Goal: Transaction & Acquisition: Purchase product/service

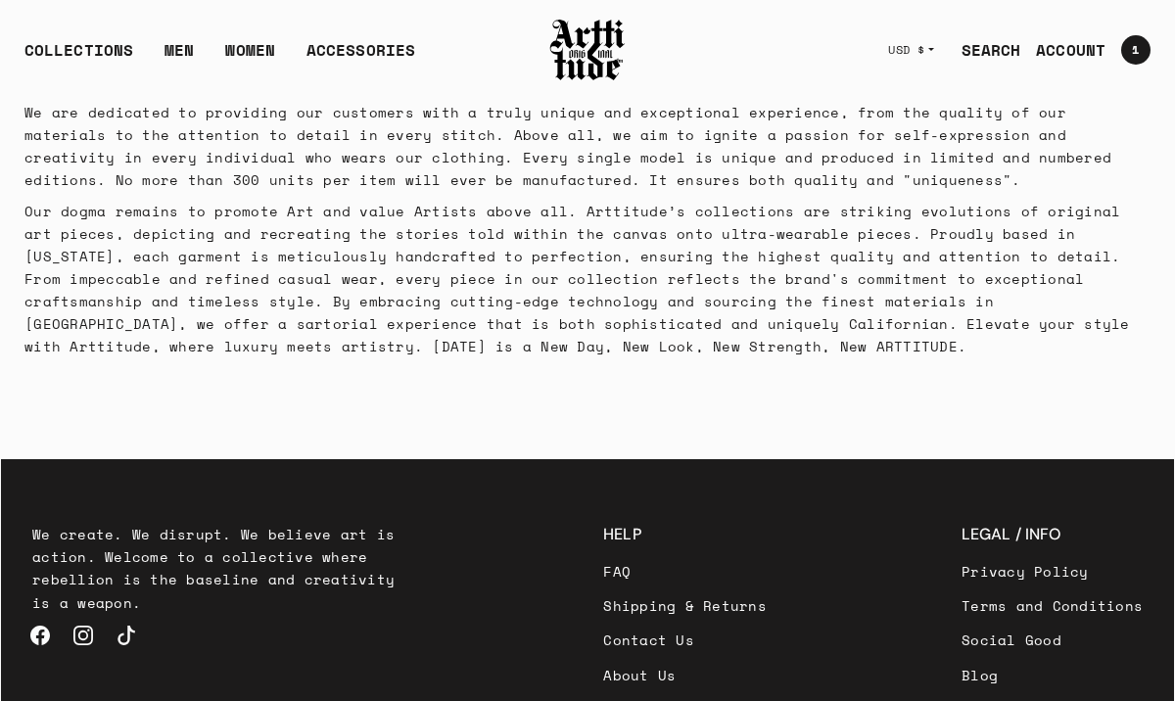
scroll to position [391, 0]
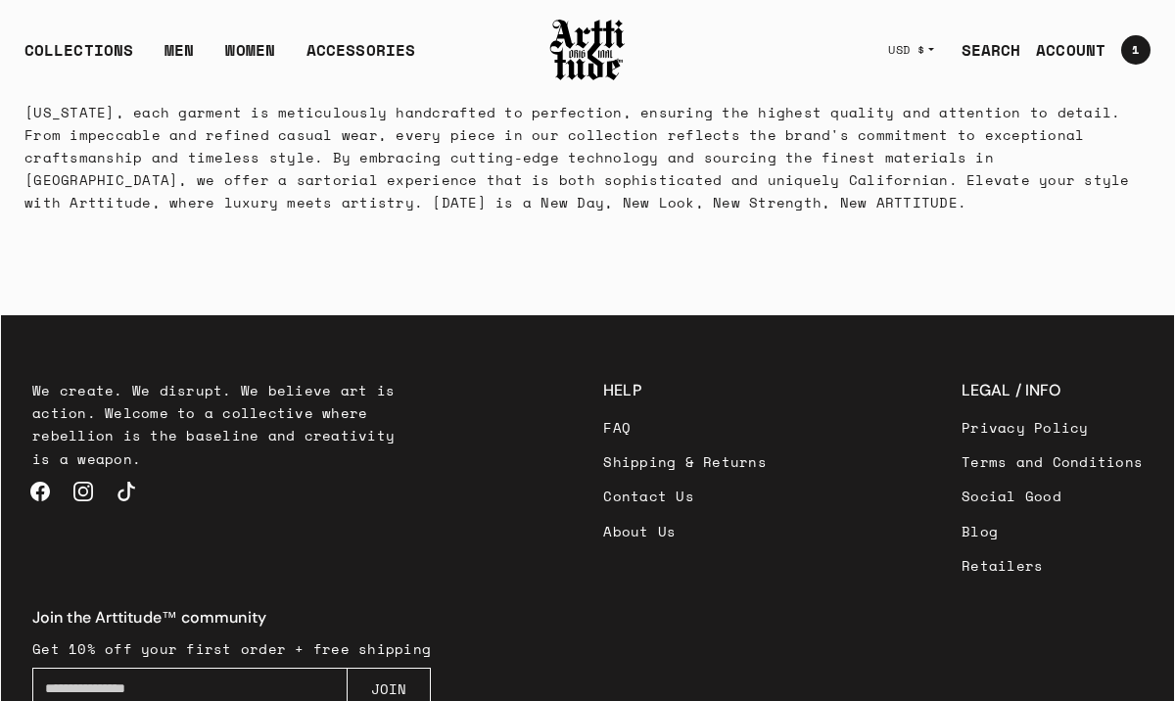
click at [961, 499] on link "Social Good" at bounding box center [1051, 496] width 181 height 34
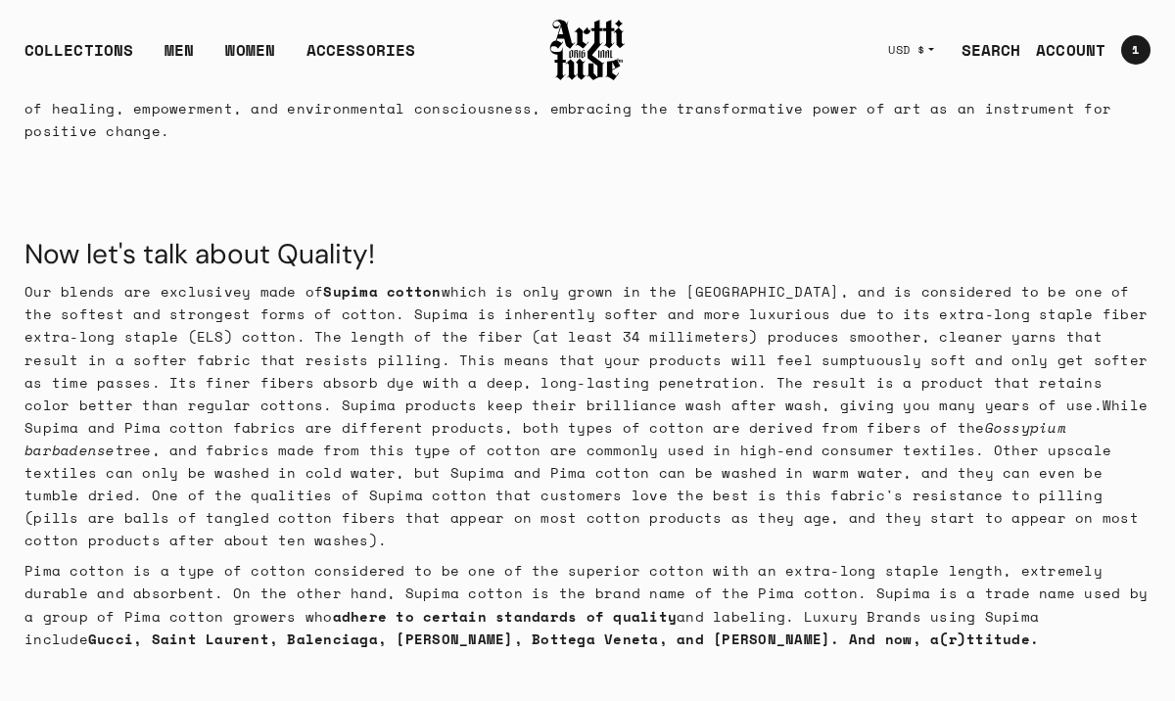
scroll to position [572, 0]
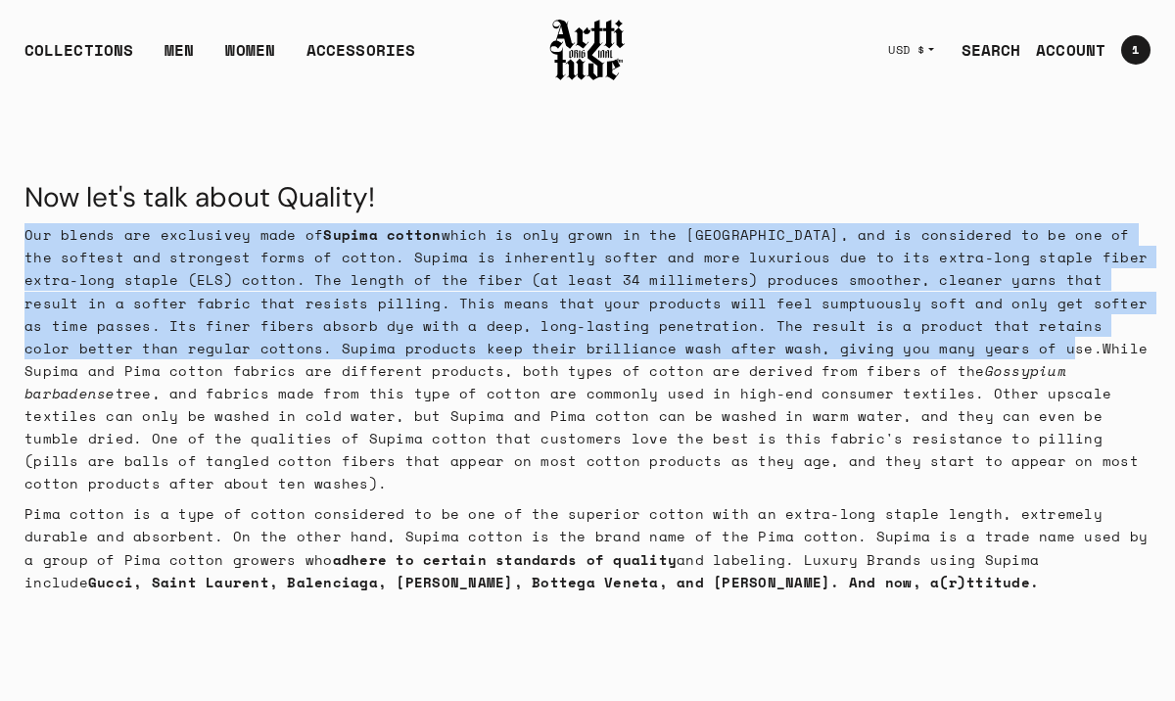
drag, startPoint x: 25, startPoint y: 212, endPoint x: 826, endPoint y: 323, distance: 808.5
click at [826, 323] on p "Our blends are exclusivey made of Supima cotton which is only grown in the Unit…" at bounding box center [587, 358] width 1126 height 271
copy p "Our blends are exclusivey made of Supima cotton which is only grown in the Unit…"
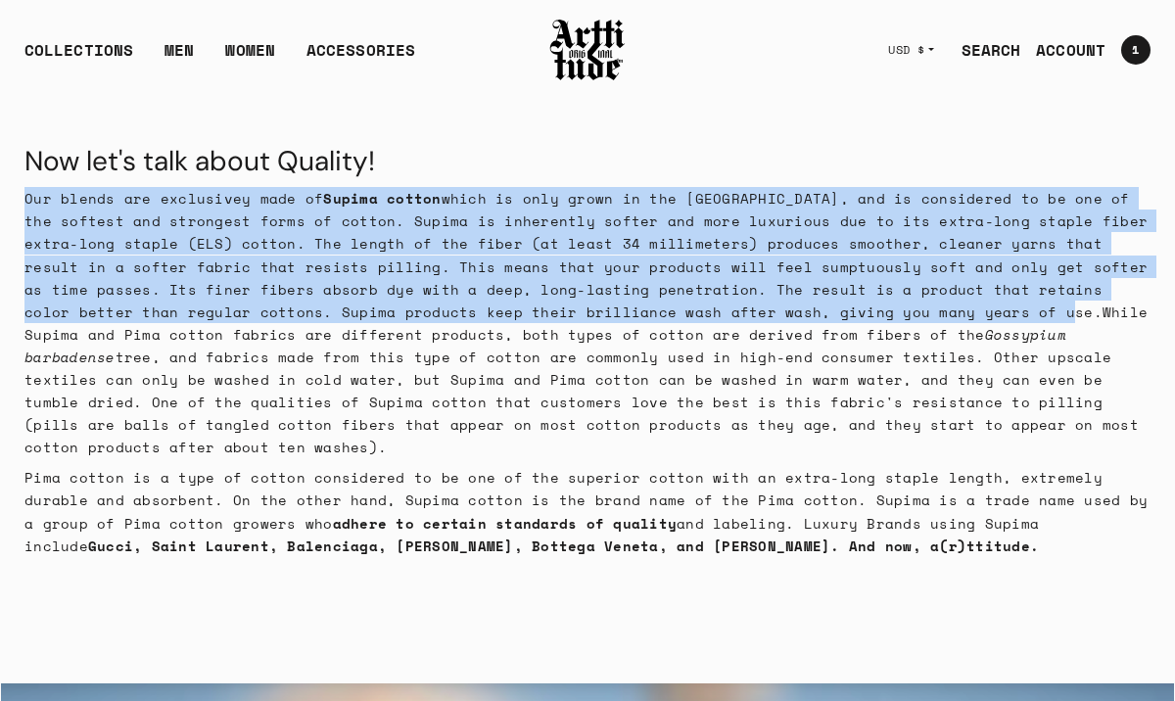
scroll to position [606, 0]
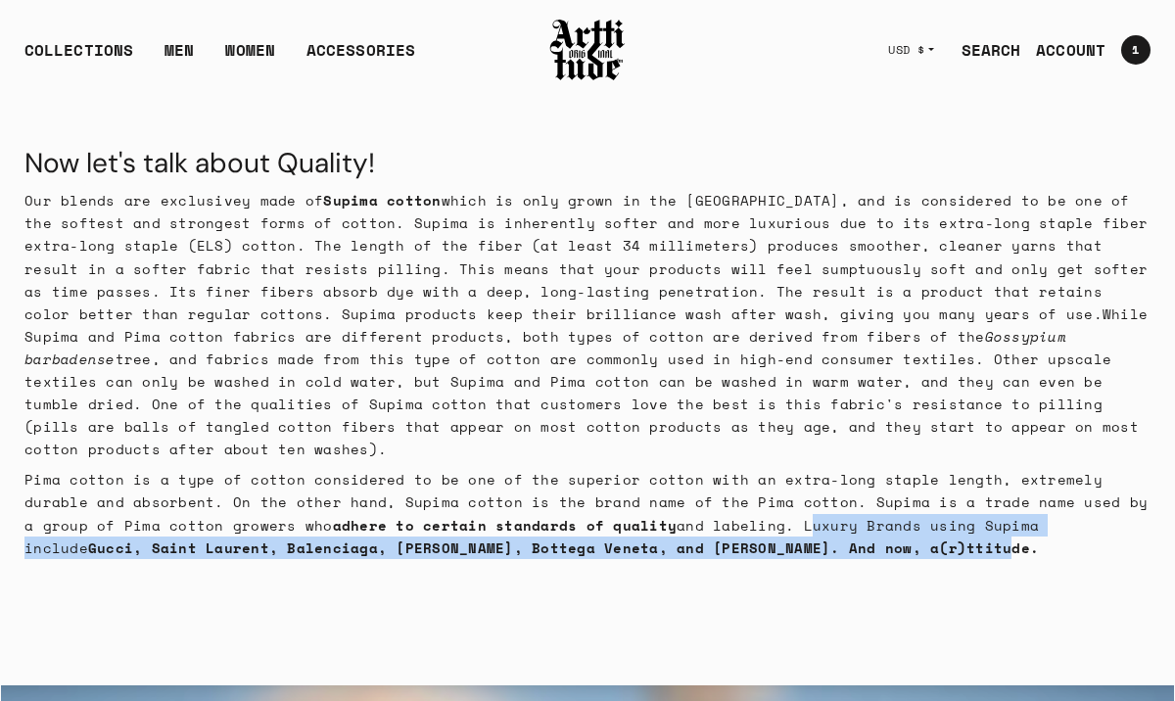
drag, startPoint x: 689, startPoint y: 479, endPoint x: 818, endPoint y: 499, distance: 129.9
click at [818, 499] on p "Pima cotton is a type of cotton considered to be one of the superior cotton wit…" at bounding box center [587, 513] width 1126 height 90
copy p "Luxury Brands using Supima include Gucci, Saint Laurent, Balenciaga, Alexander …"
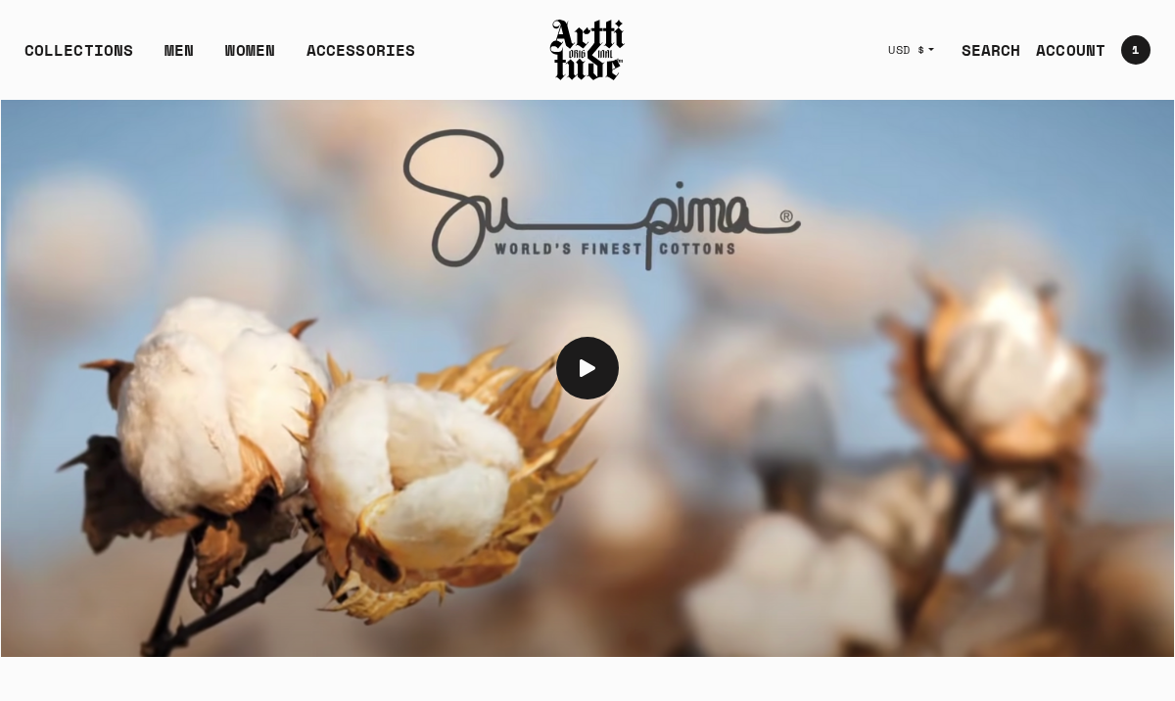
scroll to position [1383, 0]
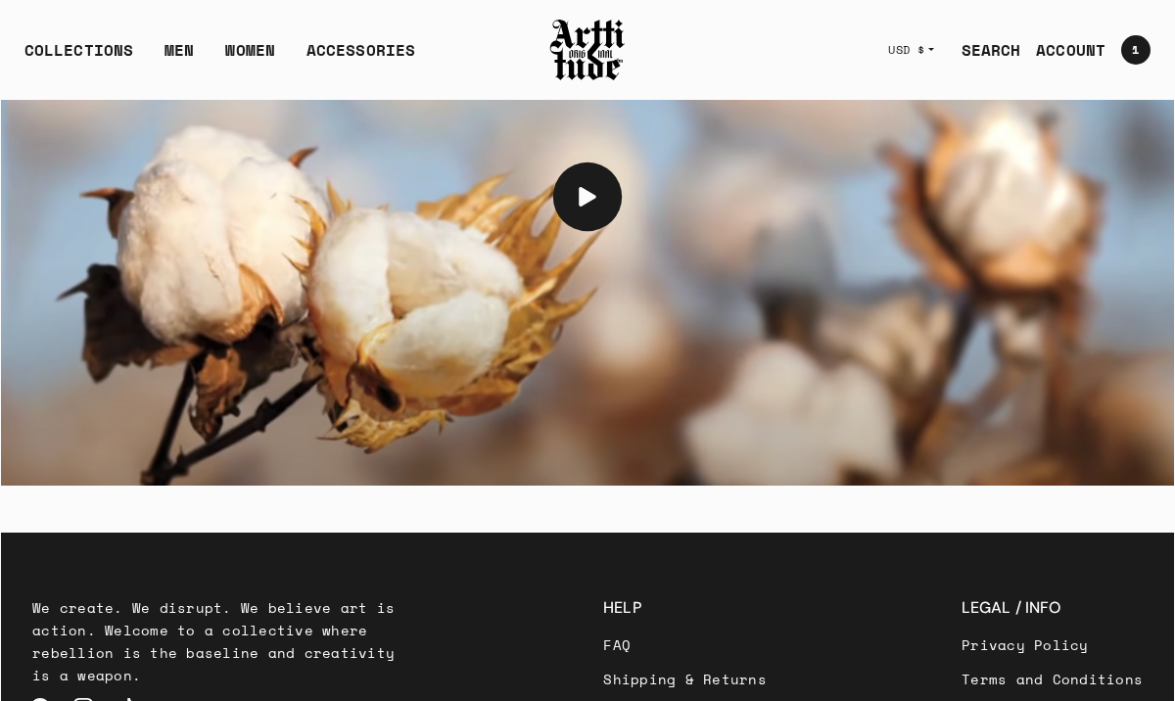
click at [585, 163] on button at bounding box center [587, 197] width 69 height 69
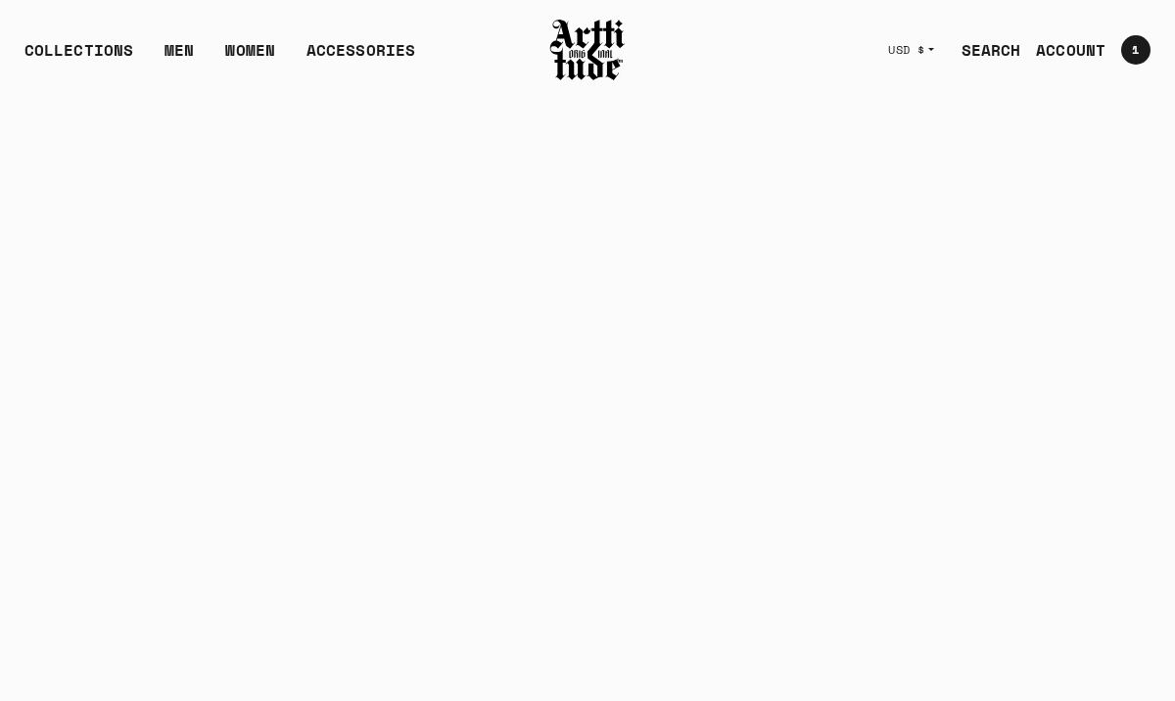
scroll to position [1555, 0]
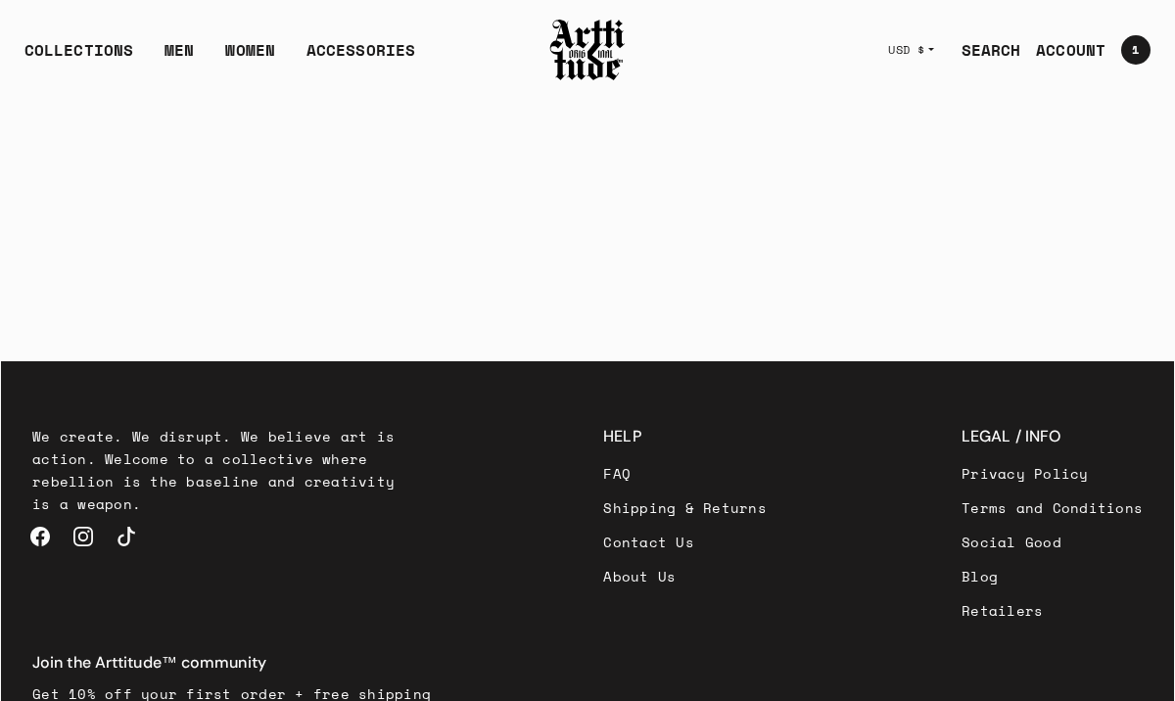
click at [603, 456] on link "FAQ" at bounding box center [685, 473] width 164 height 34
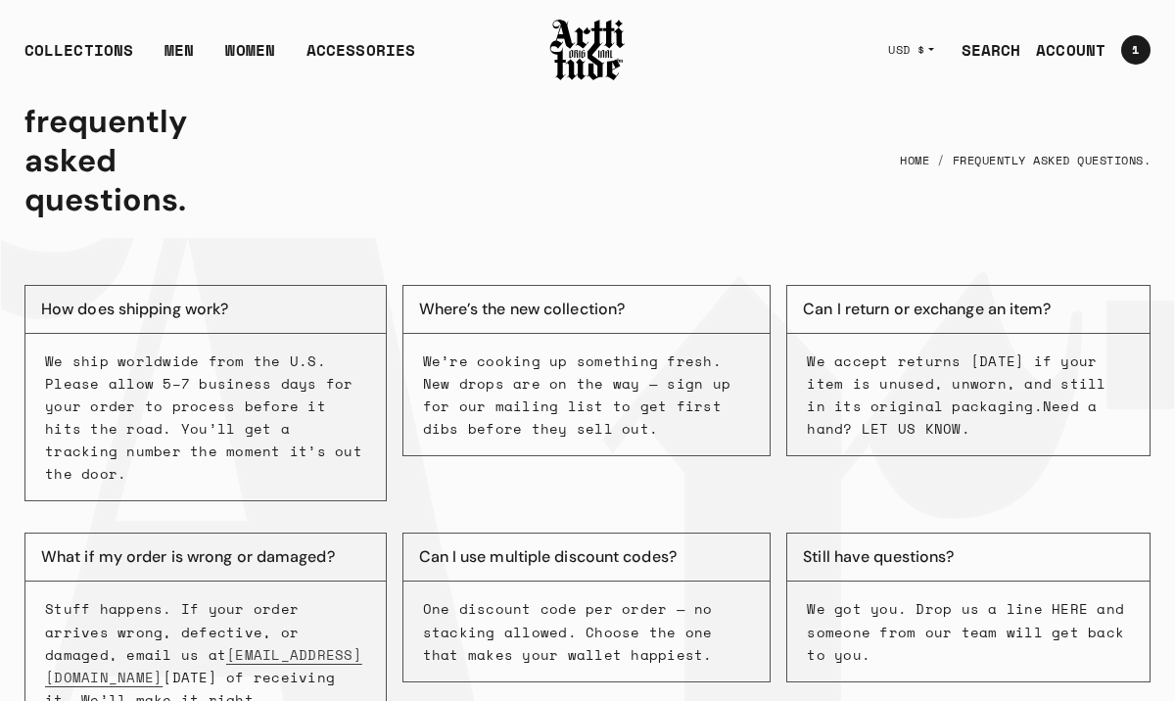
scroll to position [18, 0]
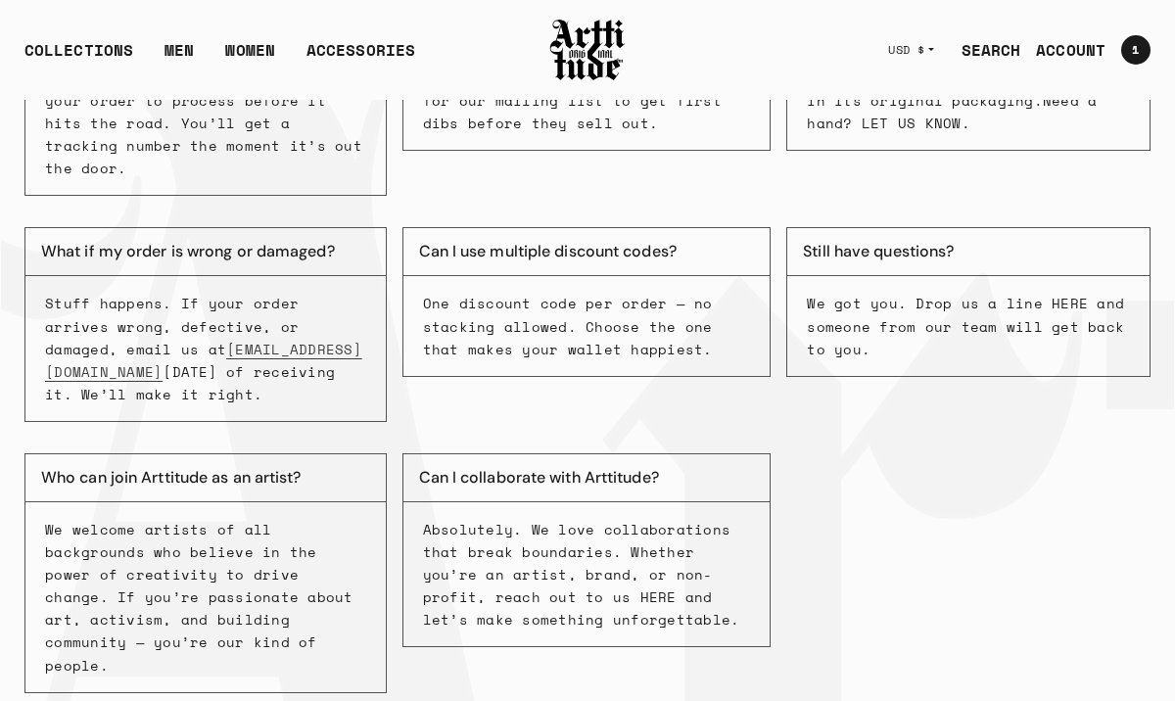
scroll to position [328, 0]
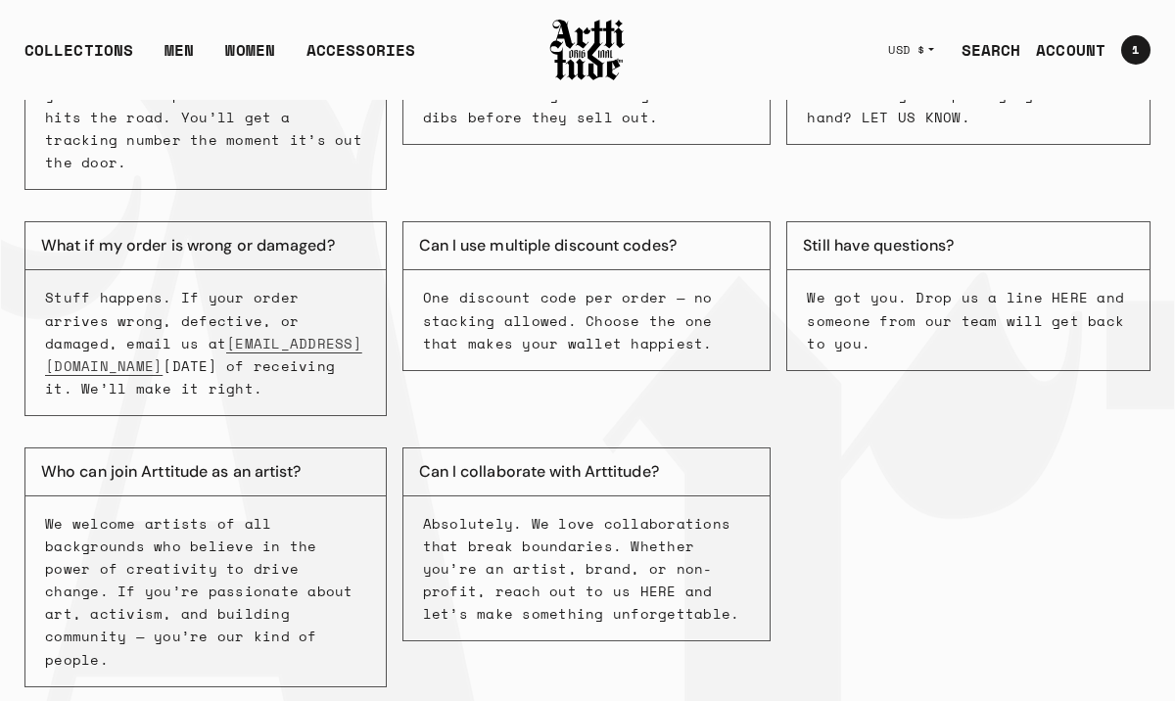
click at [513, 512] on p "Absolutely. We love collaborations that break boundaries. Whether you’re an art…" at bounding box center [587, 568] width 328 height 113
click at [548, 512] on p "Absolutely. We love collaborations that break boundaries. Whether you’re an art…" at bounding box center [587, 568] width 328 height 113
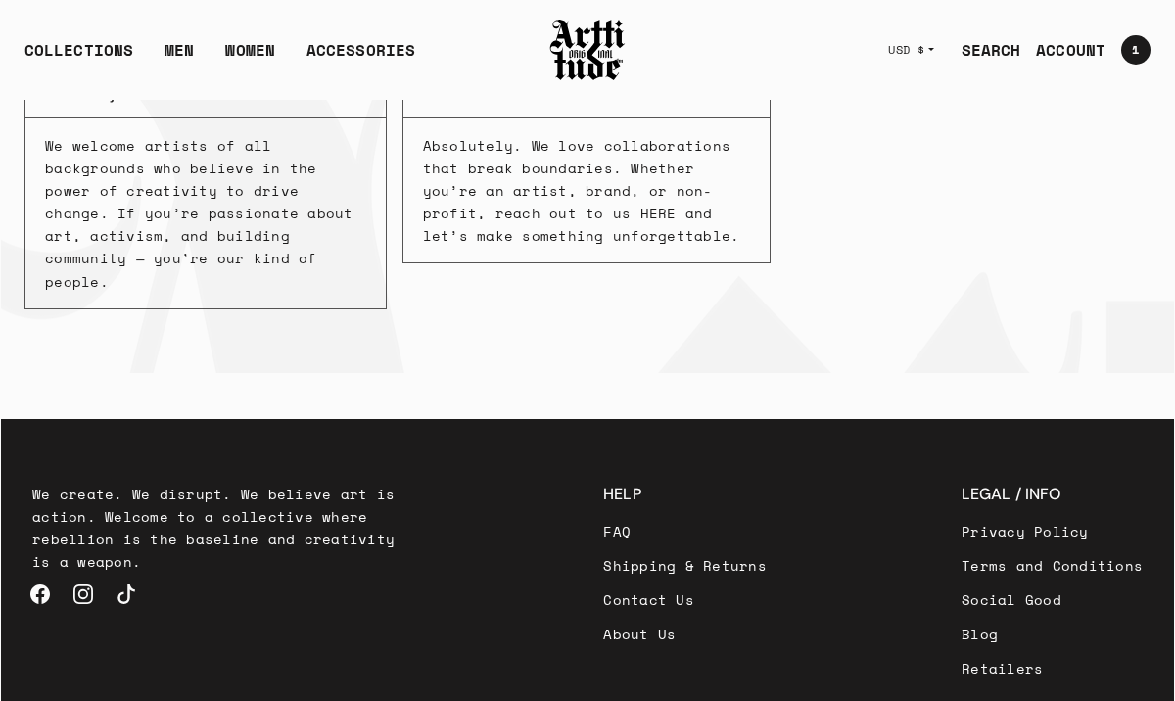
scroll to position [764, 0]
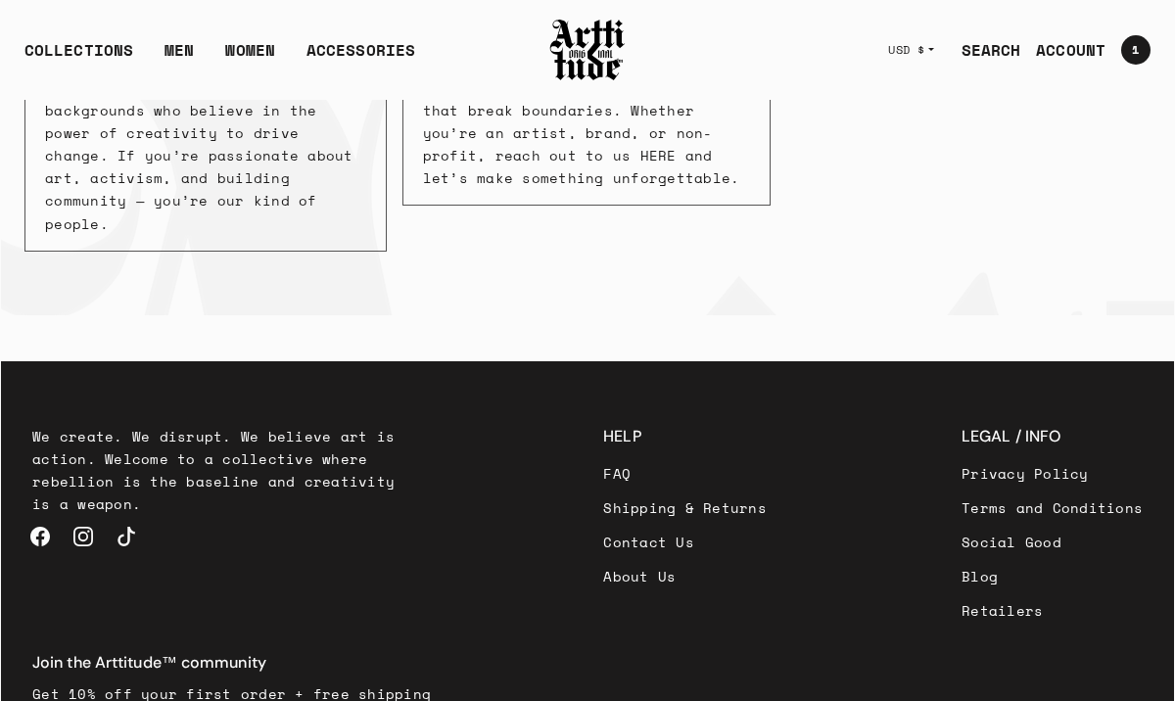
click at [603, 525] on link "Contact Us" at bounding box center [685, 542] width 164 height 34
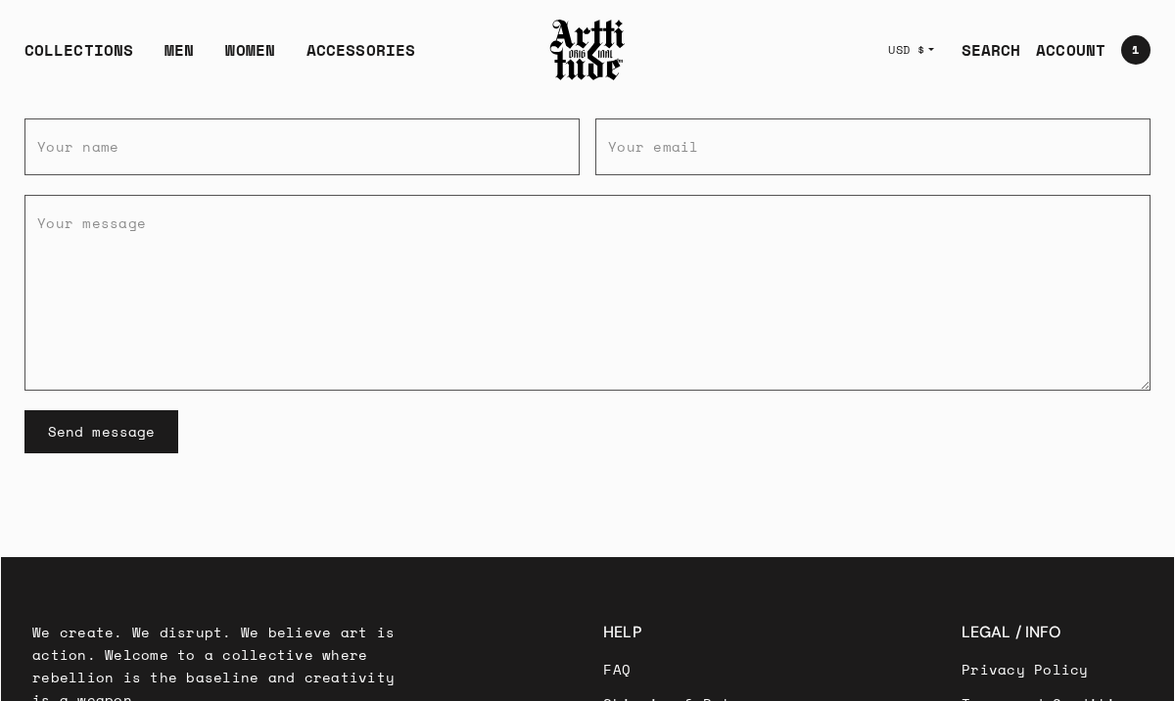
scroll to position [502, 0]
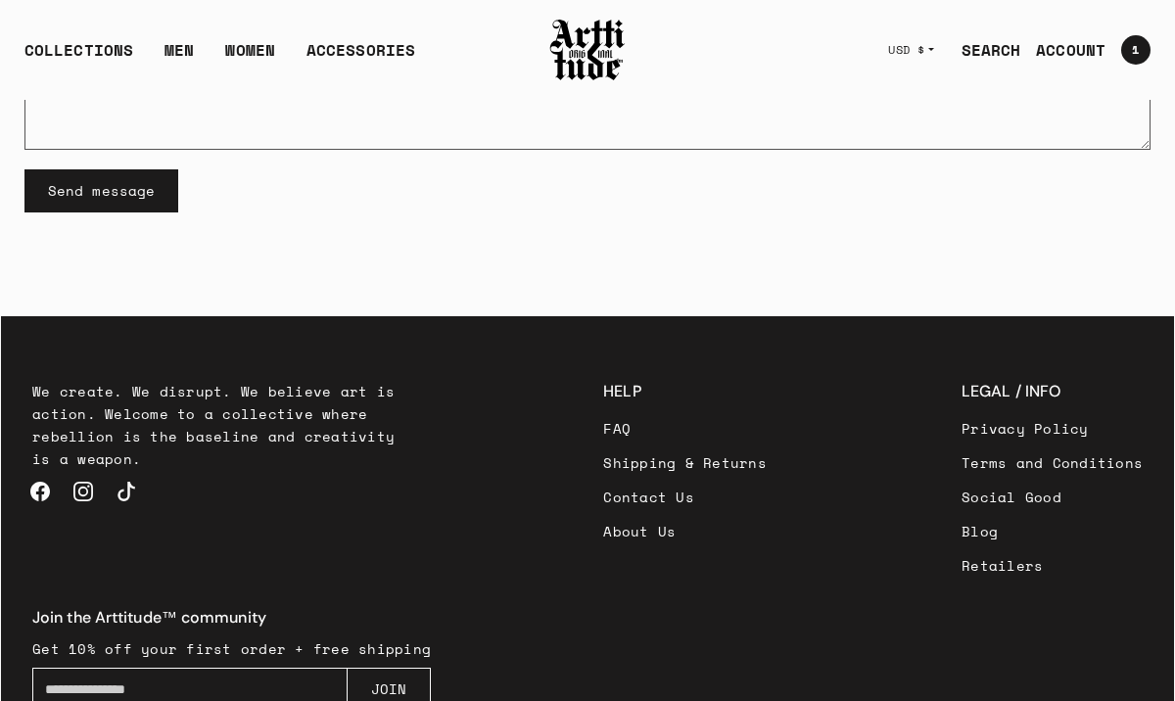
click at [961, 503] on link "Social Good" at bounding box center [1051, 497] width 181 height 34
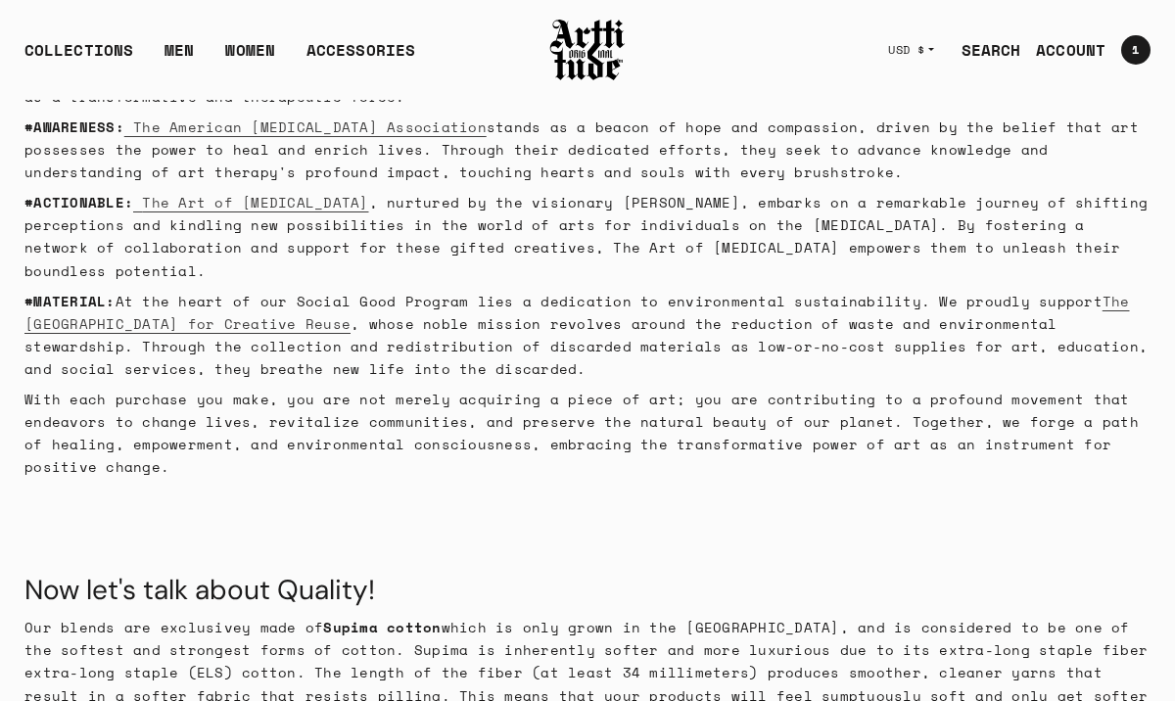
scroll to position [175, 0]
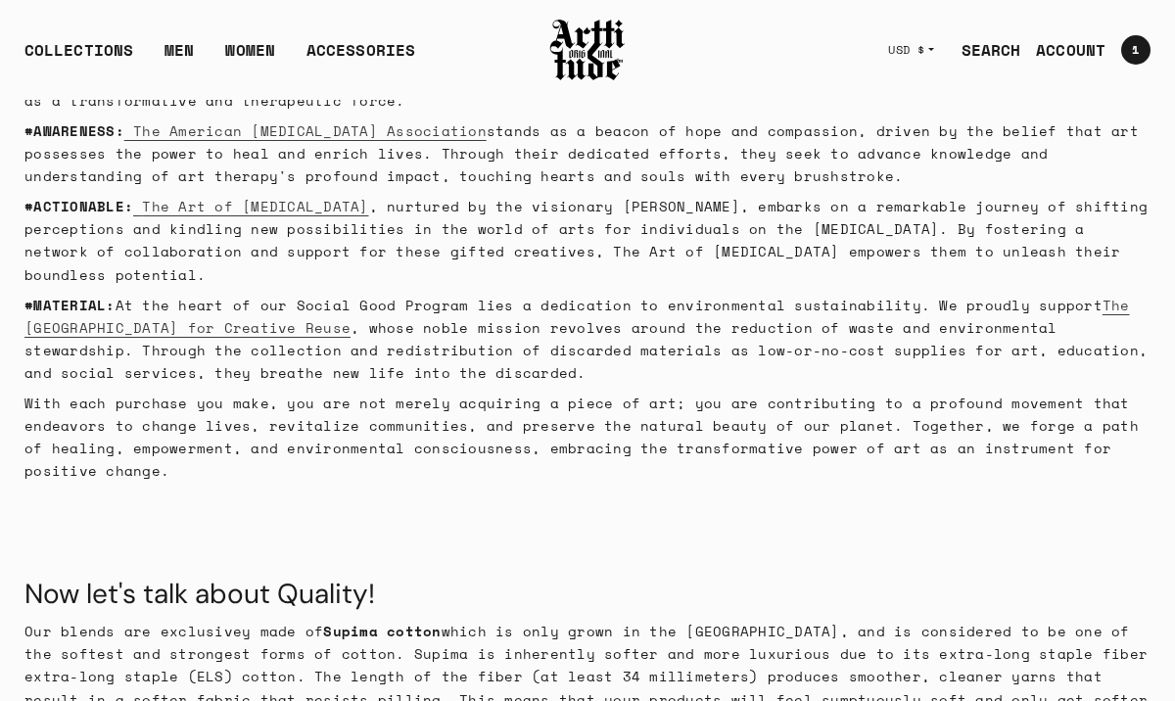
click at [935, 49] on button "USD $" at bounding box center [911, 49] width 70 height 43
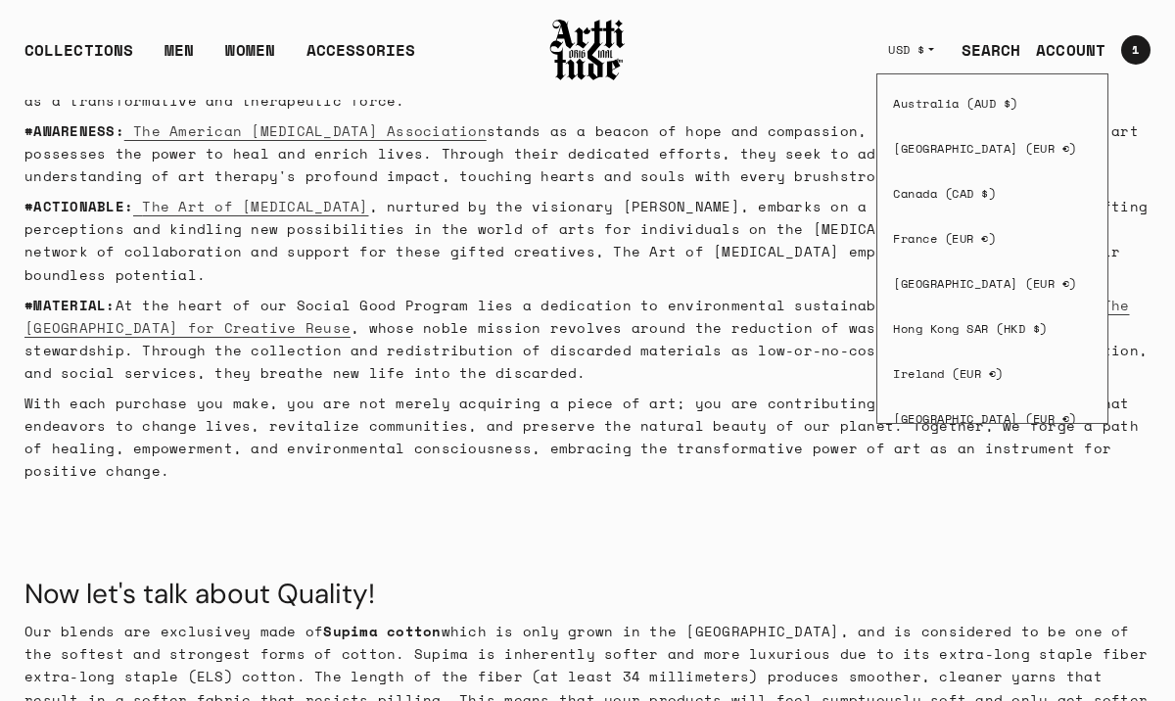
click at [787, 73] on div "COLLECTIONS ARTT Original Collection Caravaggio Collection IED Collection Cova …" at bounding box center [587, 50] width 1173 height 98
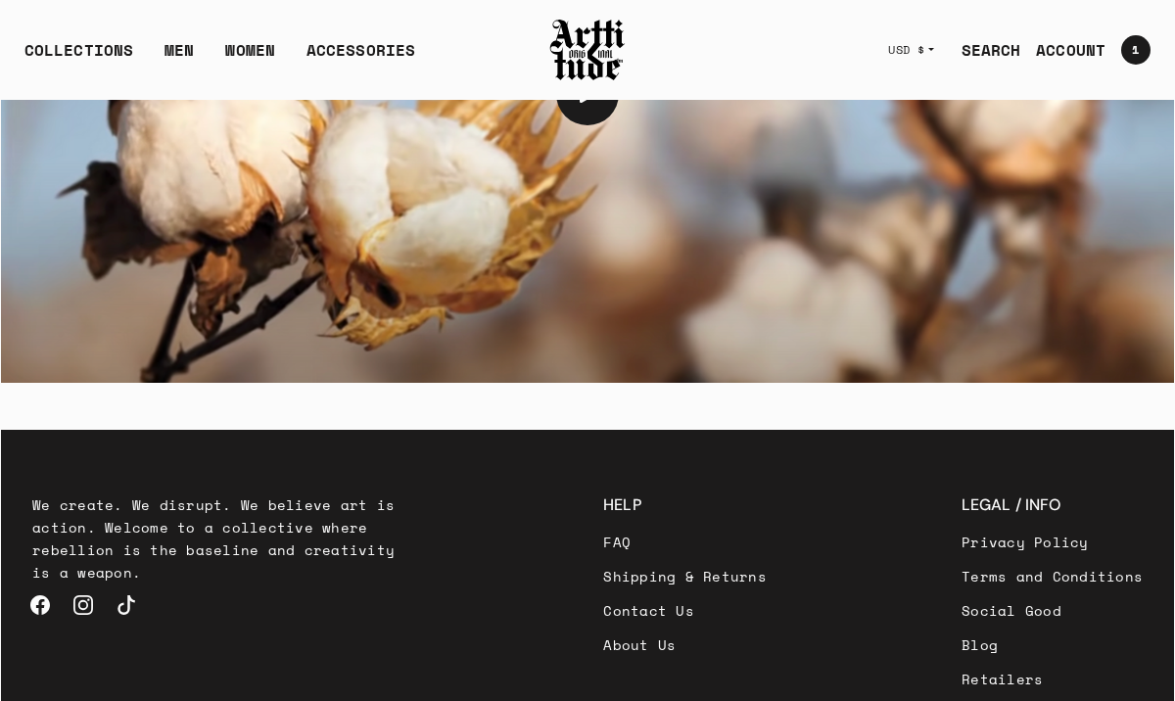
scroll to position [1555, 0]
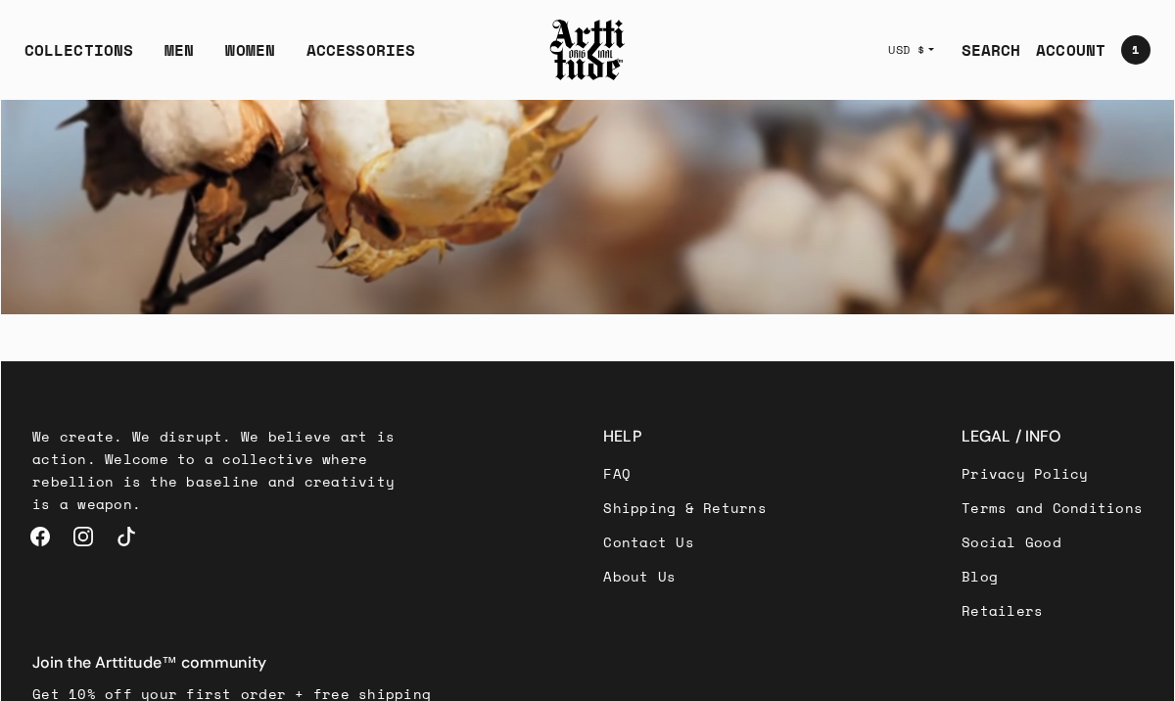
click at [603, 491] on link "Shipping & Returns" at bounding box center [685, 508] width 164 height 34
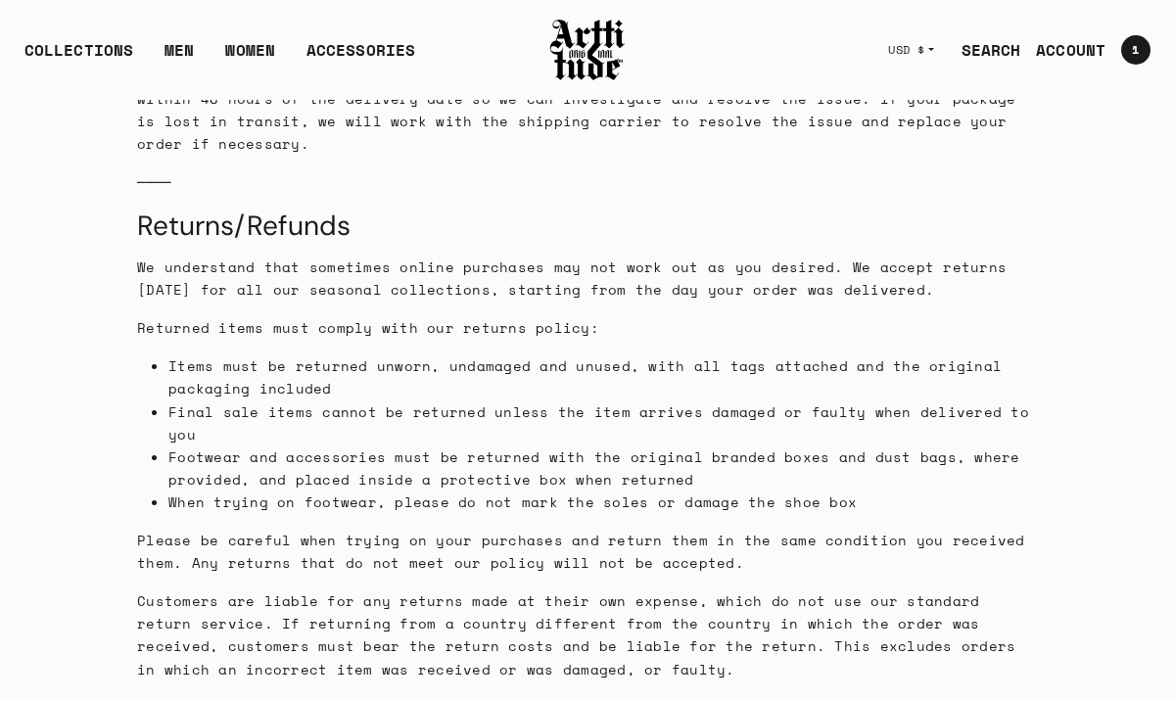
scroll to position [1546, 0]
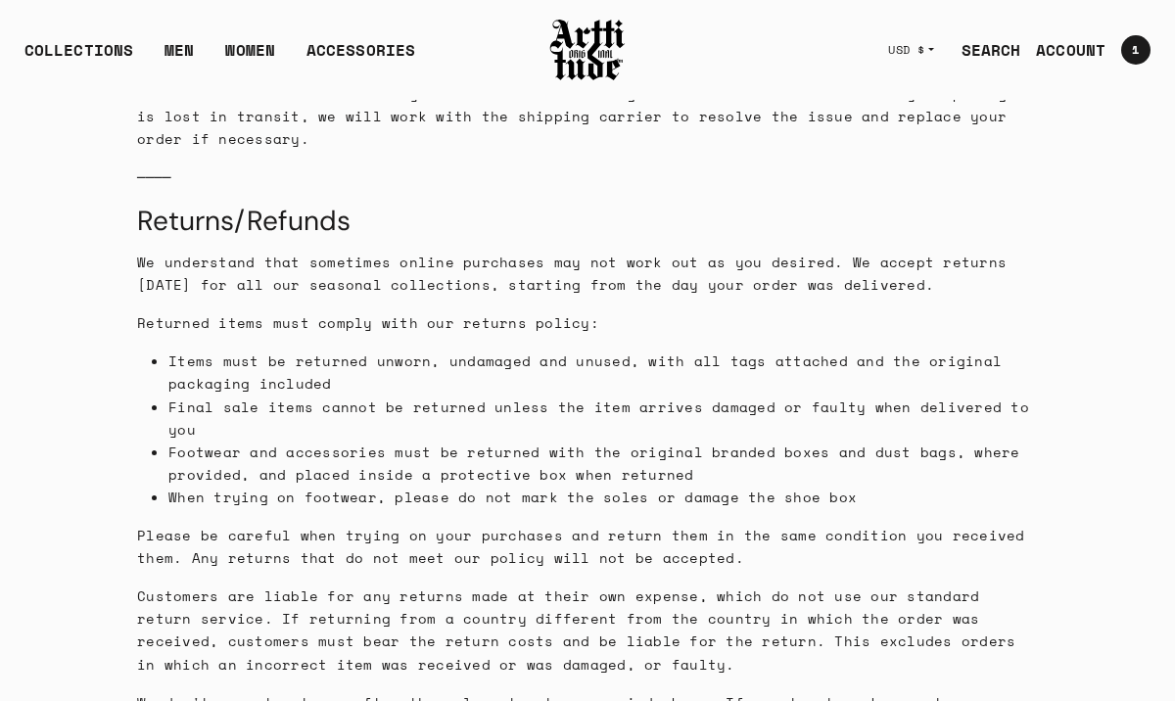
click at [470, 370] on p "Items must be returned unworn, undamaged and unused, with all tags attached and…" at bounding box center [602, 372] width 869 height 45
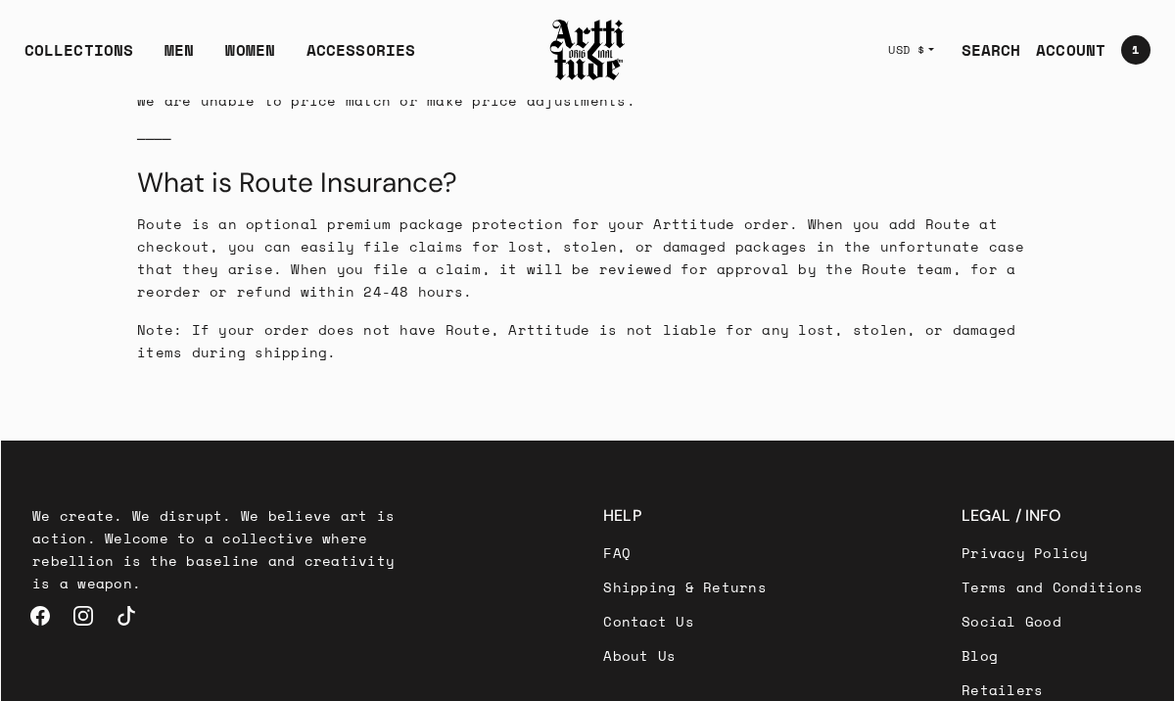
scroll to position [3365, 0]
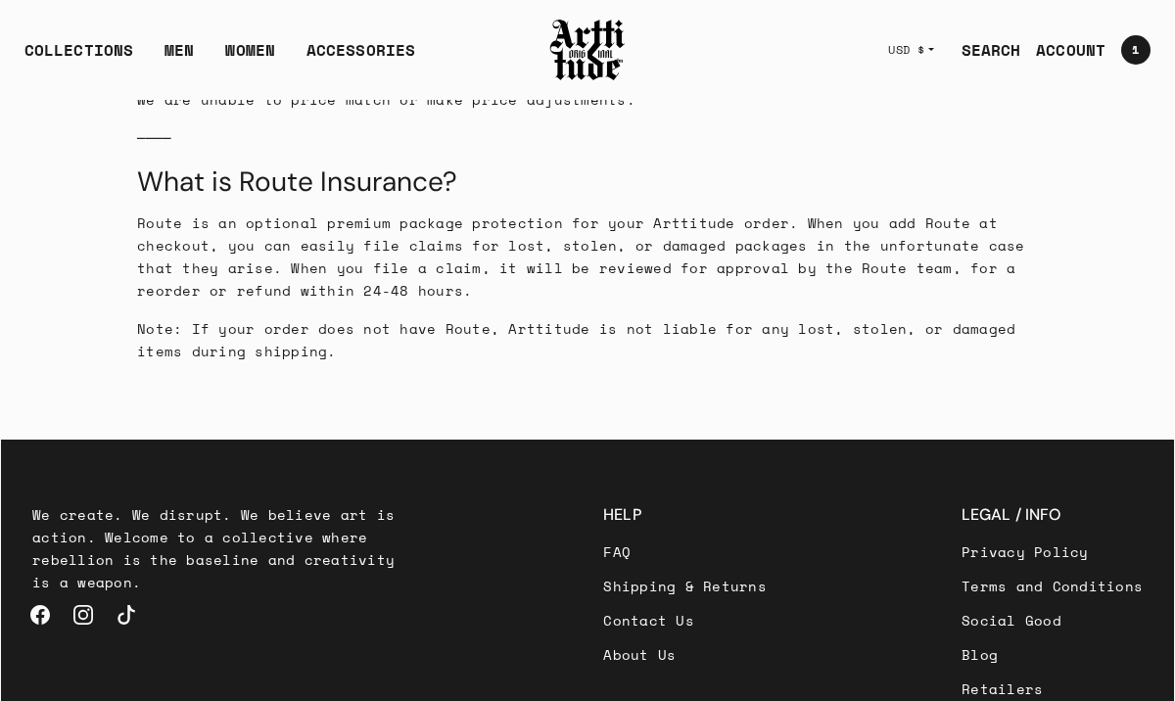
click at [603, 535] on link "FAQ" at bounding box center [685, 552] width 164 height 34
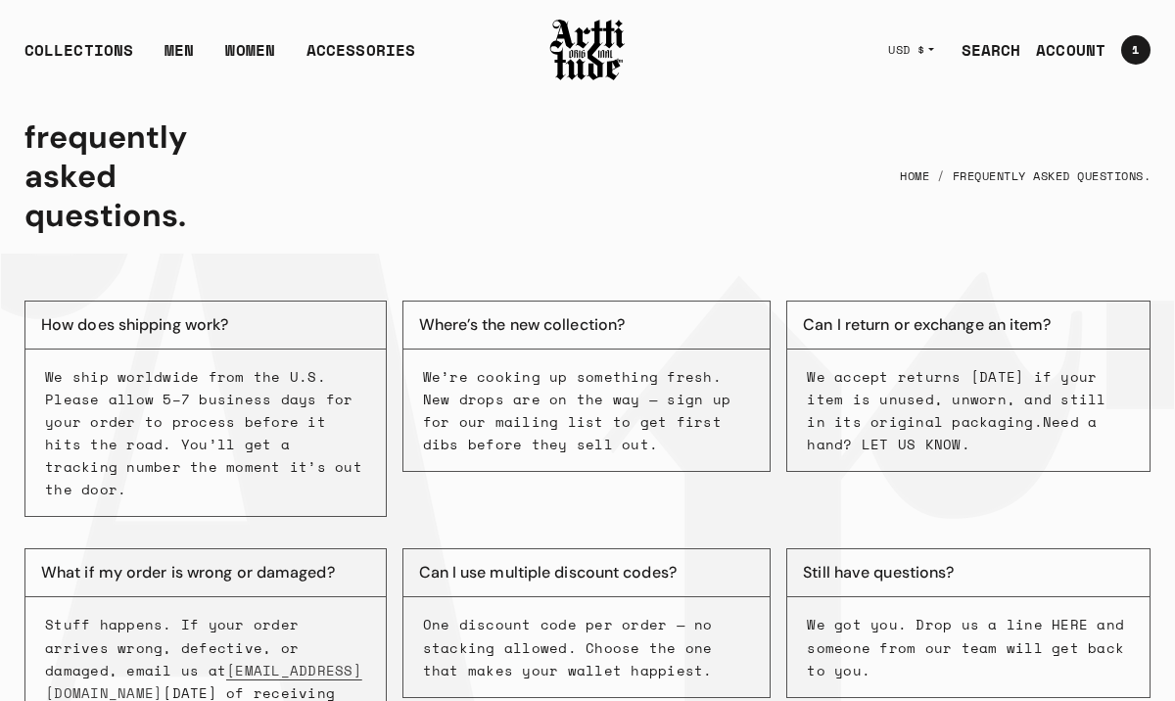
click at [911, 431] on p "We accept returns [DATE] if your item is unused, unworn, and still in its origi…" at bounding box center [968, 410] width 323 height 90
click at [586, 50] on img at bounding box center [587, 50] width 78 height 67
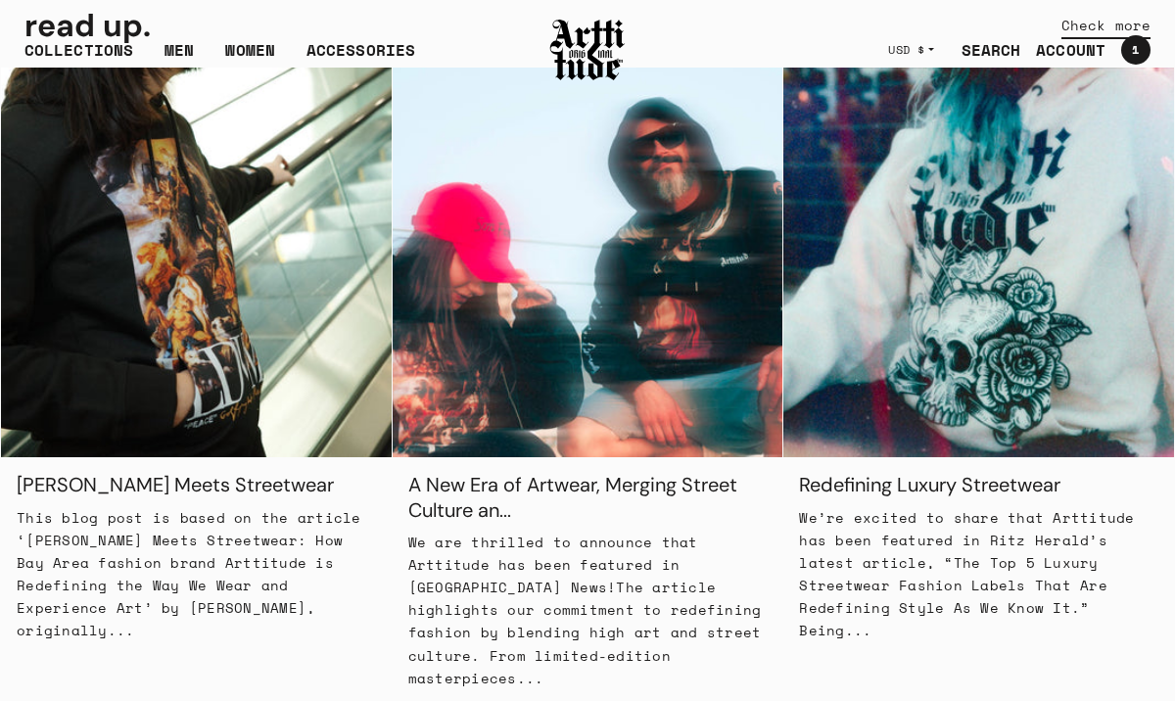
scroll to position [1704, 0]
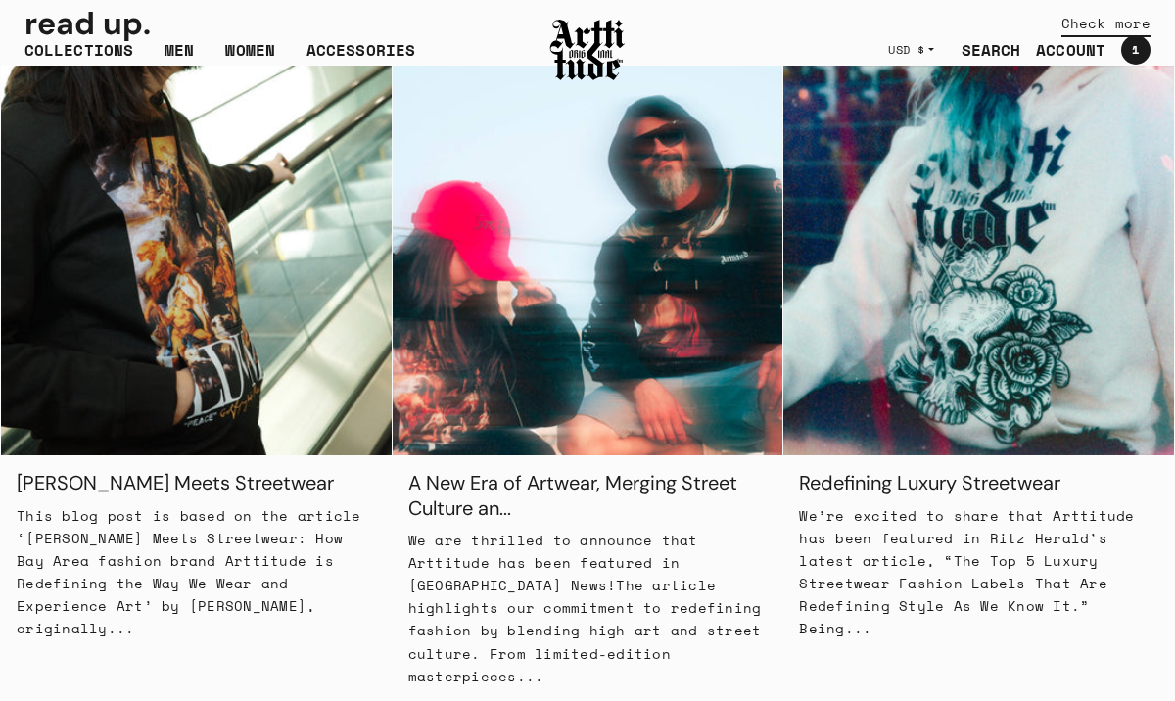
click at [257, 349] on img at bounding box center [196, 261] width 391 height 391
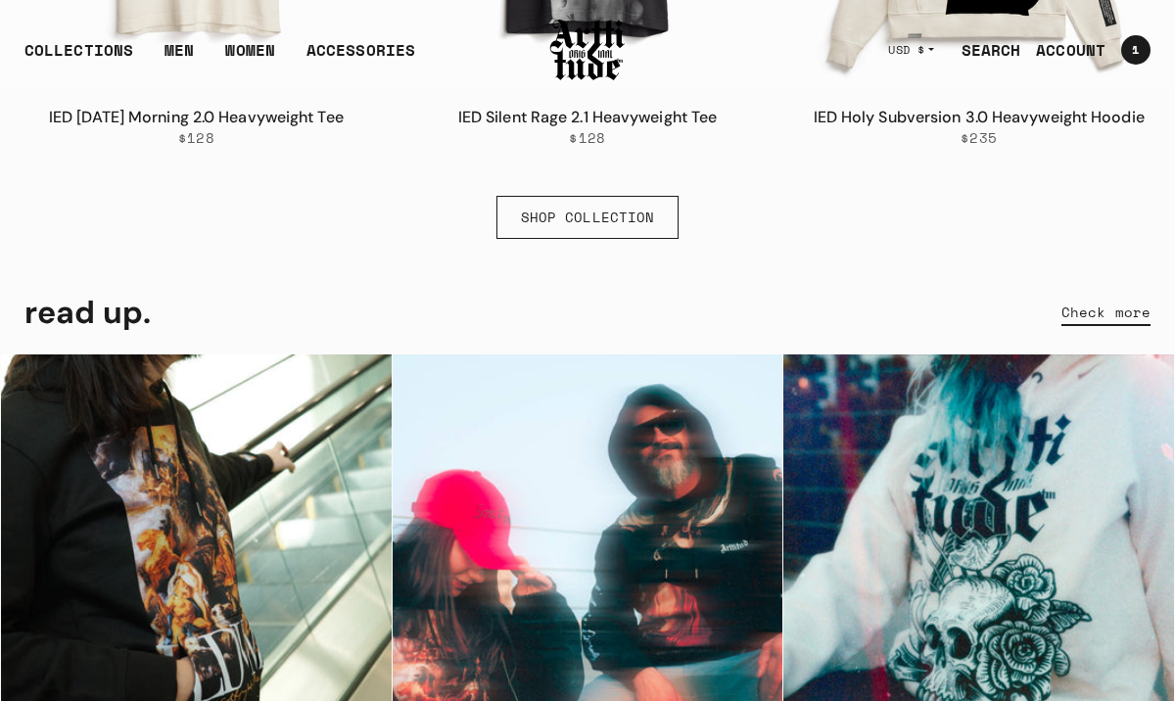
scroll to position [1412, 0]
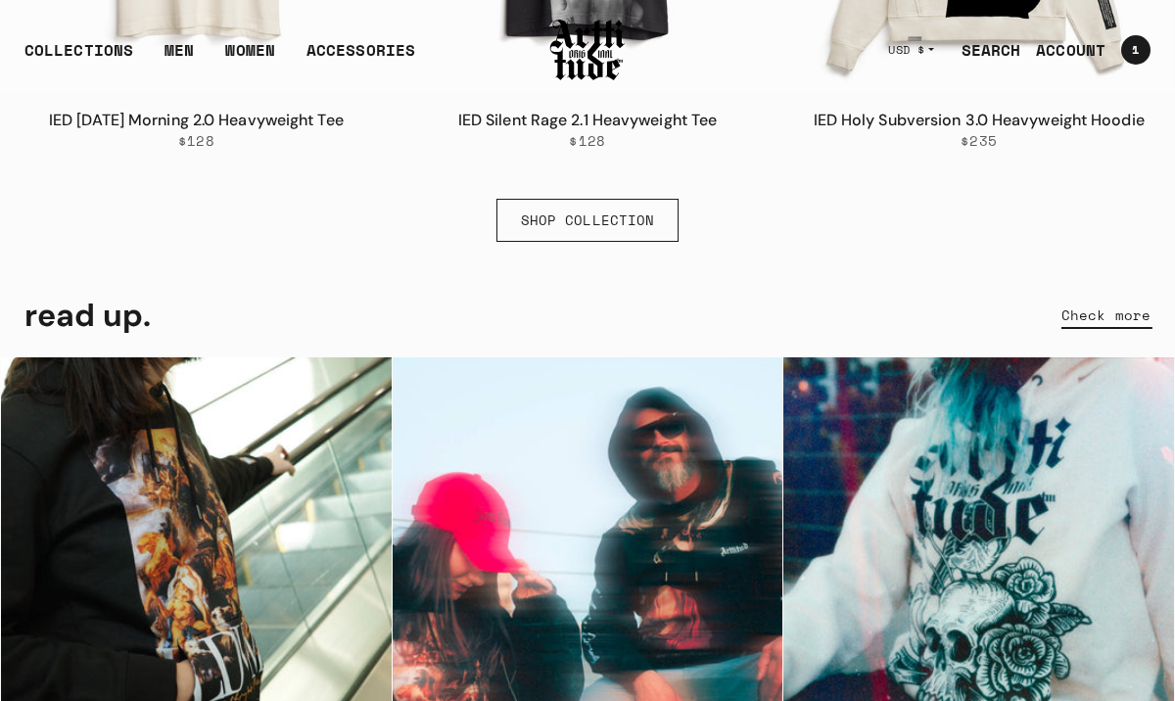
click at [1091, 321] on link "Check more" at bounding box center [1105, 315] width 89 height 43
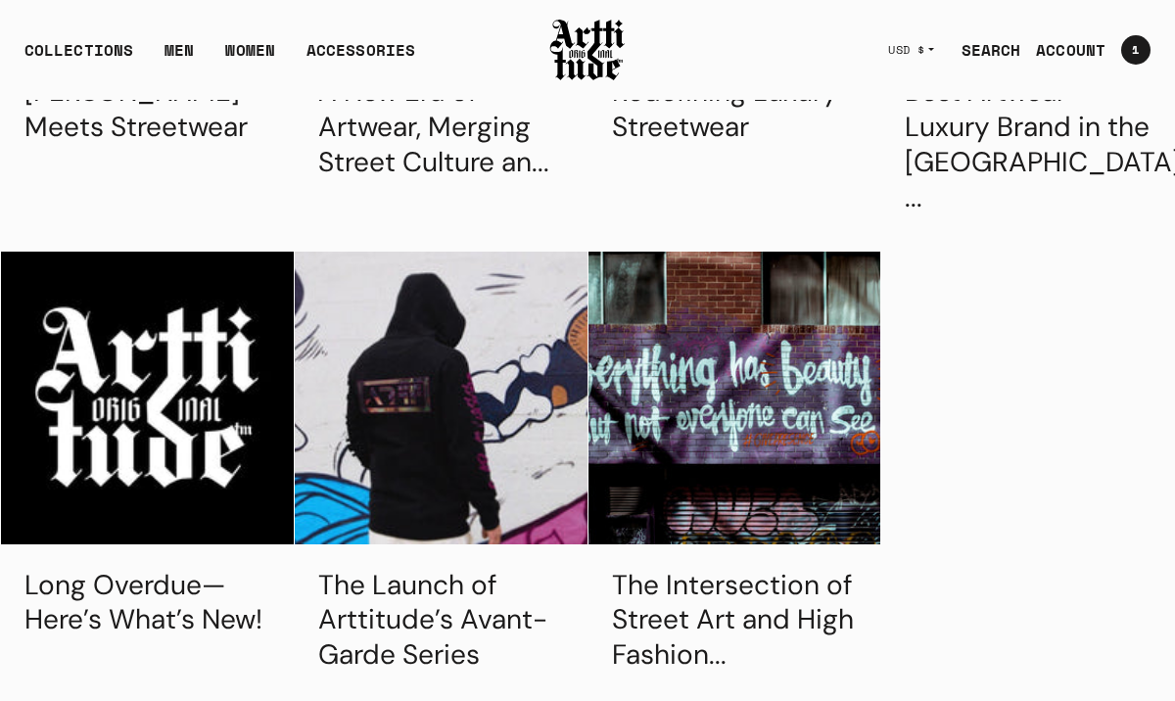
scroll to position [818, 0]
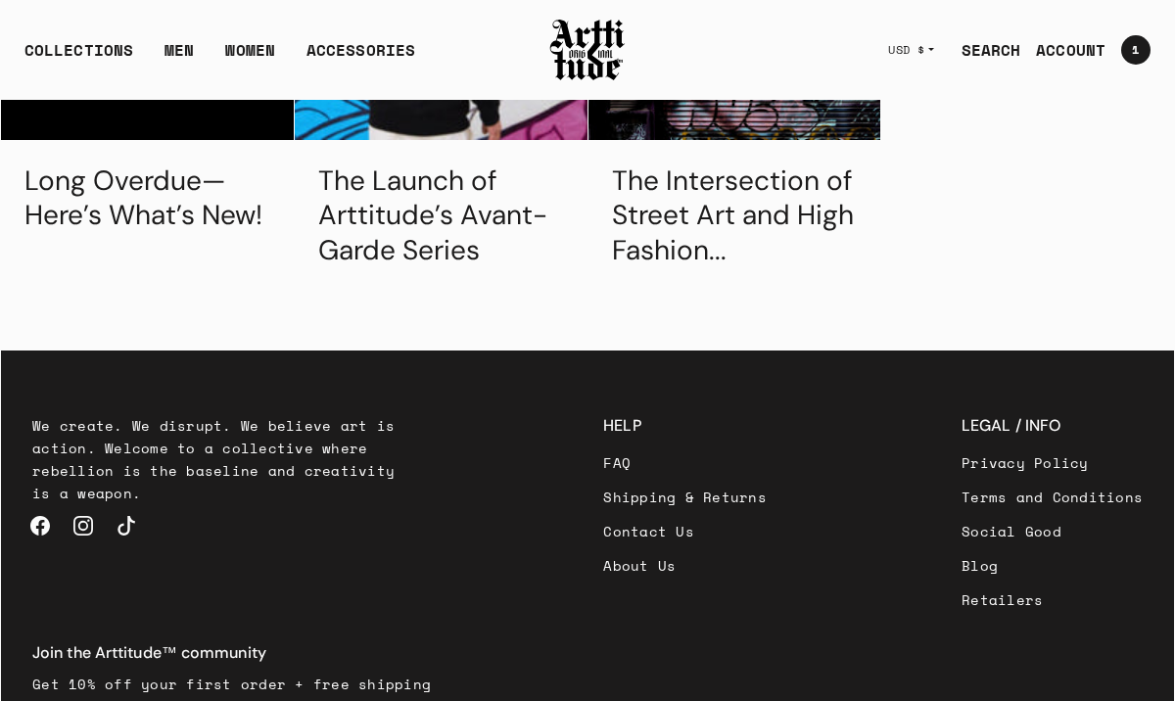
click at [603, 548] on link "About Us" at bounding box center [685, 565] width 164 height 34
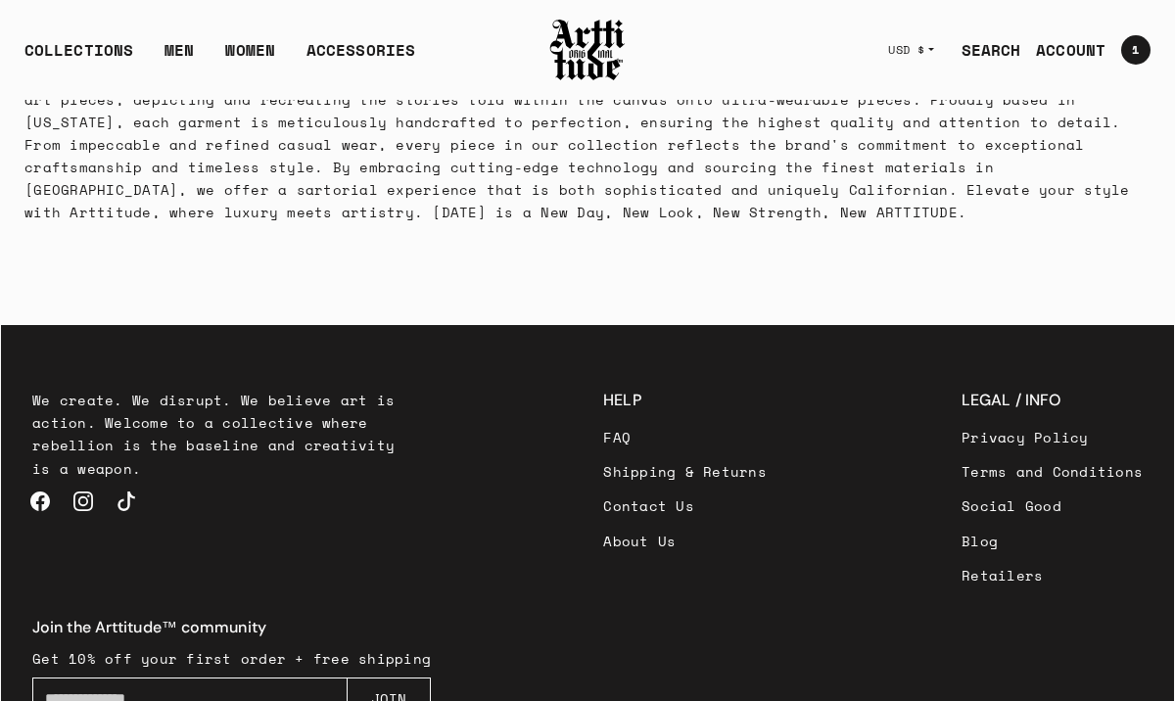
scroll to position [391, 0]
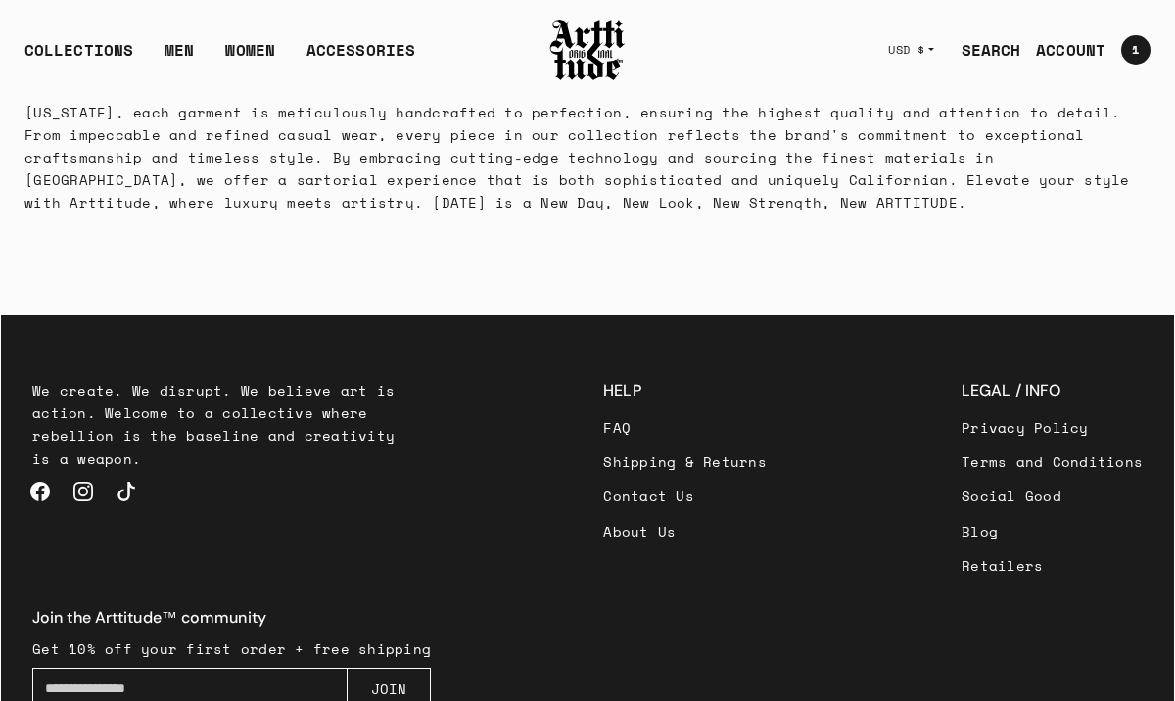
click at [961, 498] on link "Social Good" at bounding box center [1051, 496] width 181 height 34
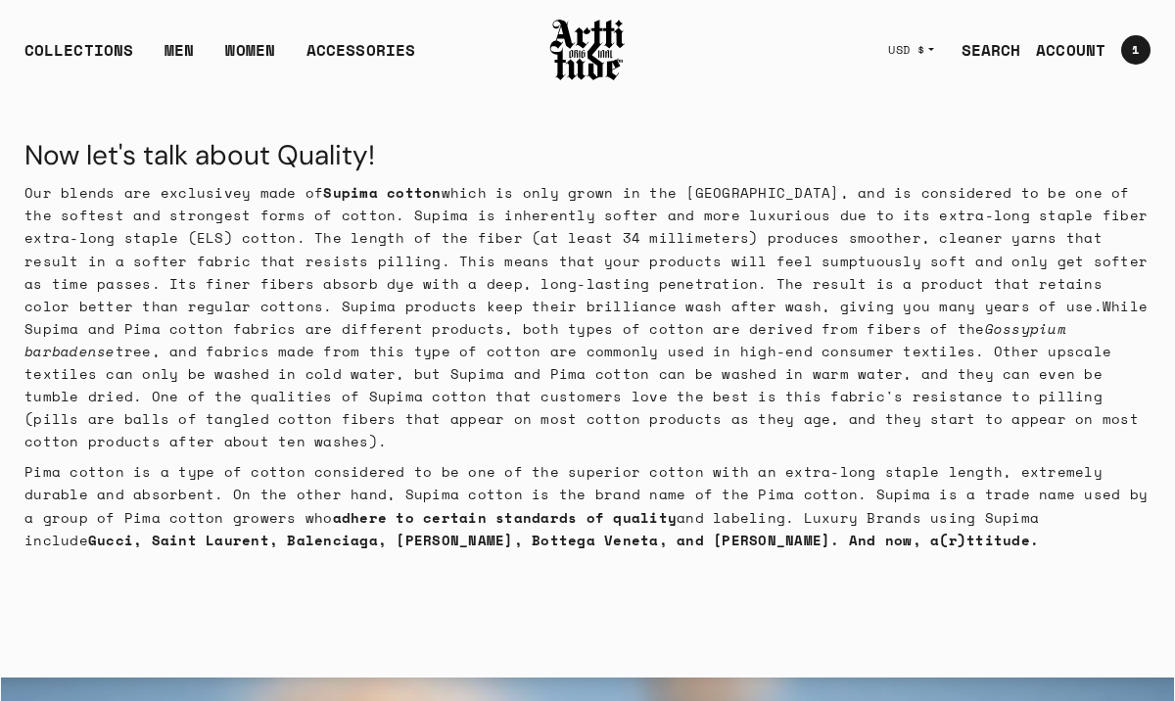
scroll to position [594, 0]
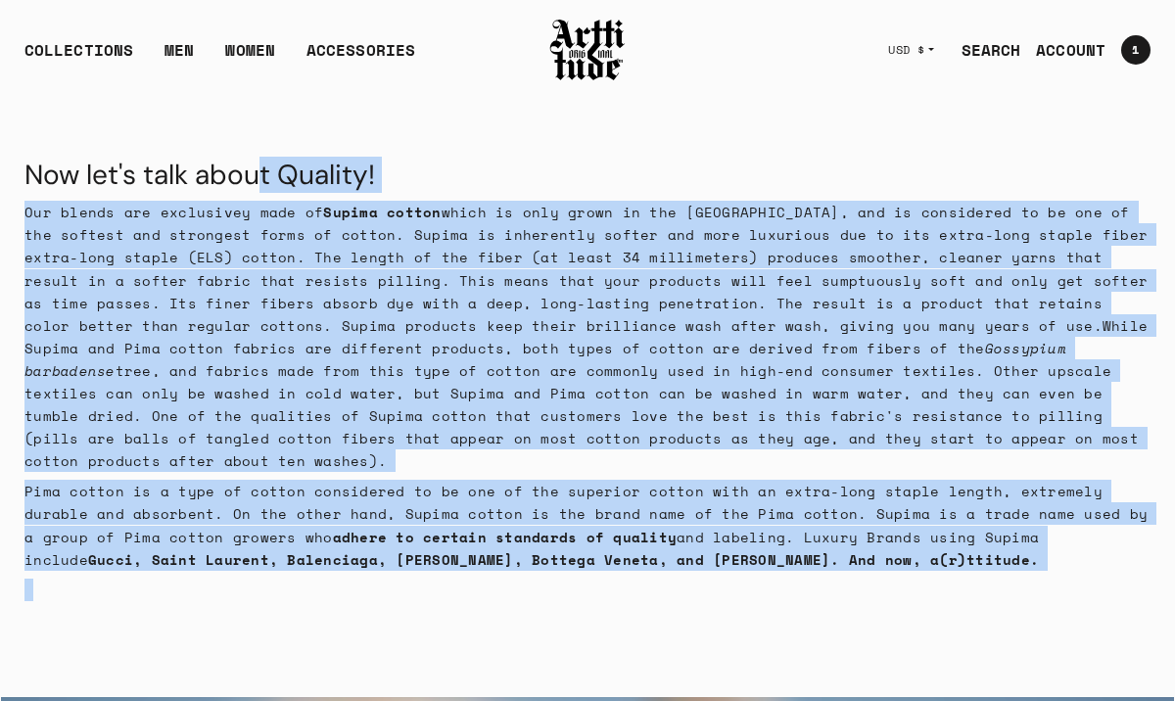
drag, startPoint x: 26, startPoint y: 149, endPoint x: 837, endPoint y: 538, distance: 899.4
click at [837, 538] on div "Now let's talk about Quality! Our blends are exclusivey made of Supima cotton w…" at bounding box center [587, 379] width 1173 height 537
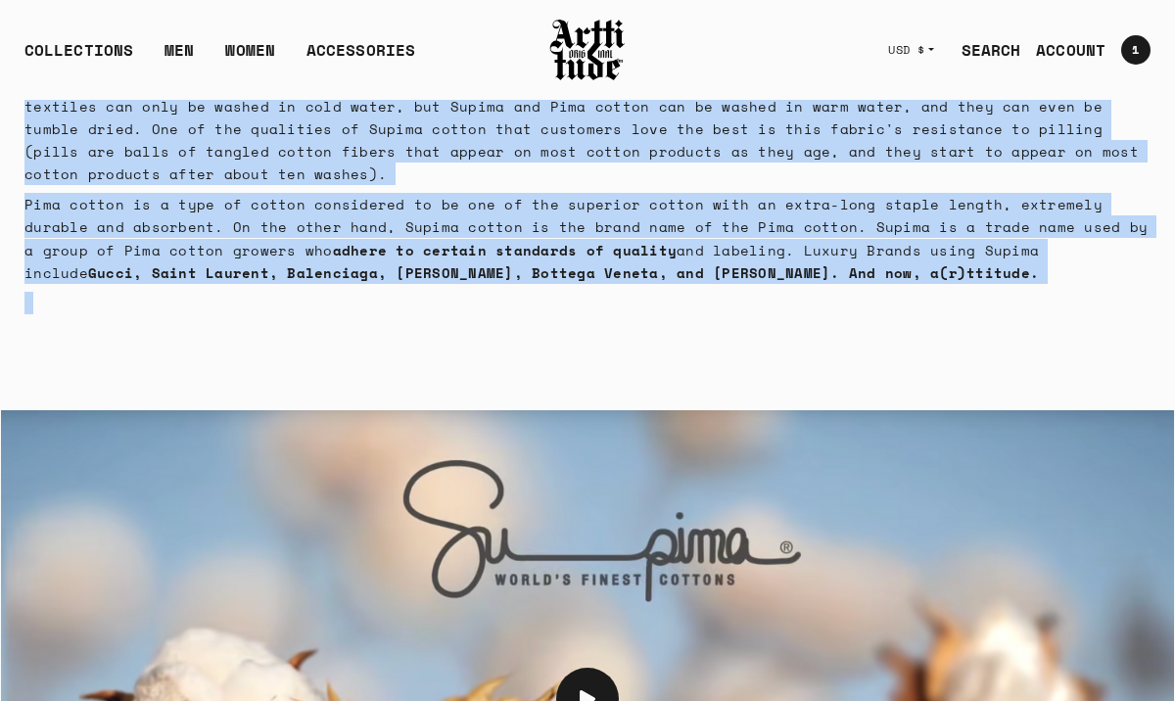
scroll to position [1555, 0]
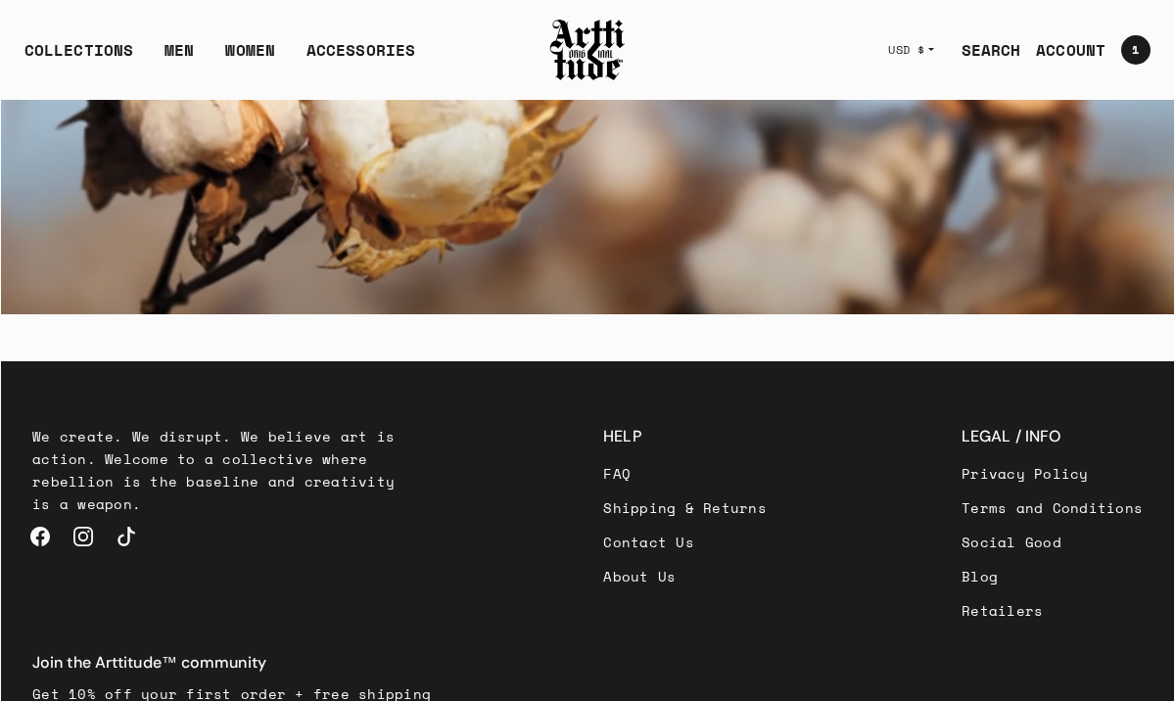
click at [961, 559] on link "Blog" at bounding box center [1051, 576] width 181 height 34
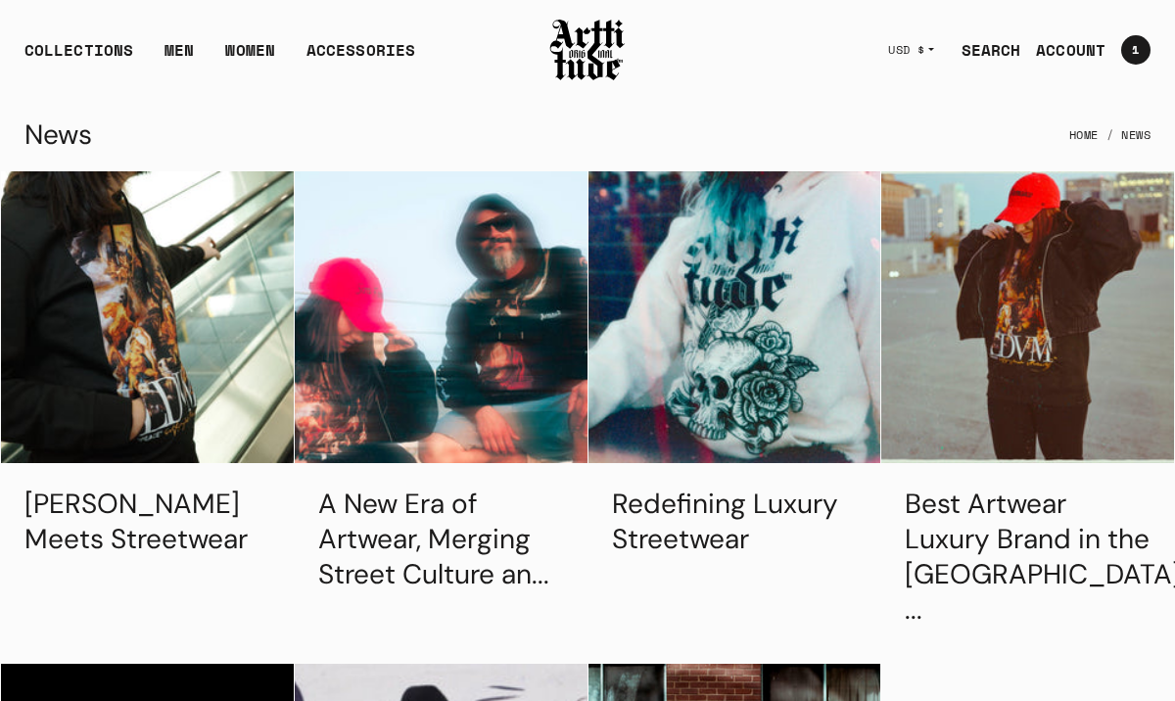
click at [471, 374] on img at bounding box center [441, 317] width 293 height 293
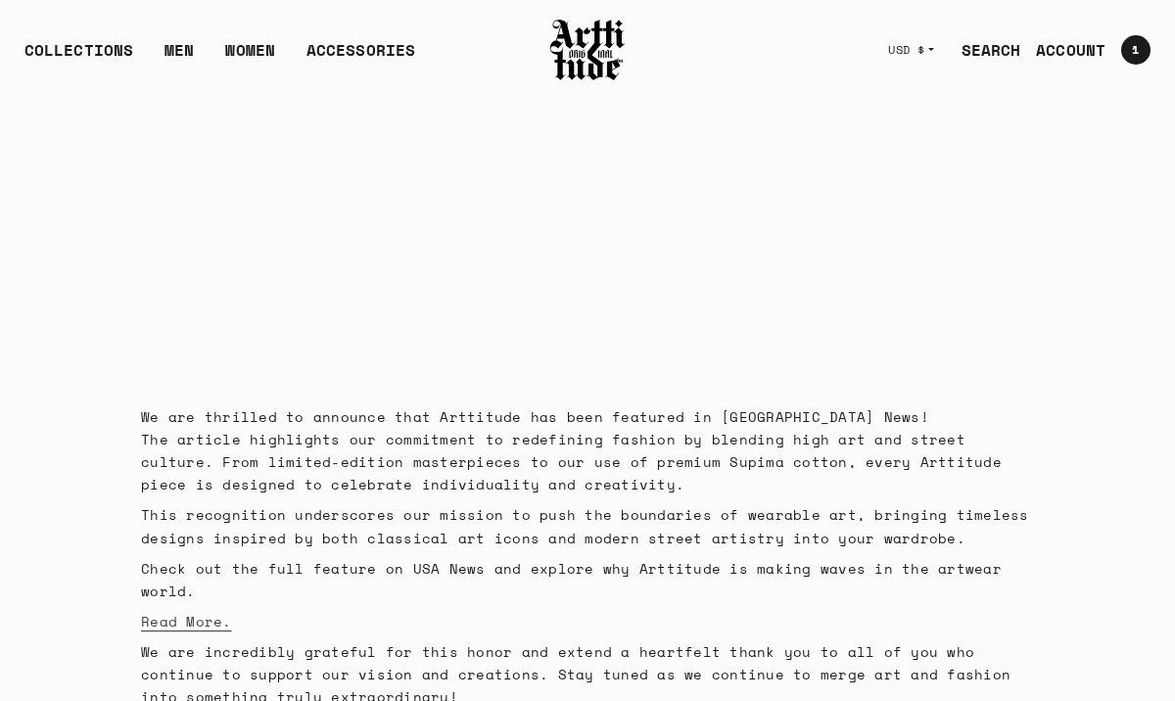
scroll to position [108, 0]
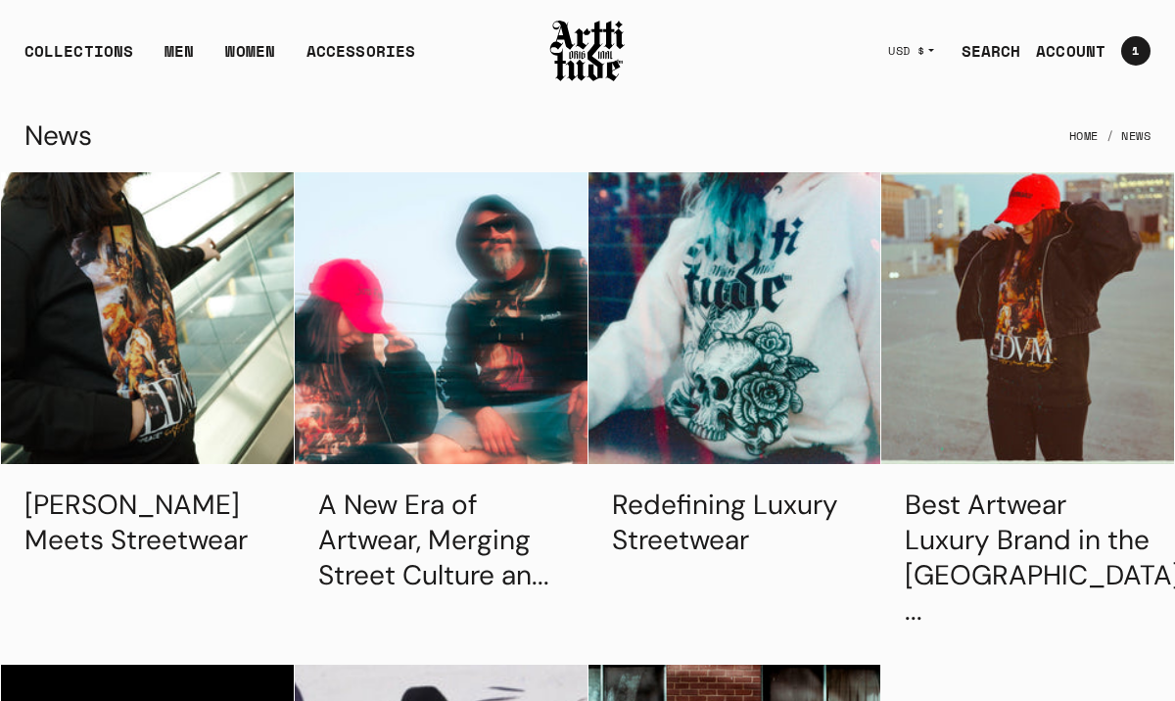
scroll to position [818, 0]
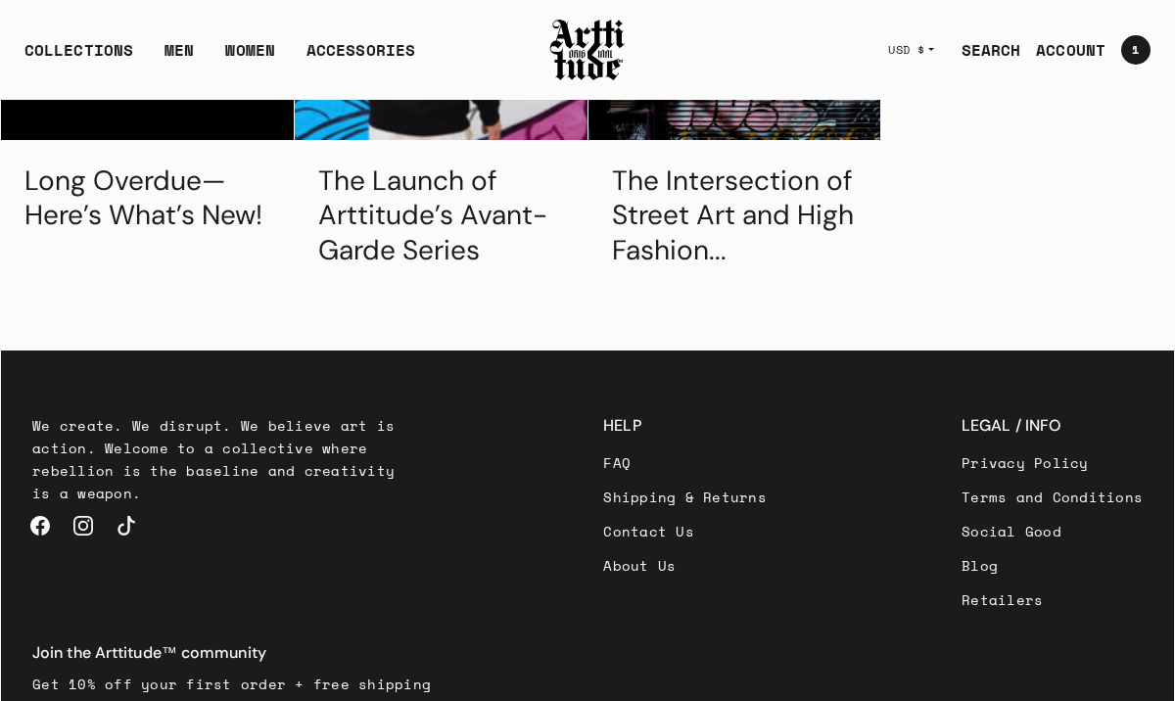
click at [603, 445] on link "FAQ" at bounding box center [685, 462] width 164 height 34
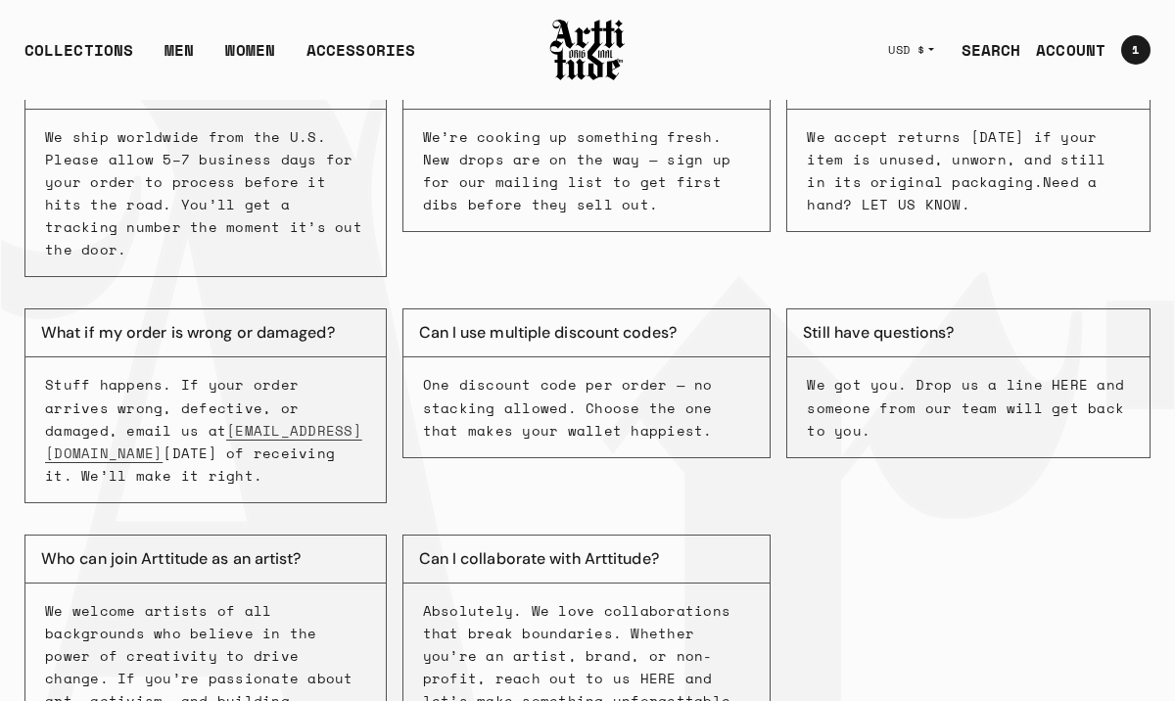
scroll to position [144, 0]
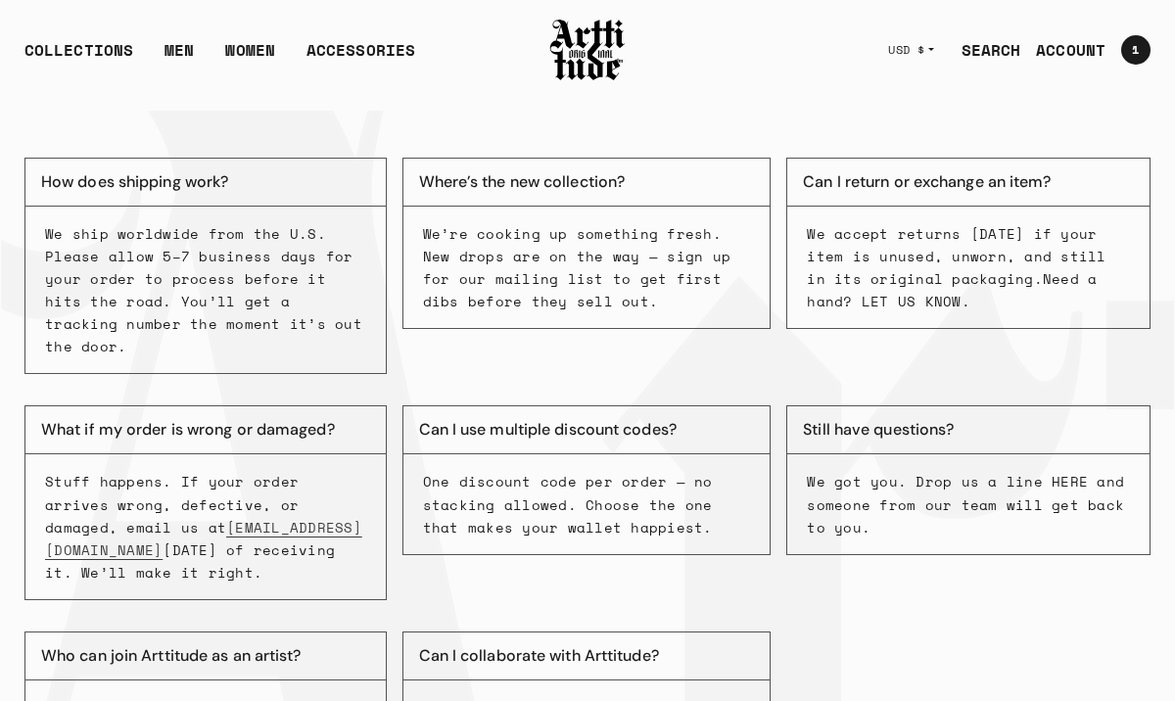
click at [638, 470] on p "One discount code per order — no stacking allowed. Choose the one that makes yo…" at bounding box center [587, 504] width 328 height 68
click at [615, 502] on p "One discount code per order — no stacking allowed. Choose the one that makes yo…" at bounding box center [587, 504] width 328 height 68
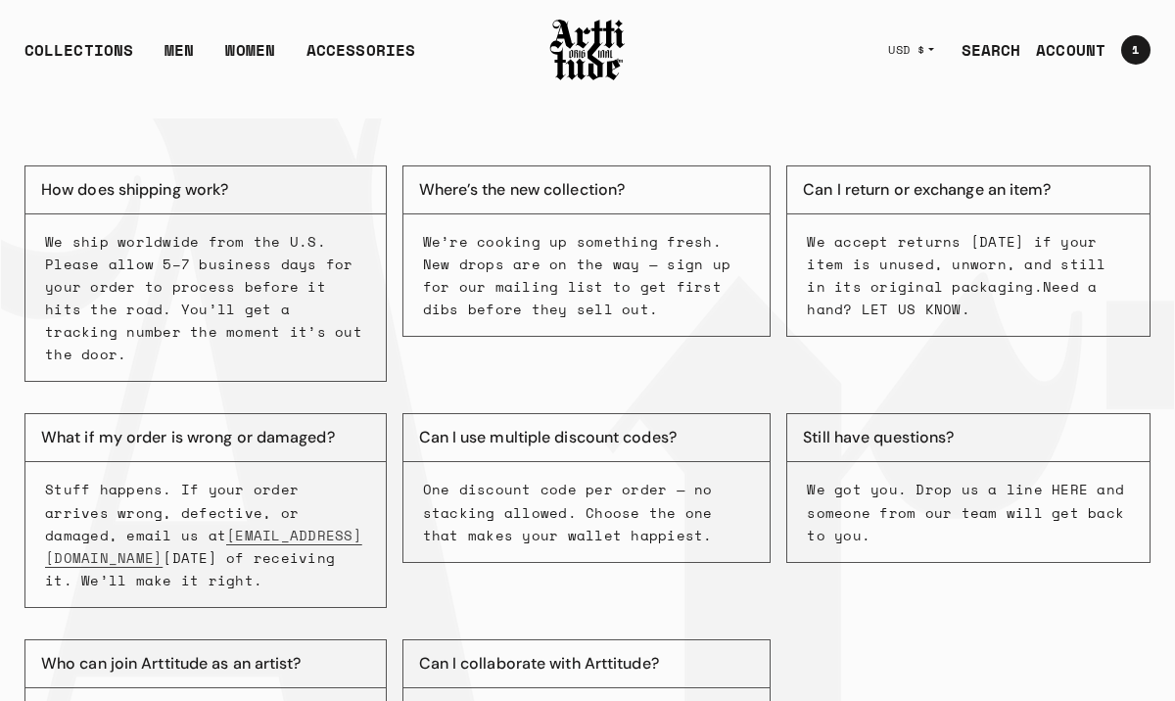
scroll to position [117, 0]
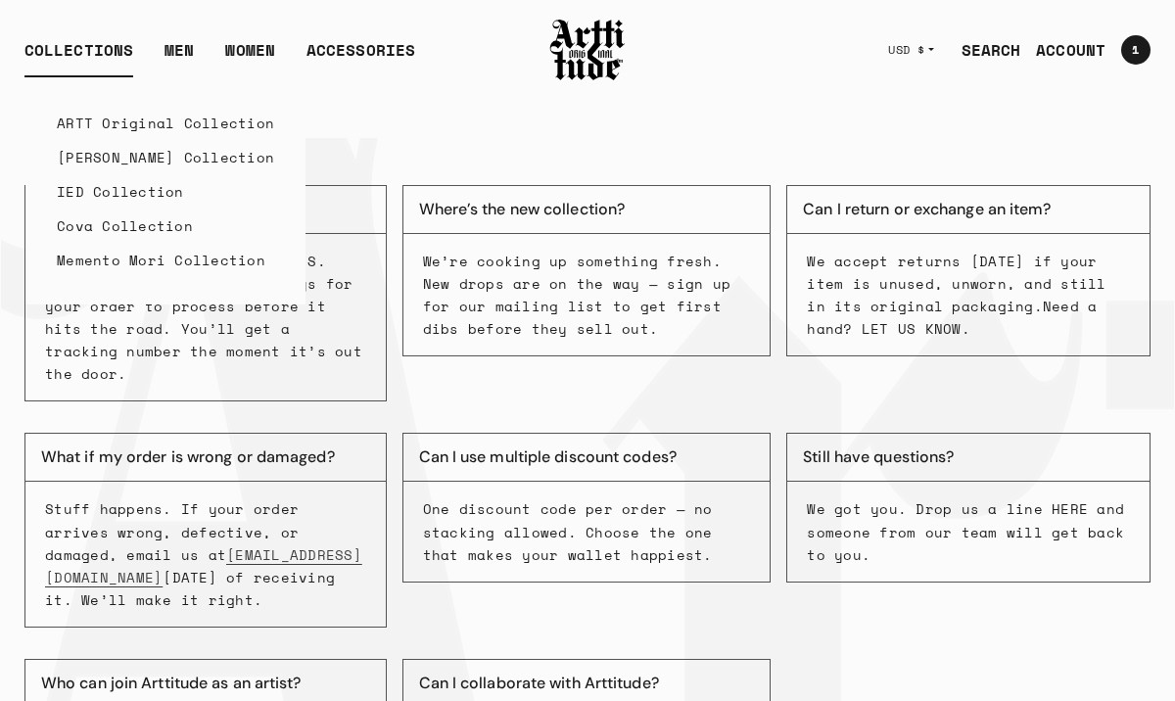
click at [86, 128] on link "ARTT Original Collection" at bounding box center [165, 123] width 217 height 34
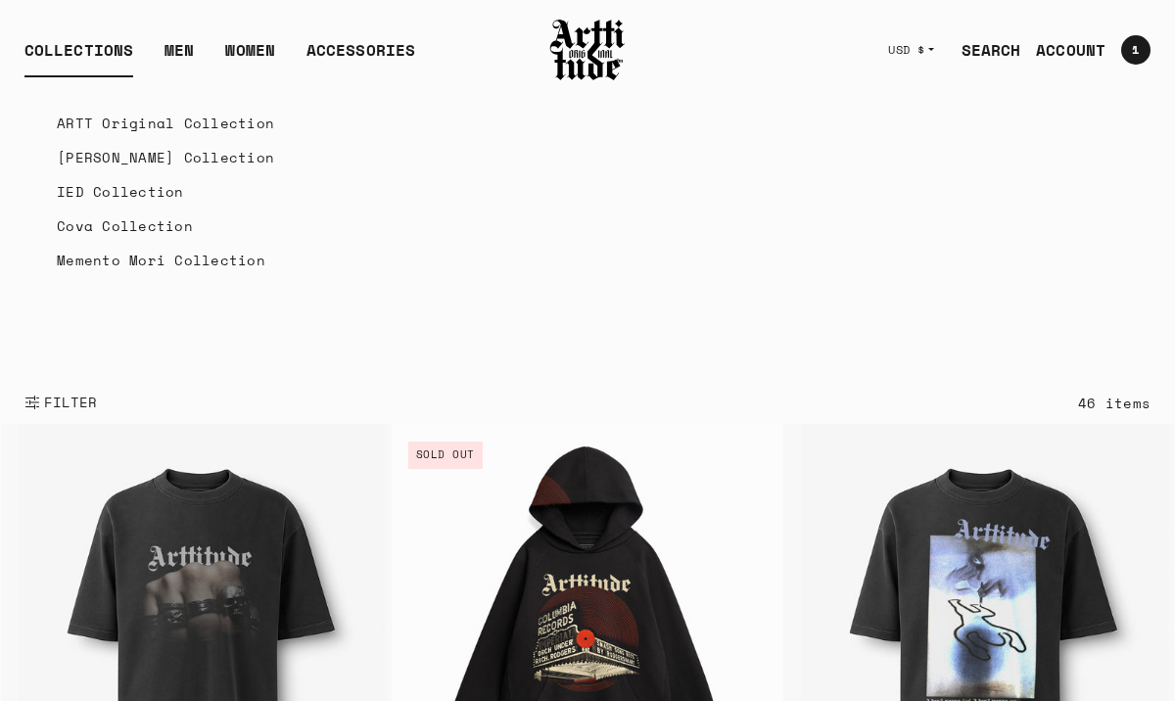
click at [98, 154] on link "[PERSON_NAME] Collection" at bounding box center [165, 157] width 217 height 34
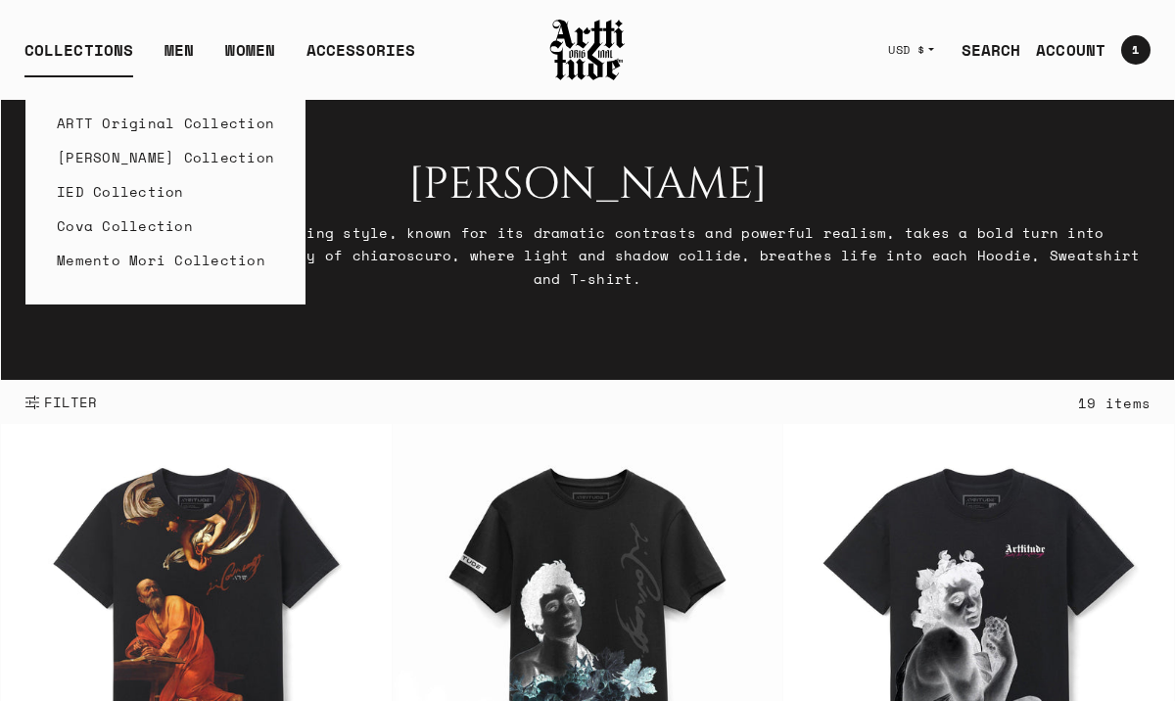
click at [68, 45] on div "COLLECTIONS" at bounding box center [78, 57] width 109 height 39
click at [95, 118] on link "ARTT Original Collection" at bounding box center [165, 123] width 217 height 34
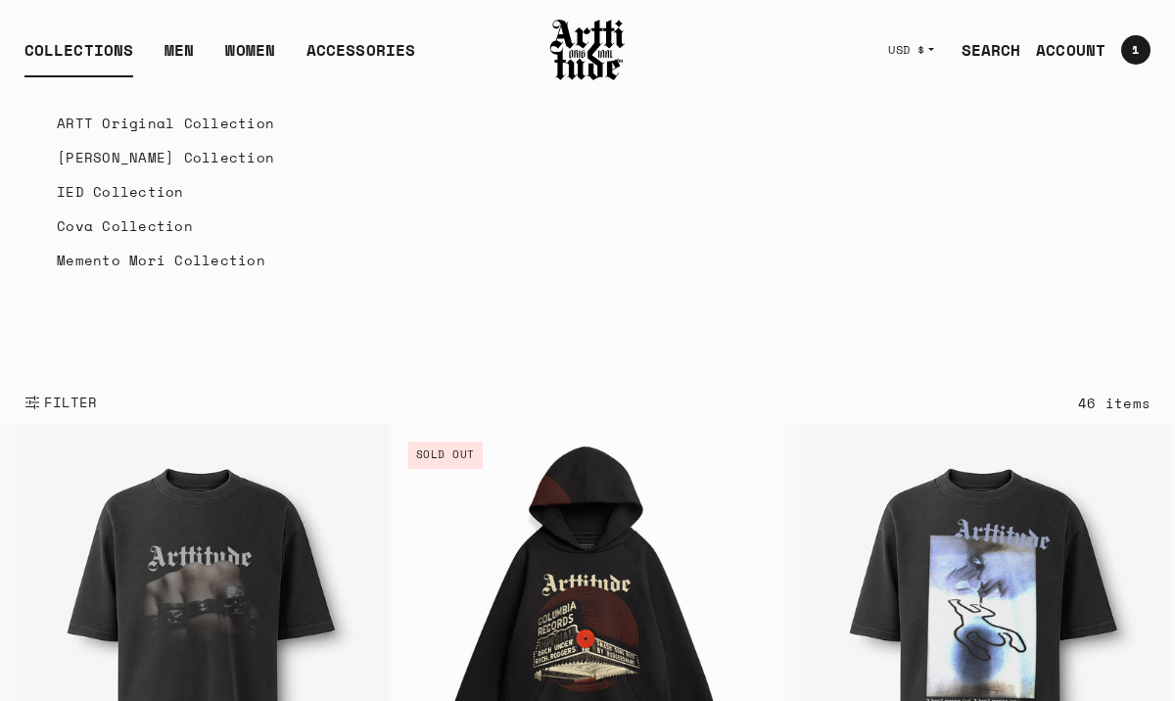
click at [102, 193] on link "IED Collection" at bounding box center [165, 191] width 217 height 34
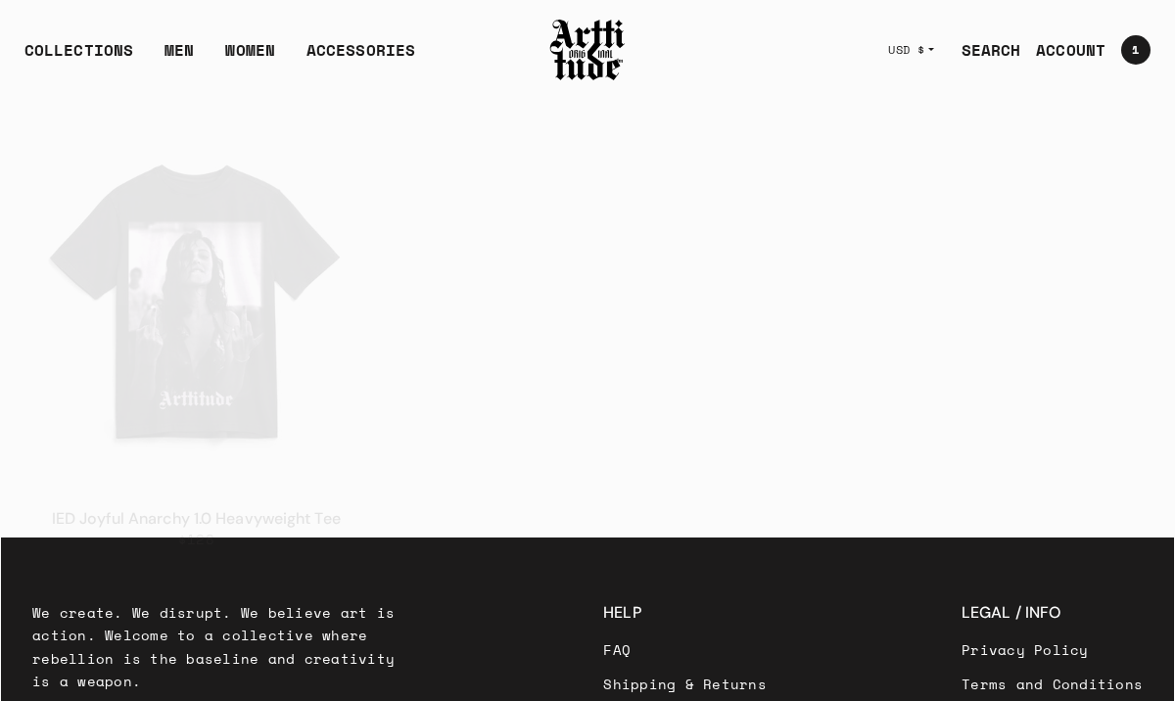
scroll to position [5140, 0]
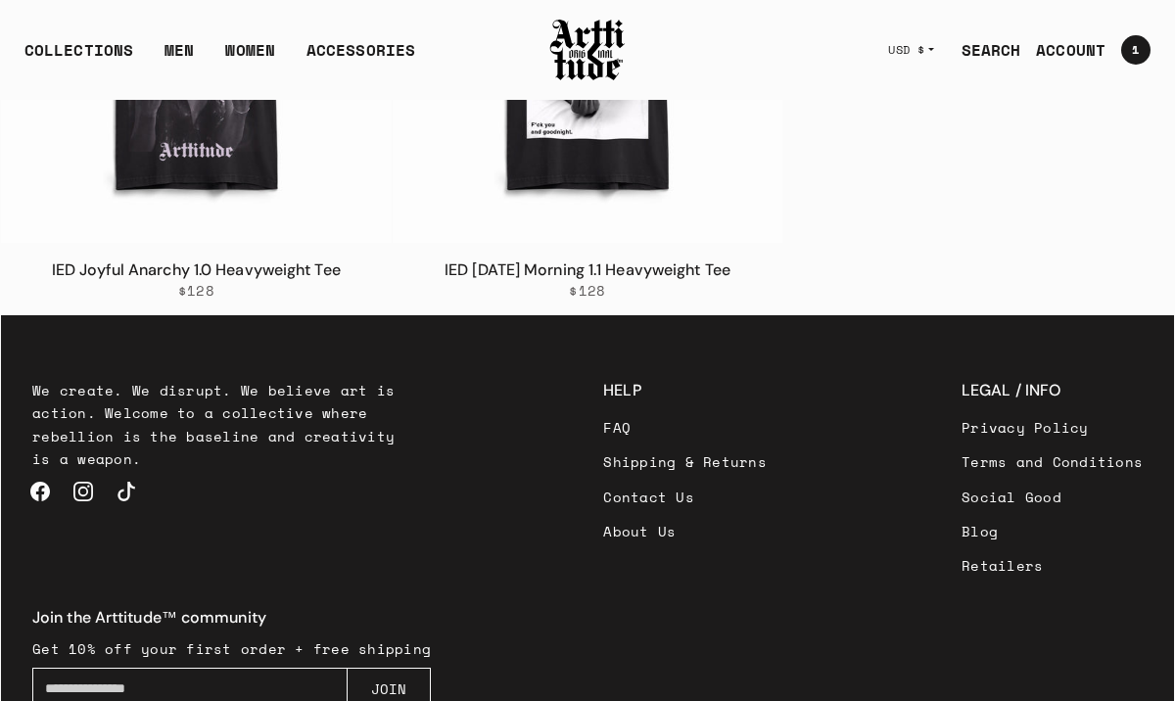
click at [603, 462] on link "Shipping & Returns" at bounding box center [685, 461] width 164 height 34
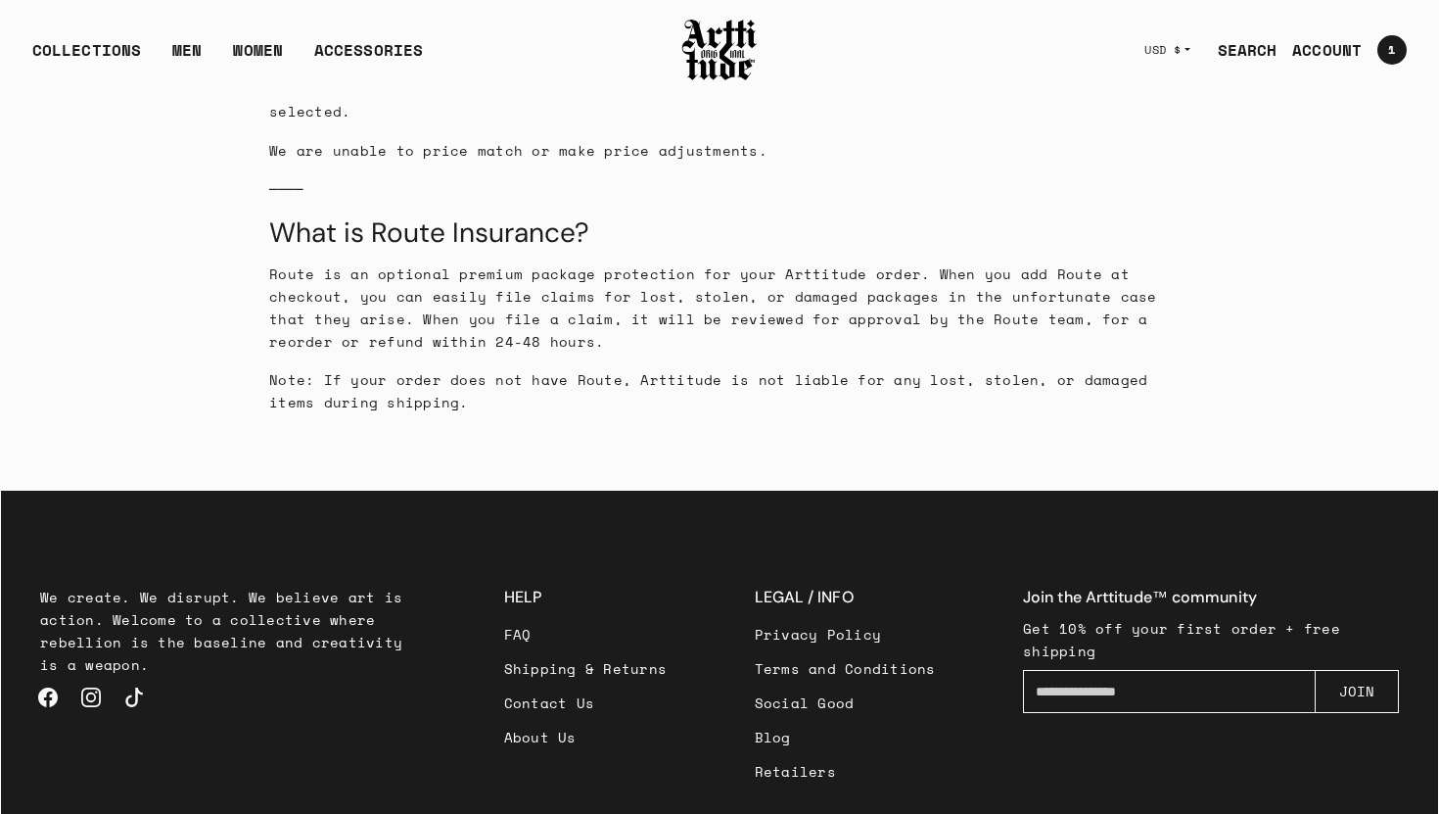
scroll to position [3325, 0]
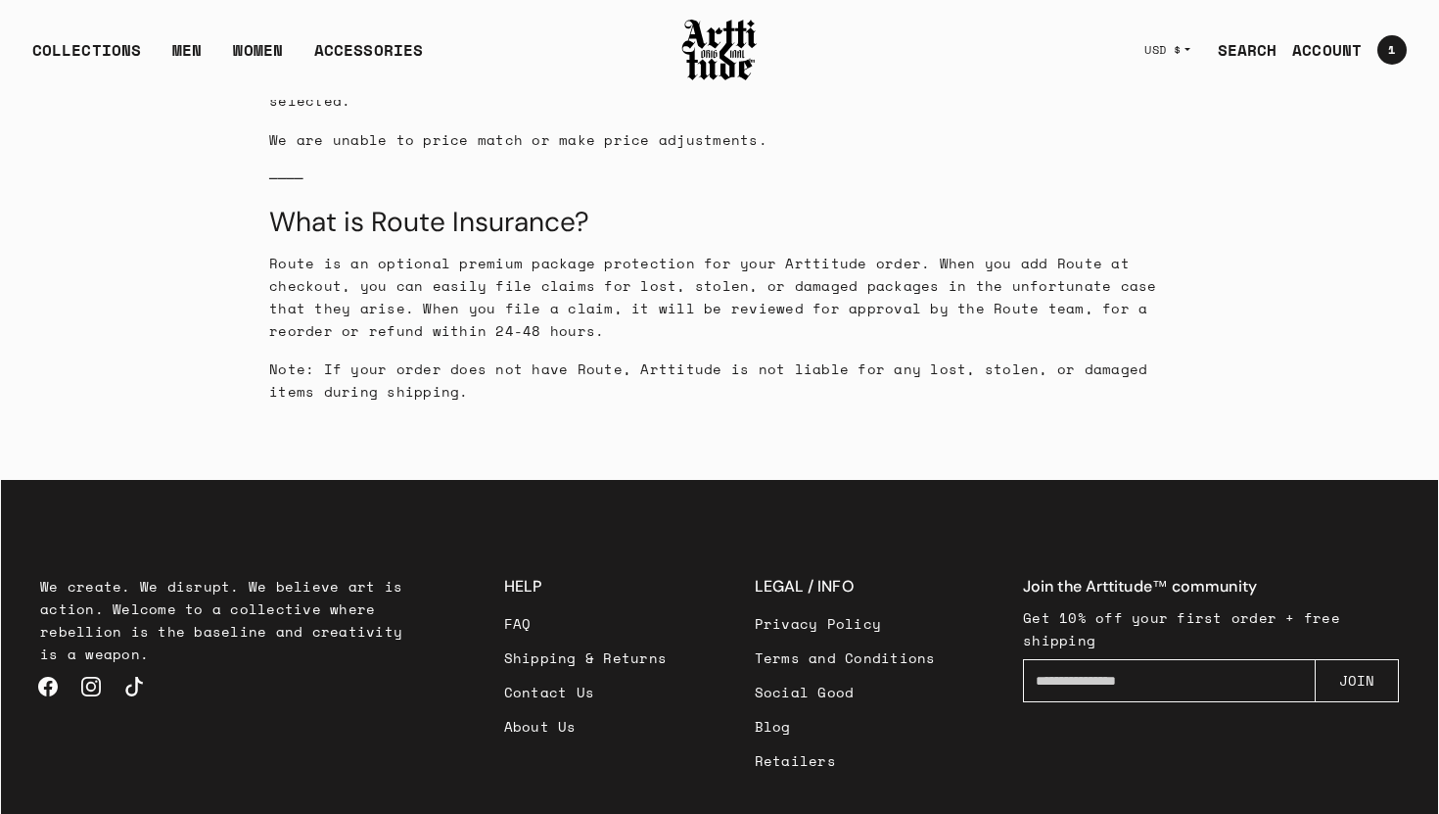
click at [530, 700] on link "About Us" at bounding box center [586, 726] width 164 height 34
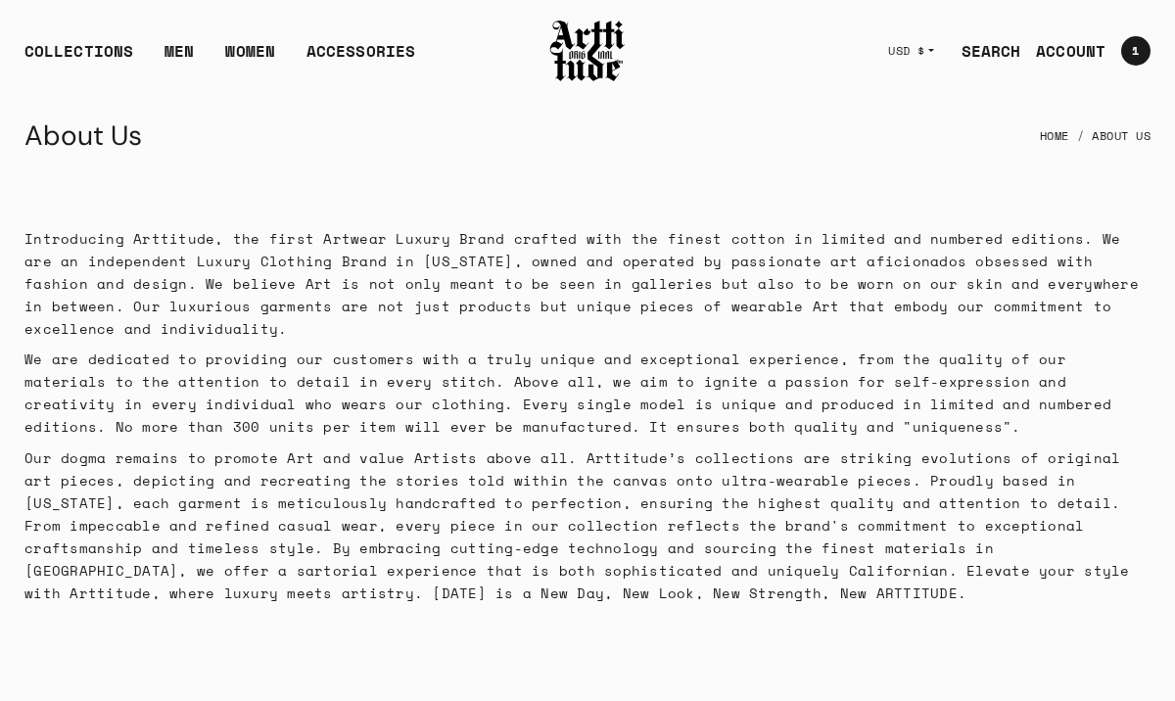
scroll to position [391, 0]
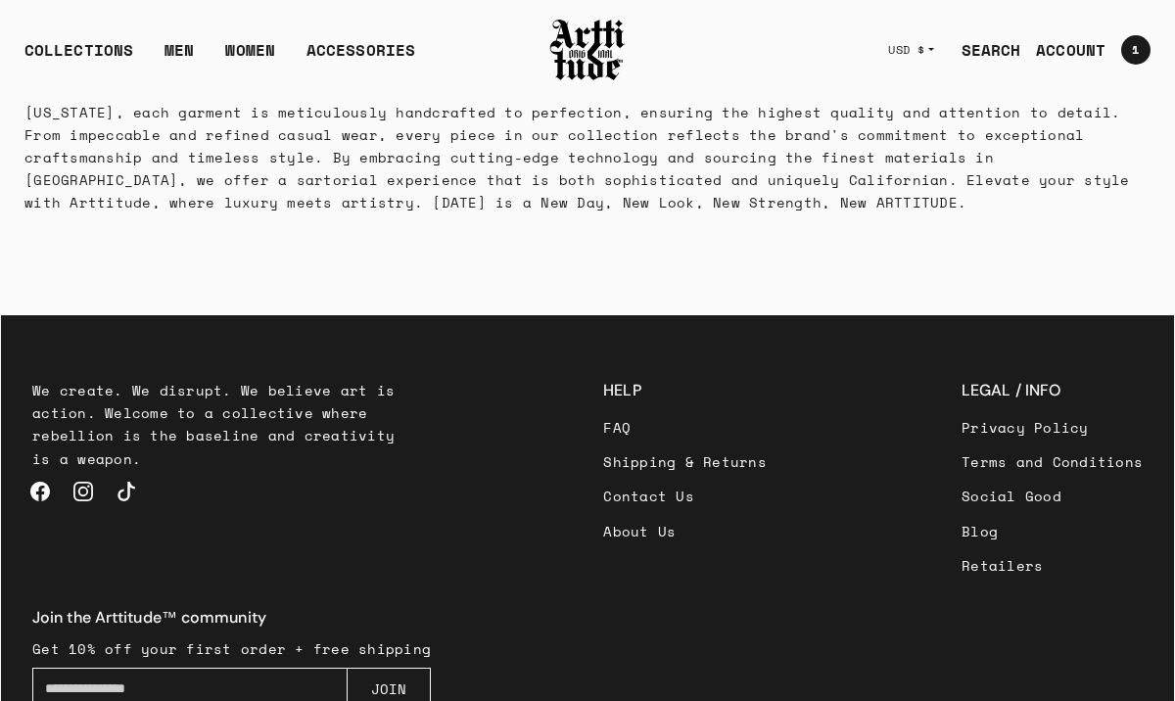
click at [961, 531] on link "Blog" at bounding box center [1051, 531] width 181 height 34
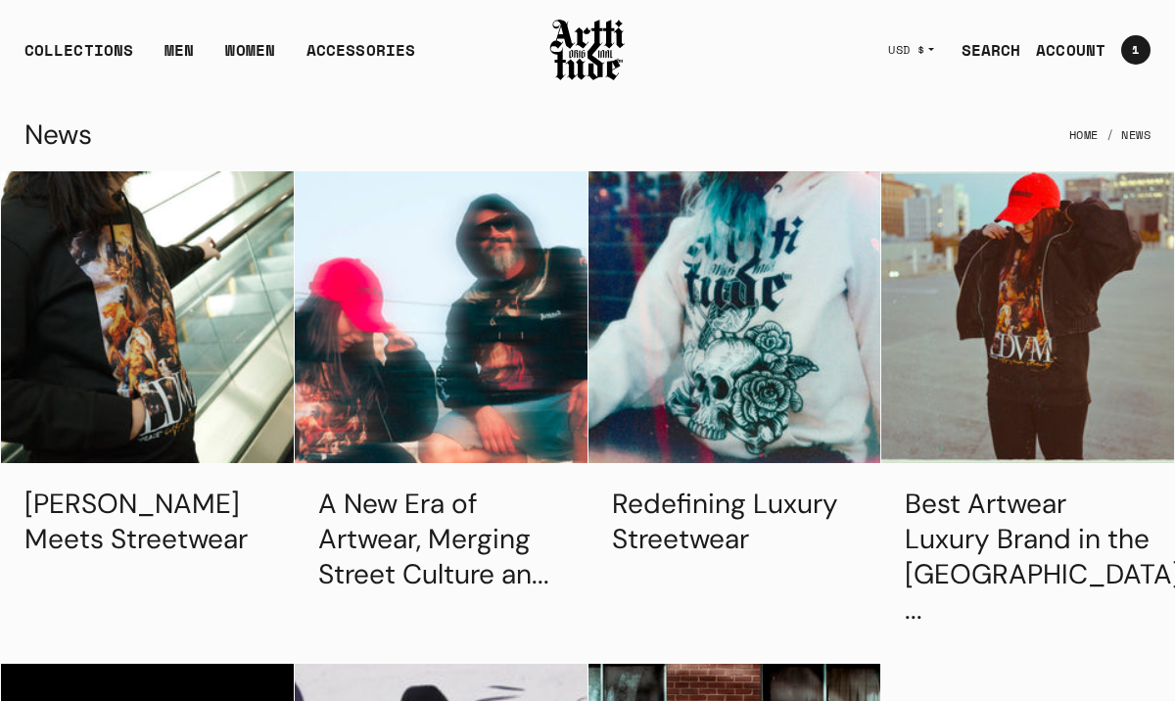
click at [575, 49] on img at bounding box center [587, 50] width 78 height 67
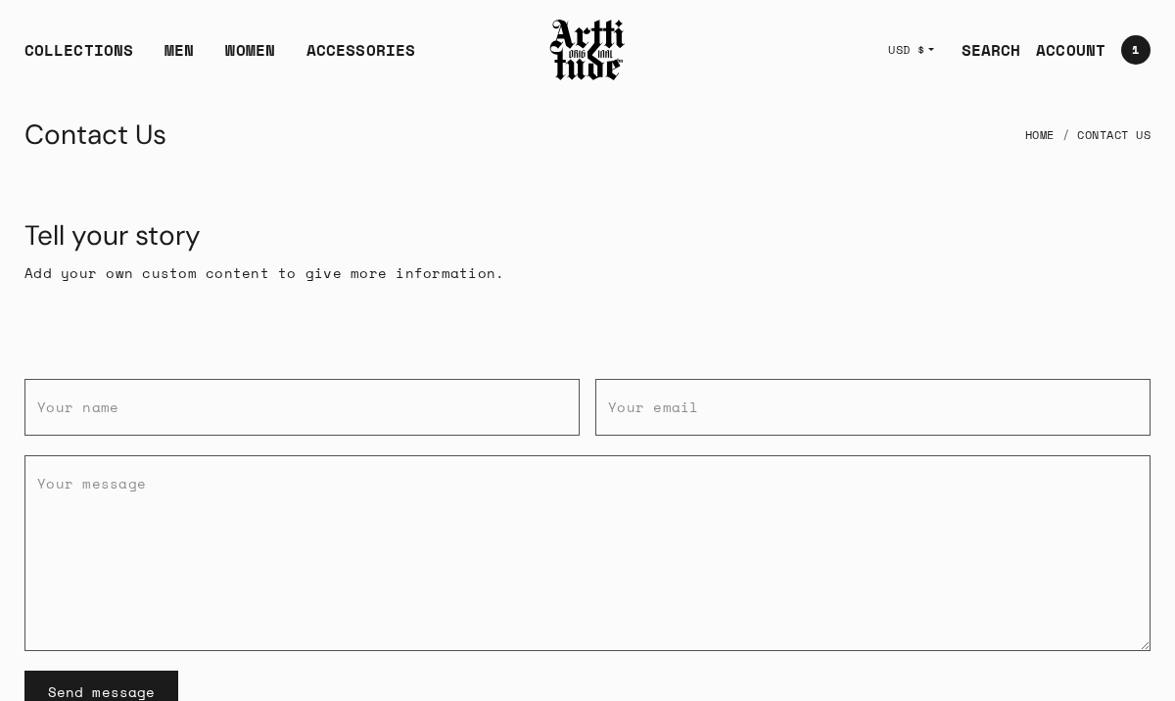
drag, startPoint x: 29, startPoint y: 178, endPoint x: 502, endPoint y: 328, distance: 496.0
click at [502, 328] on div "Tell your story Add your own custom content to give more information." at bounding box center [587, 251] width 1173 height 161
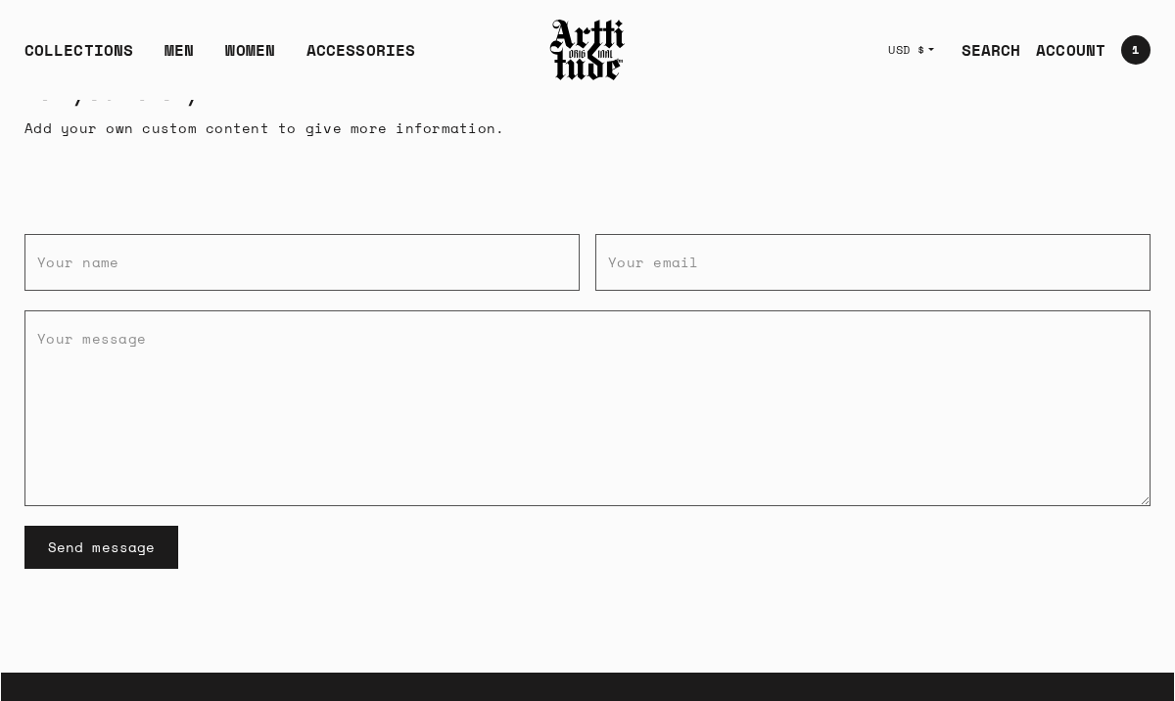
scroll to position [135, 0]
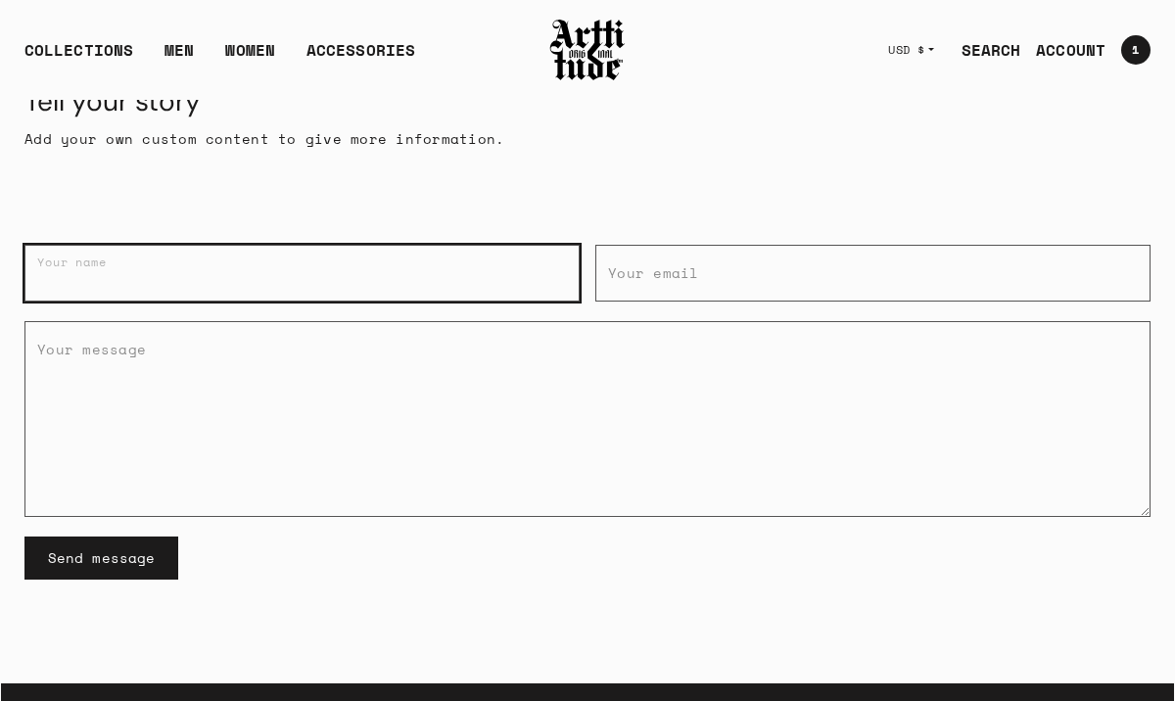
click at [348, 265] on input "Your name" at bounding box center [301, 273] width 555 height 57
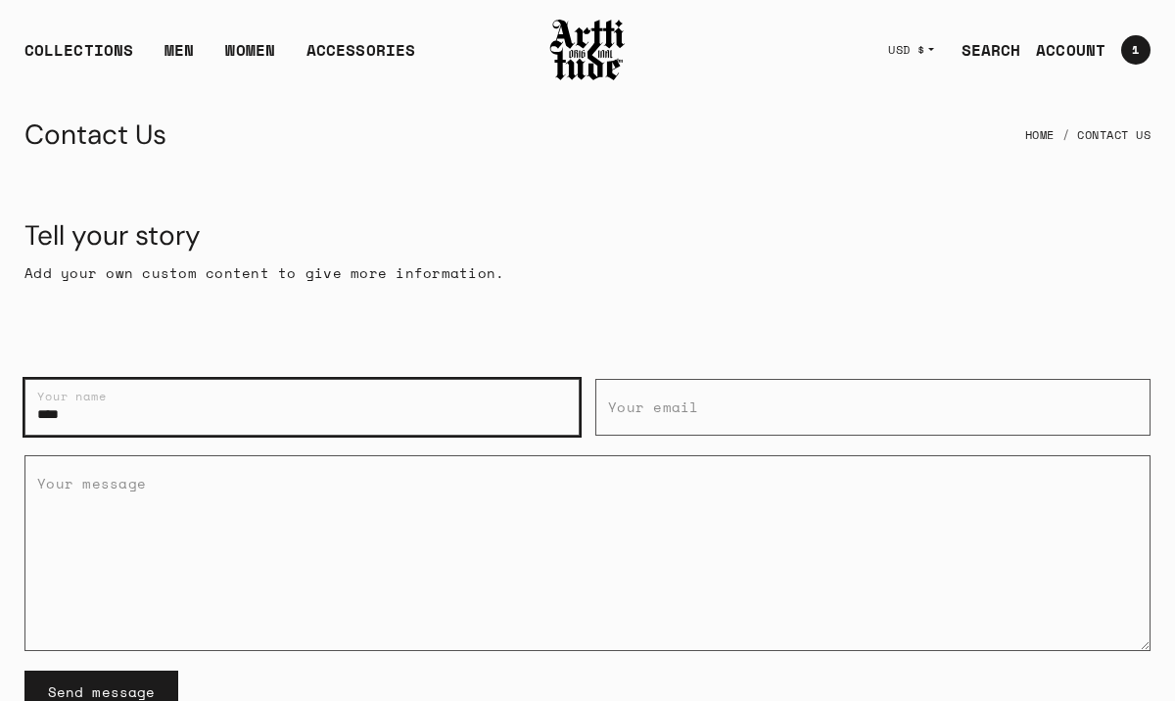
type input "****"
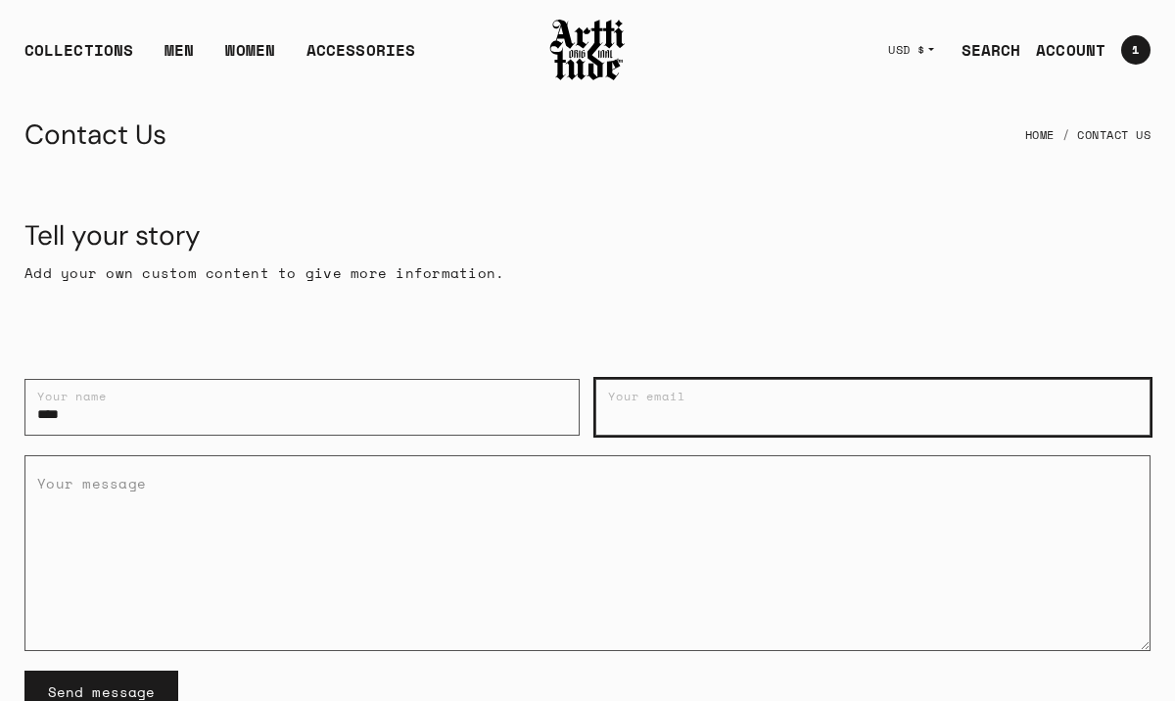
click at [729, 406] on input "Your email" at bounding box center [872, 407] width 555 height 57
type input "**********"
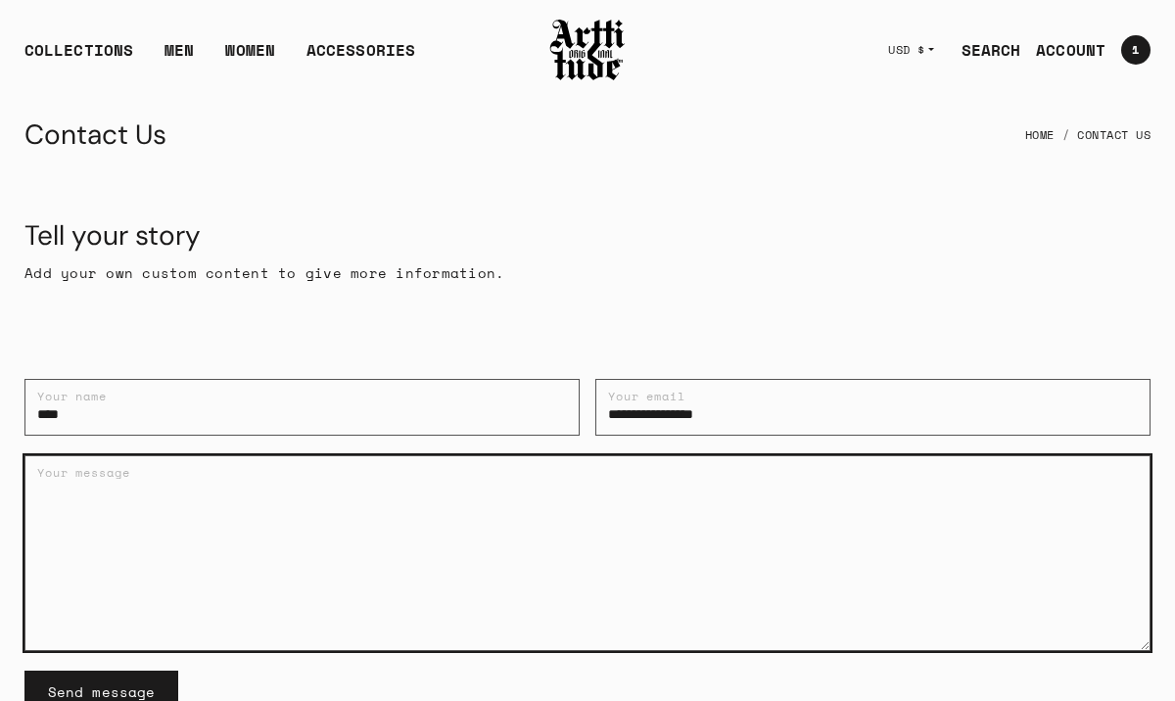
click at [444, 526] on textarea "Your message" at bounding box center [587, 553] width 1126 height 196
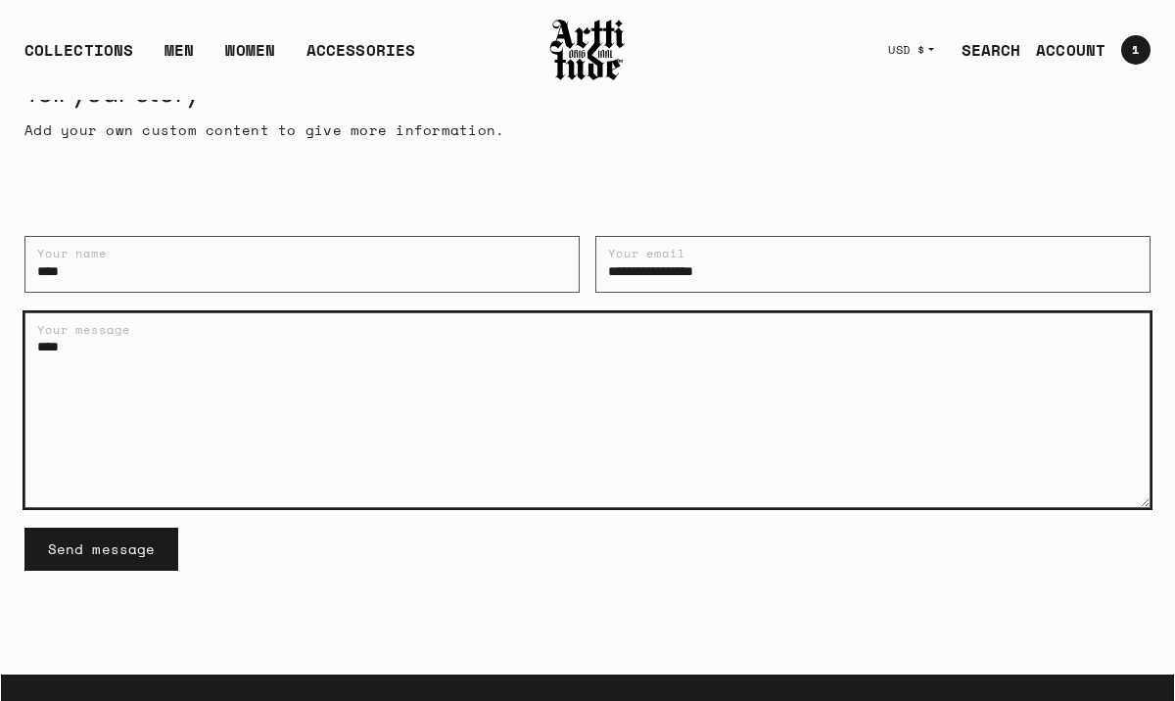
scroll to position [167, 0]
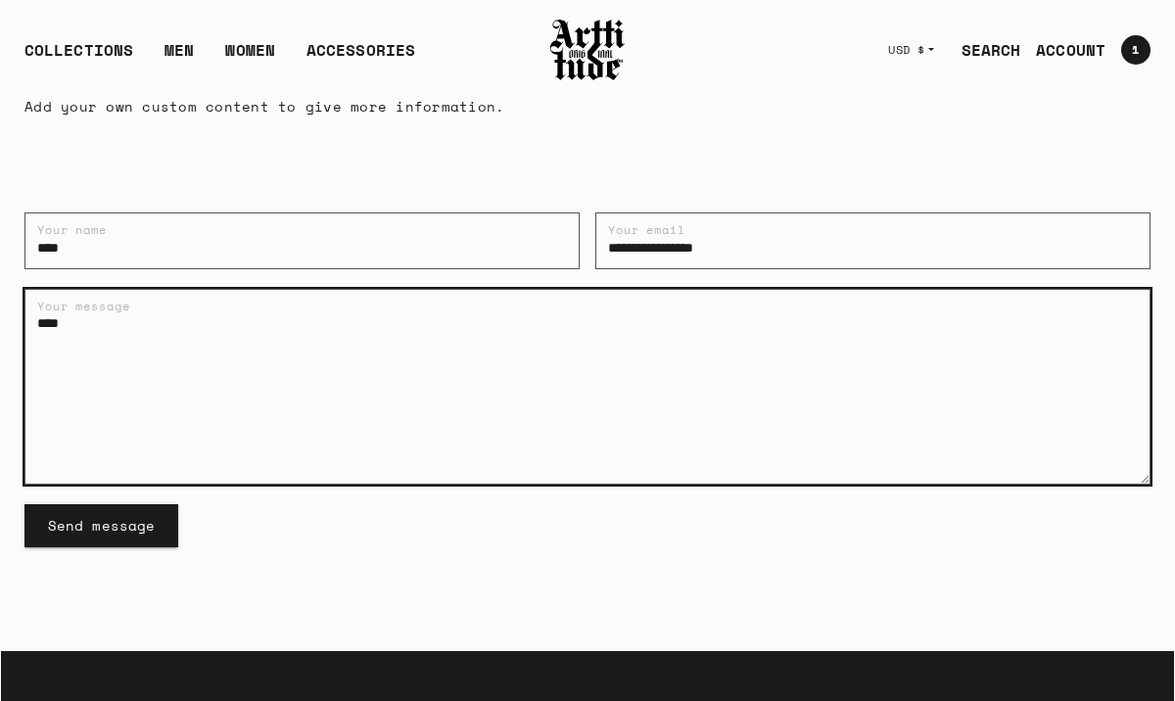
type textarea "****"
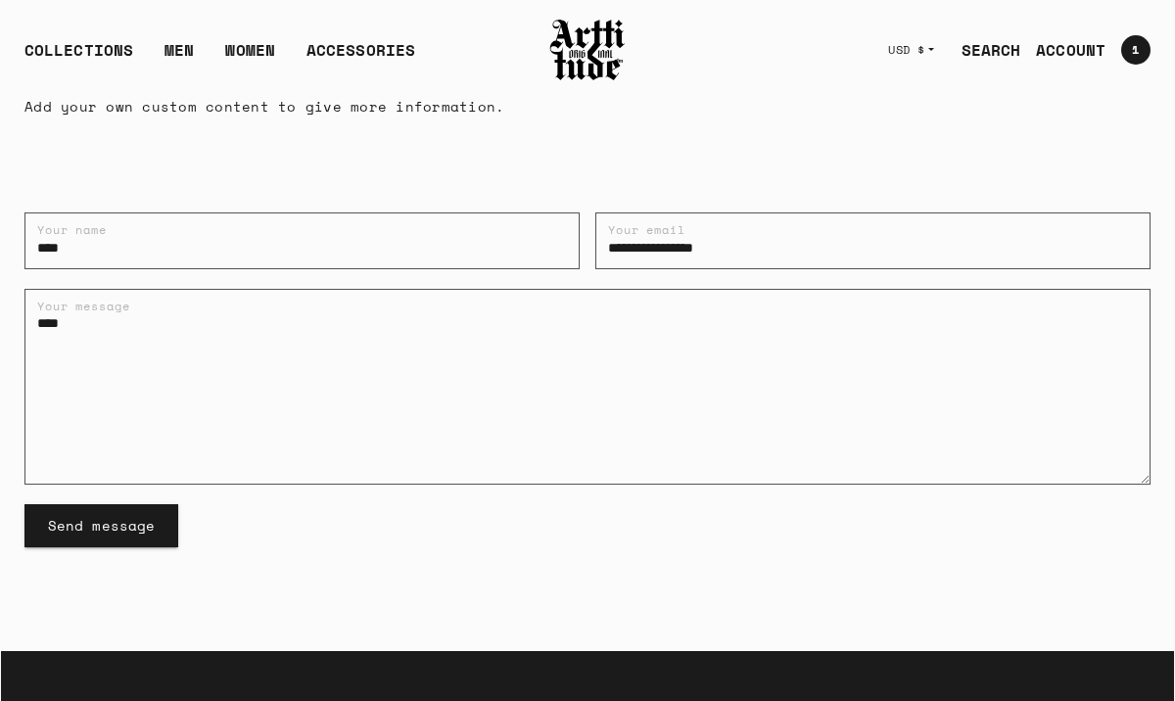
click at [132, 537] on button "Send message" at bounding box center [101, 525] width 154 height 43
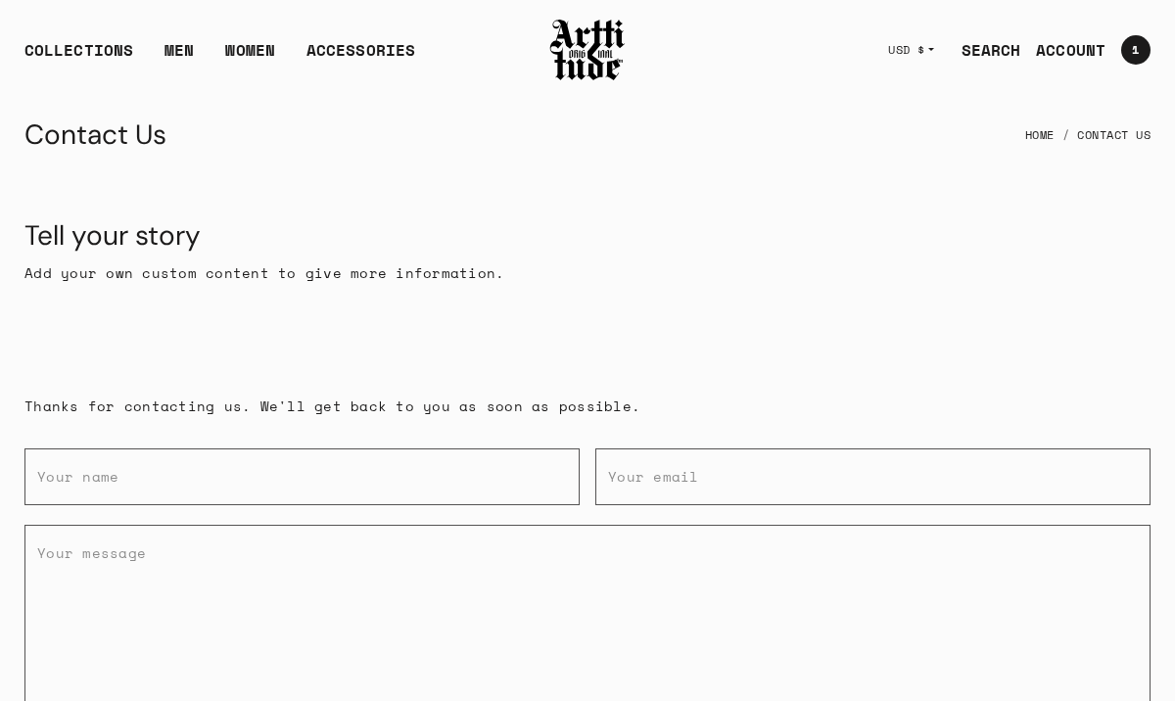
drag, startPoint x: 28, startPoint y: 171, endPoint x: 645, endPoint y: 347, distance: 641.2
click at [645, 347] on div "Tell your story Add your own custom content to give more information. Thanks fo…" at bounding box center [587, 506] width 1173 height 670
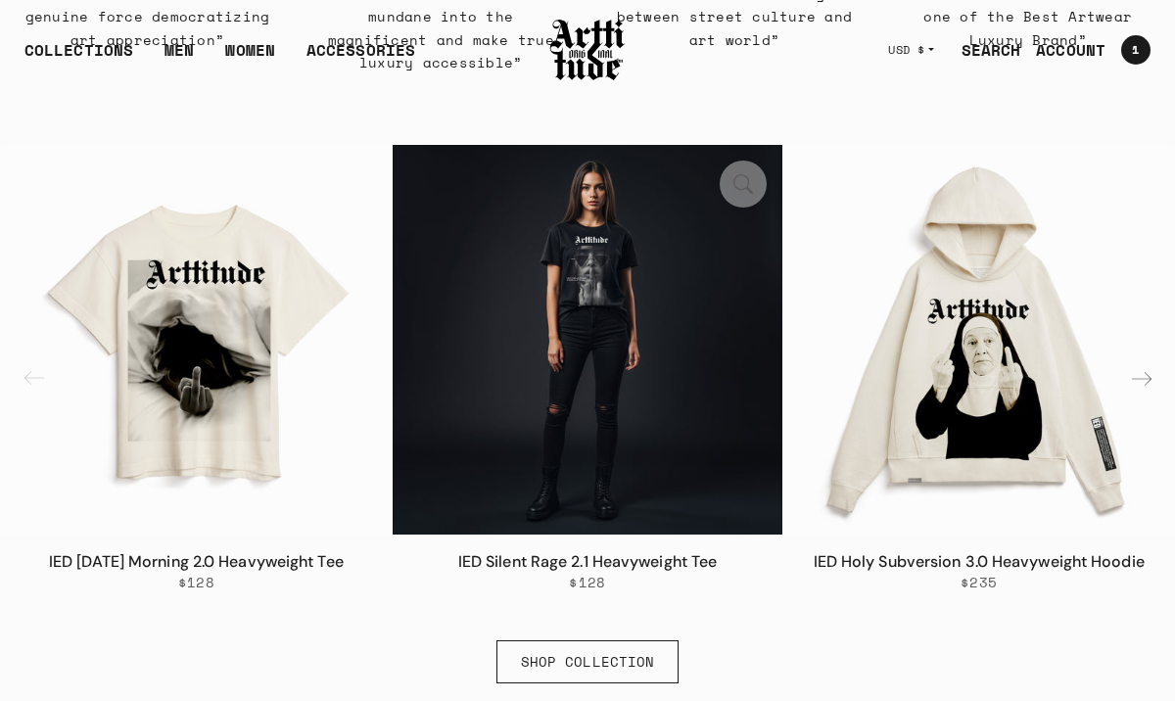
scroll to position [1000, 0]
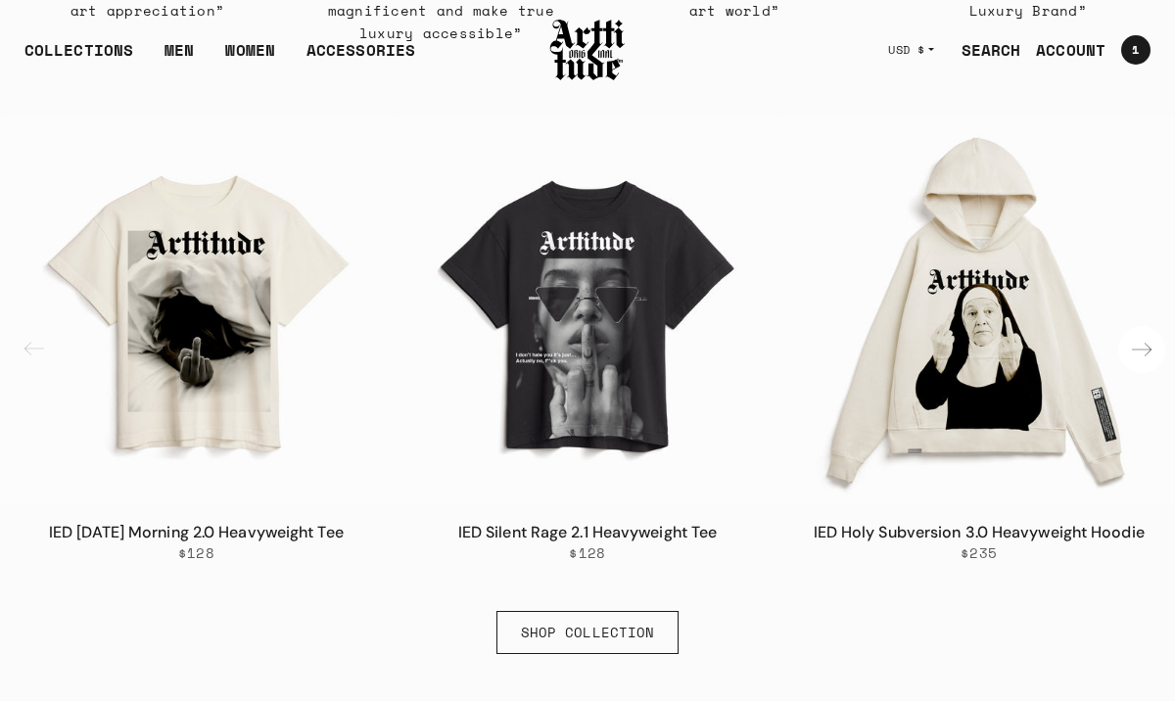
click at [1142, 352] on div "Next slide" at bounding box center [1141, 349] width 47 height 47
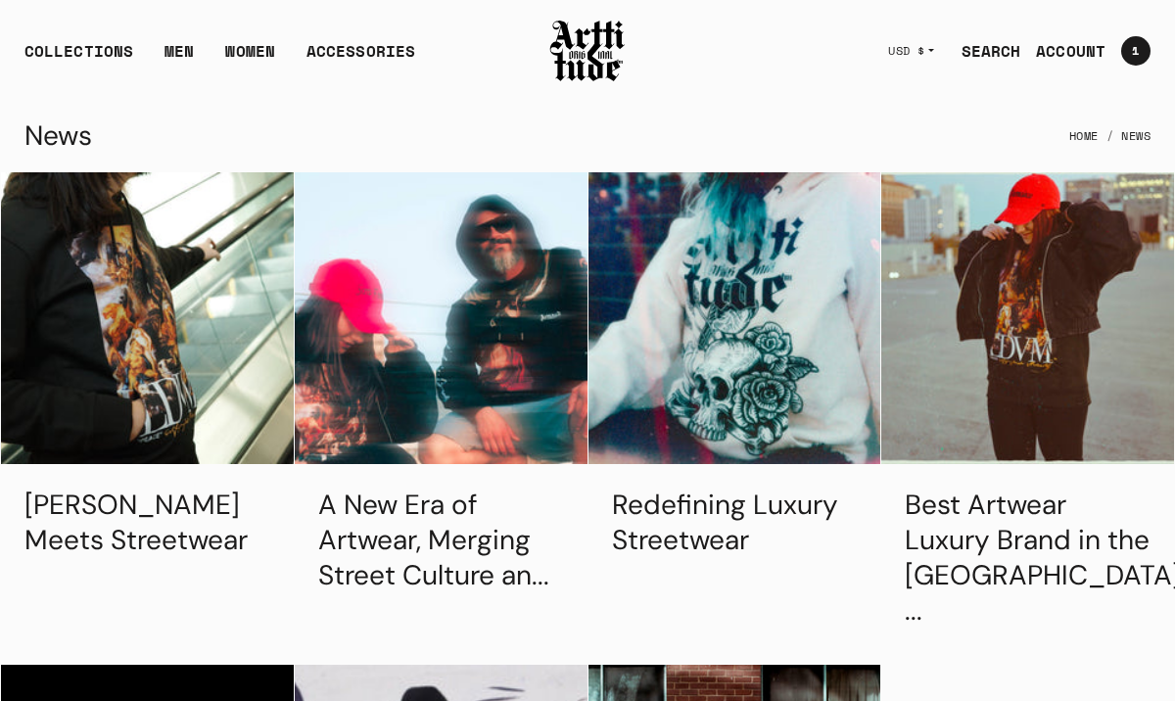
scroll to position [3, 0]
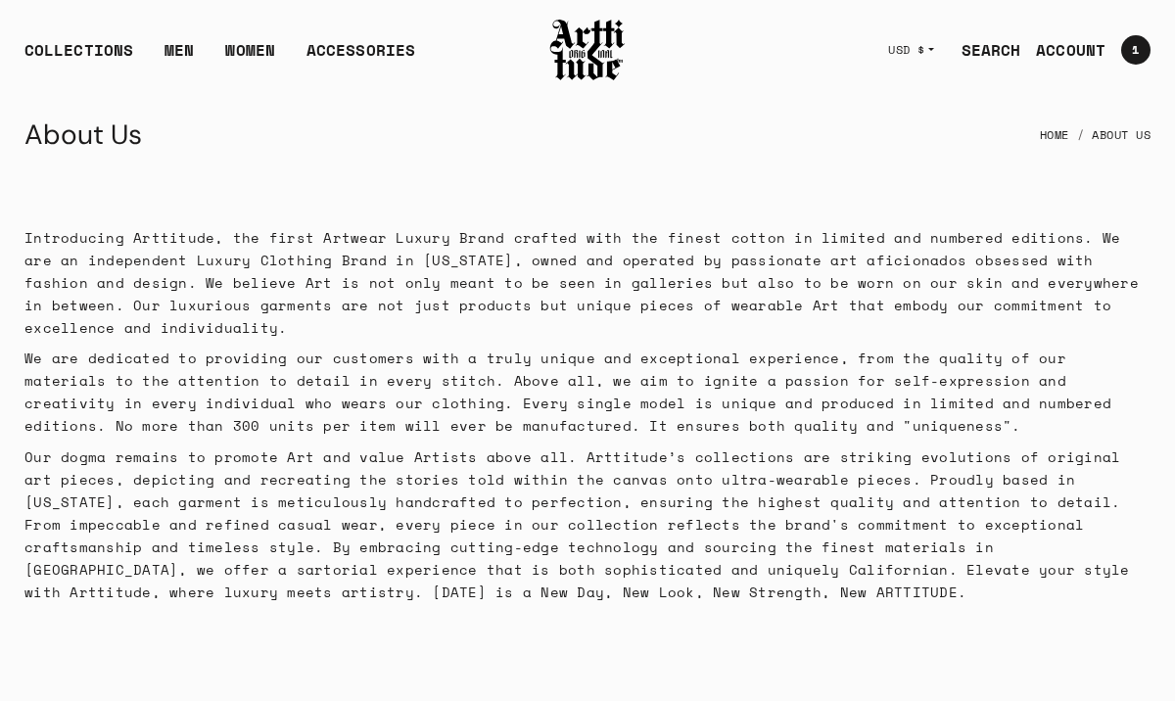
scroll to position [391, 0]
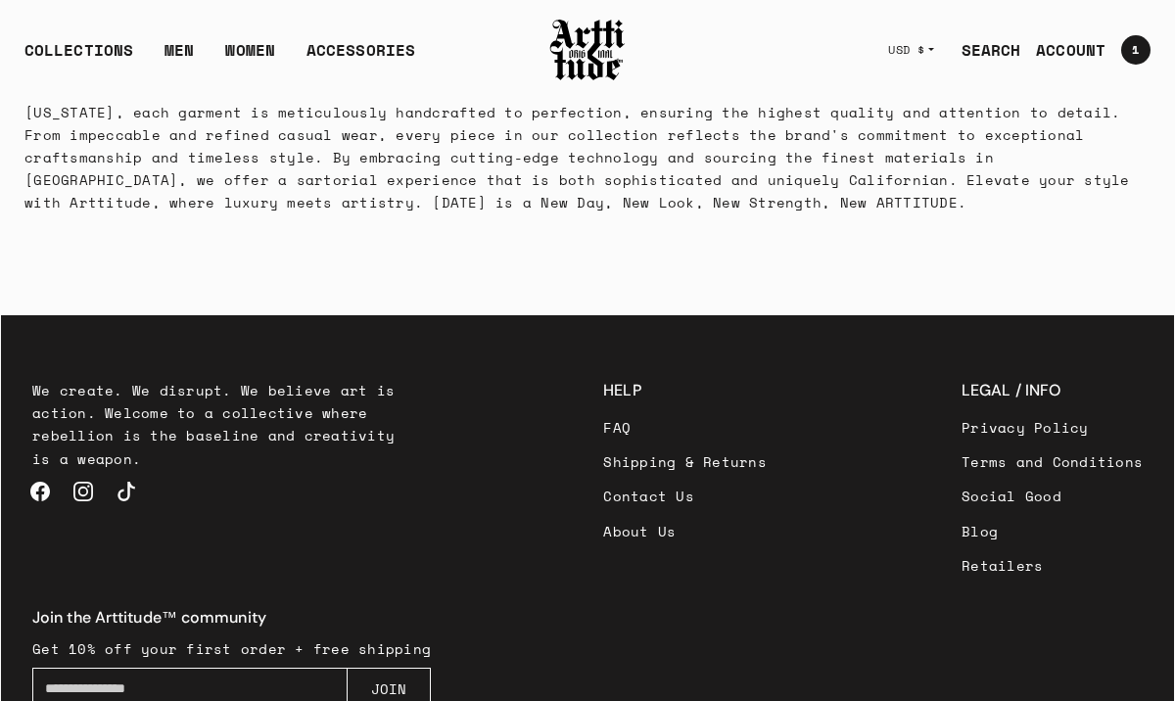
click at [590, 52] on img at bounding box center [587, 50] width 78 height 67
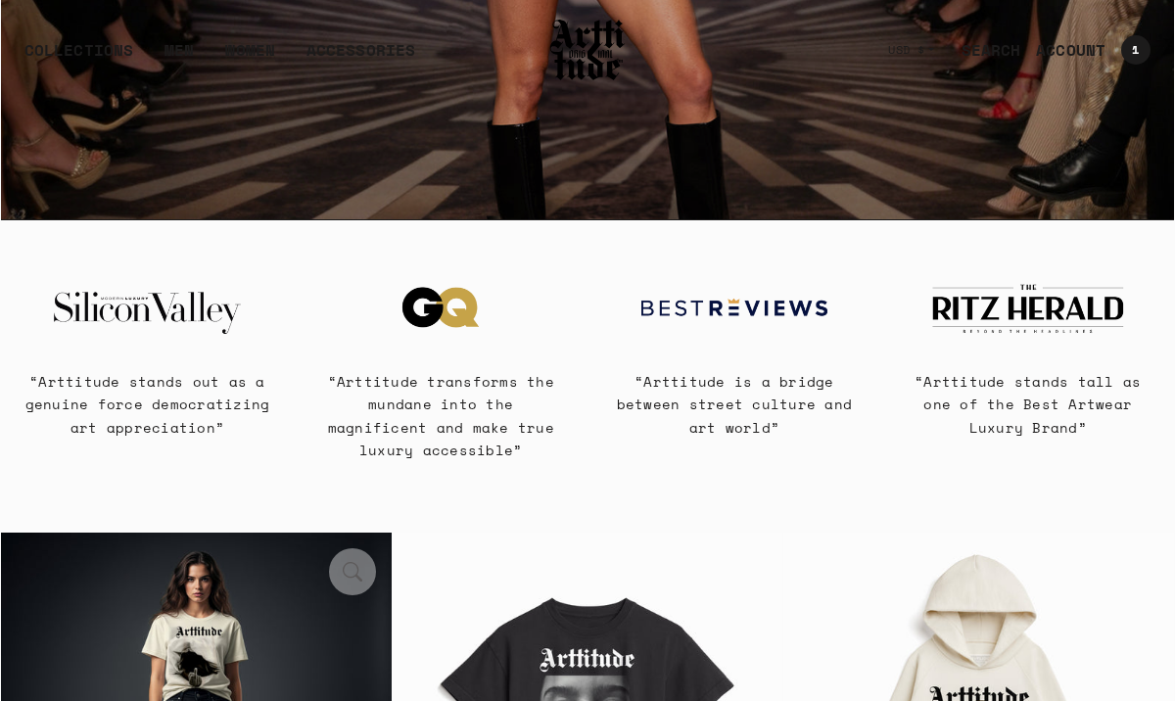
scroll to position [483, 0]
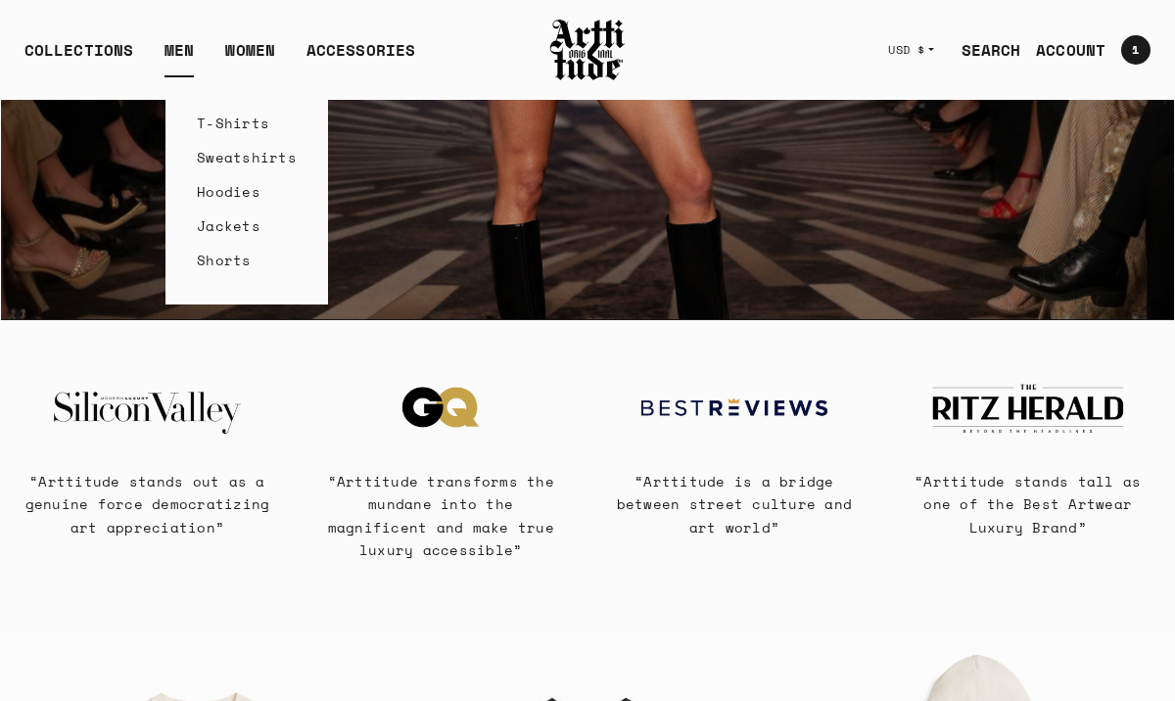
click at [210, 121] on link "T-Shirts" at bounding box center [247, 123] width 100 height 34
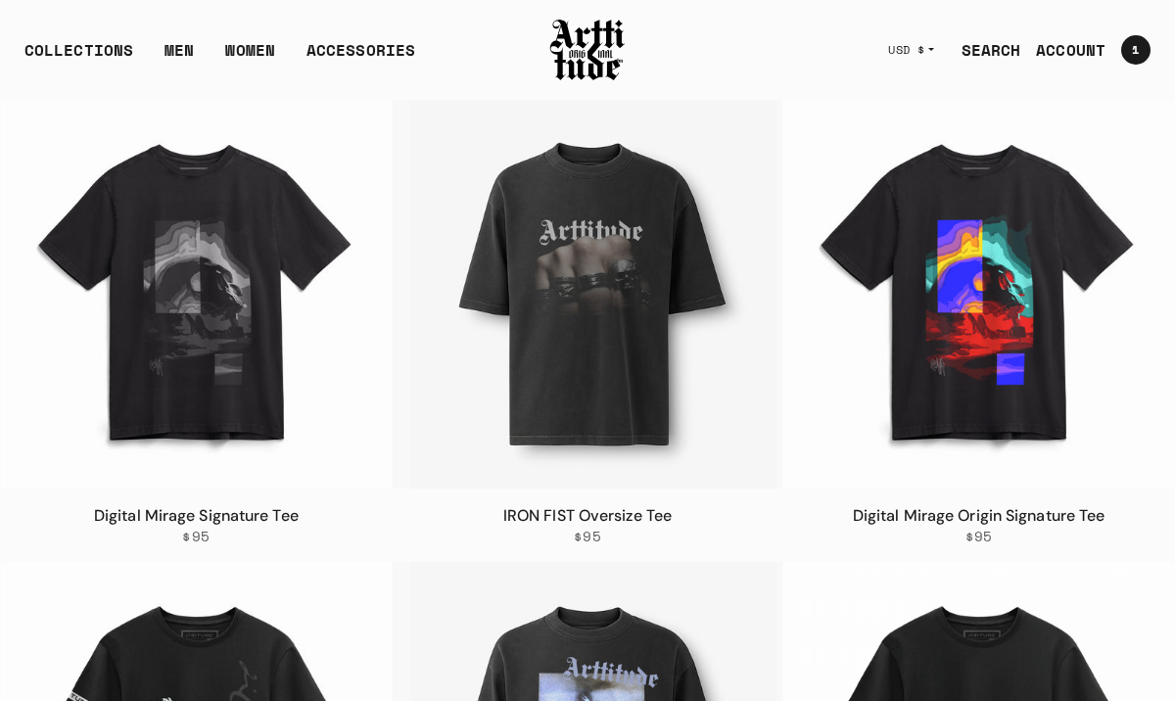
scroll to position [209, 0]
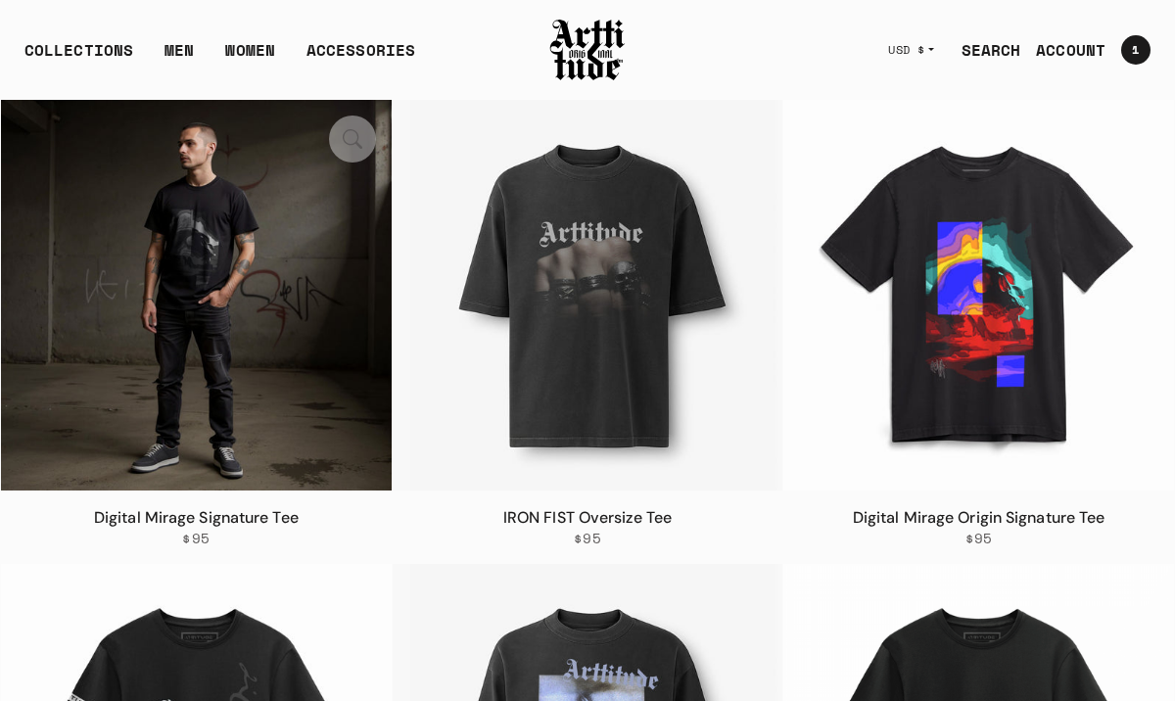
click at [226, 403] on img at bounding box center [196, 295] width 391 height 391
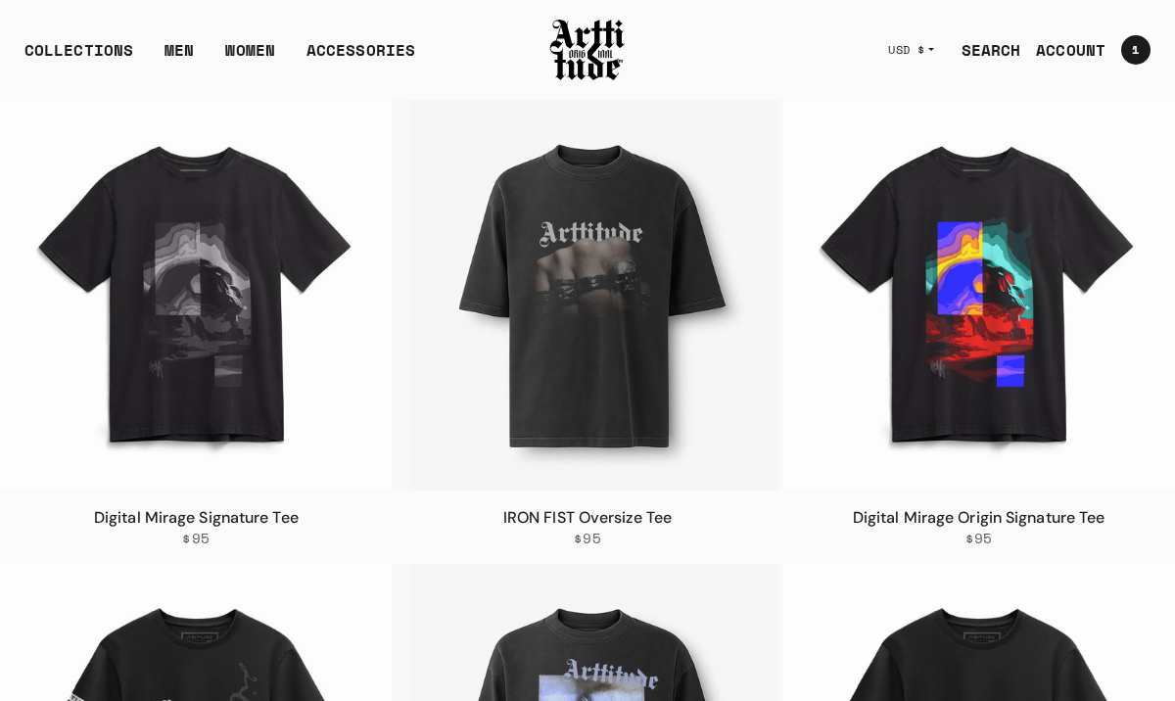
click at [599, 56] on img at bounding box center [587, 50] width 78 height 67
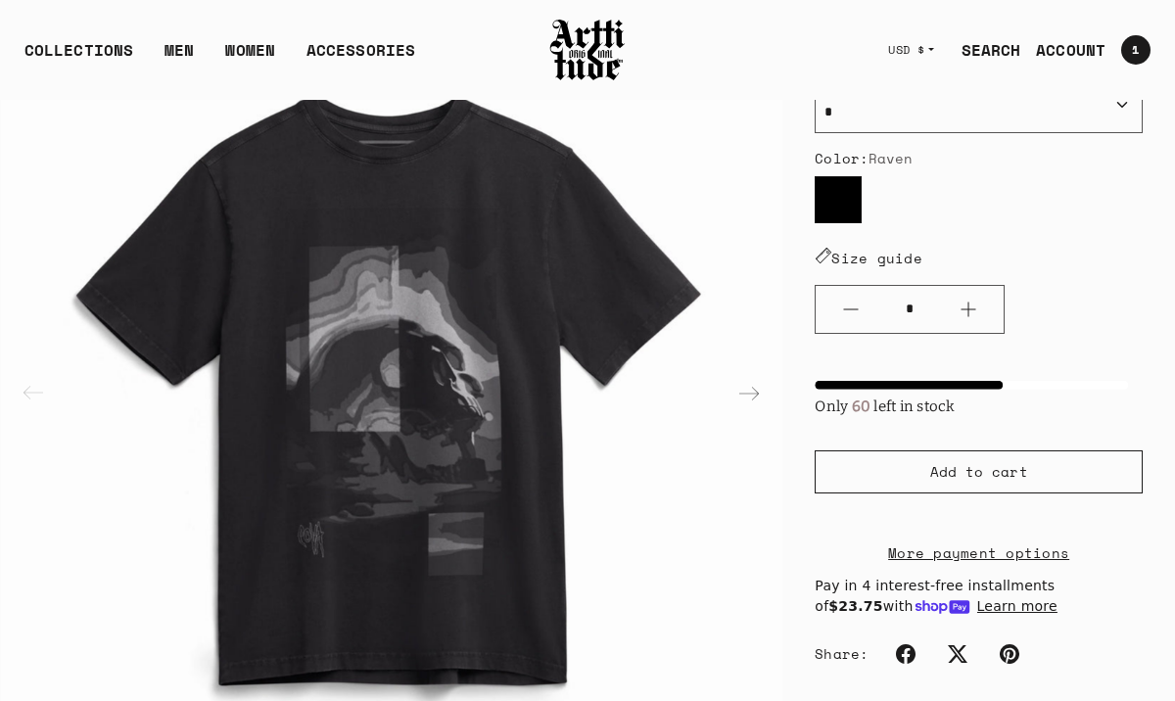
scroll to position [274, 0]
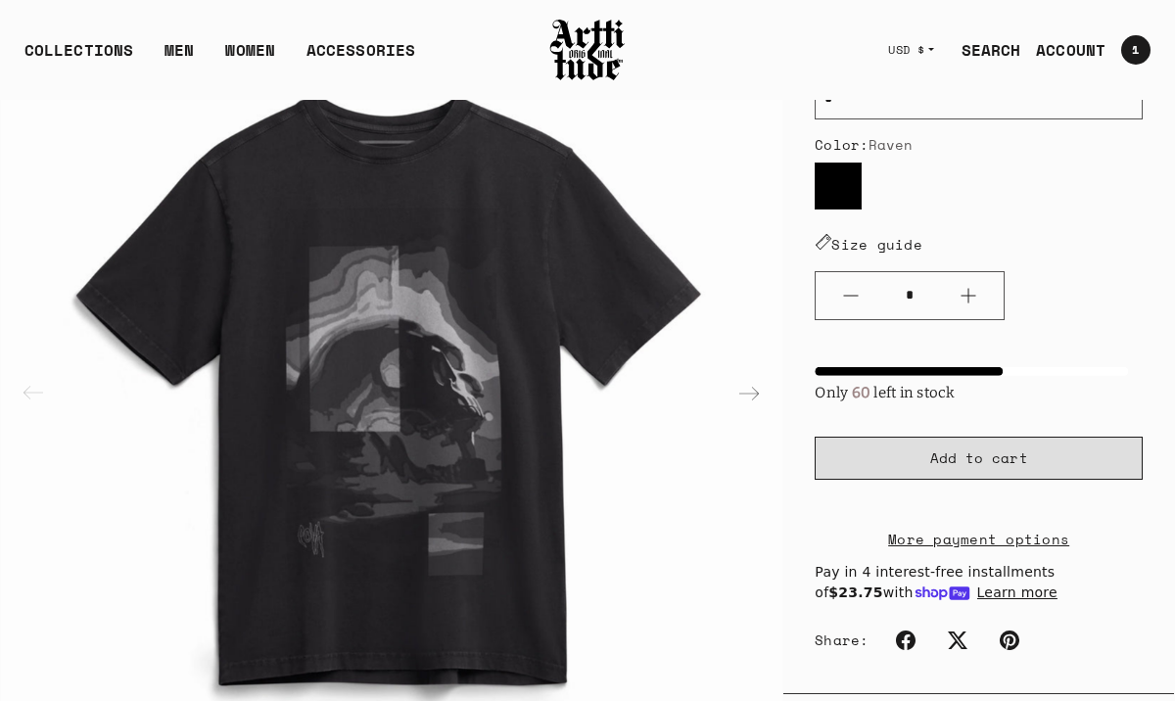
click at [960, 462] on span "Add to cart" at bounding box center [979, 458] width 98 height 20
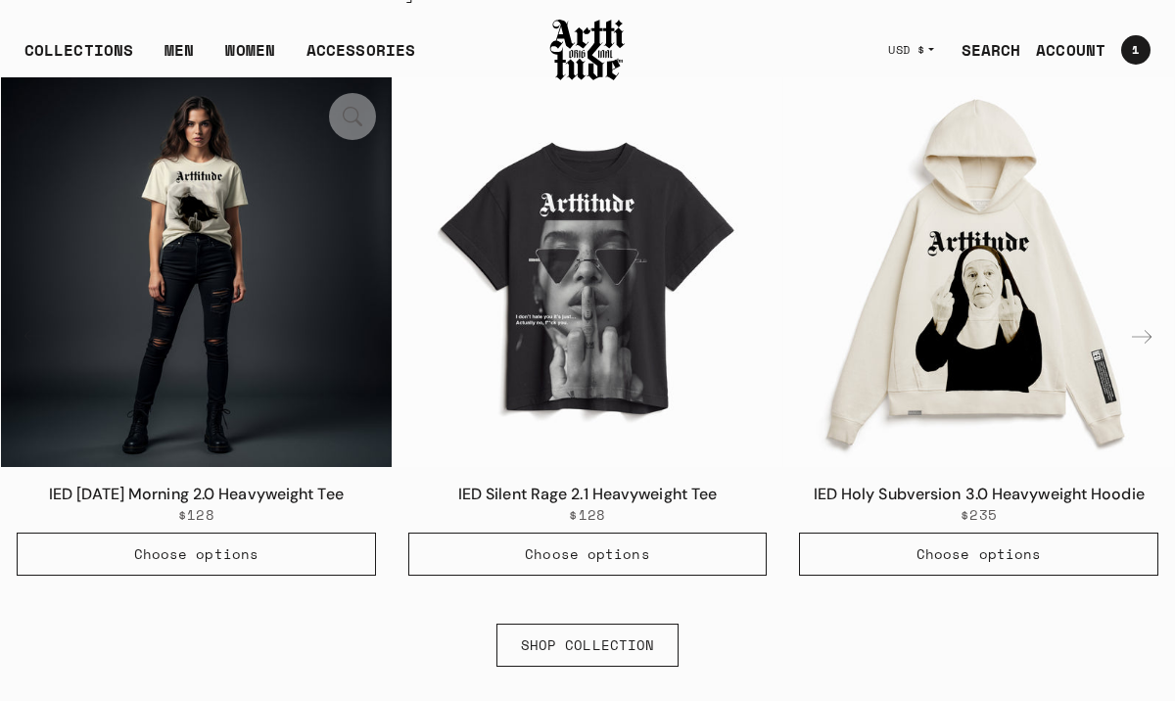
scroll to position [1105, 0]
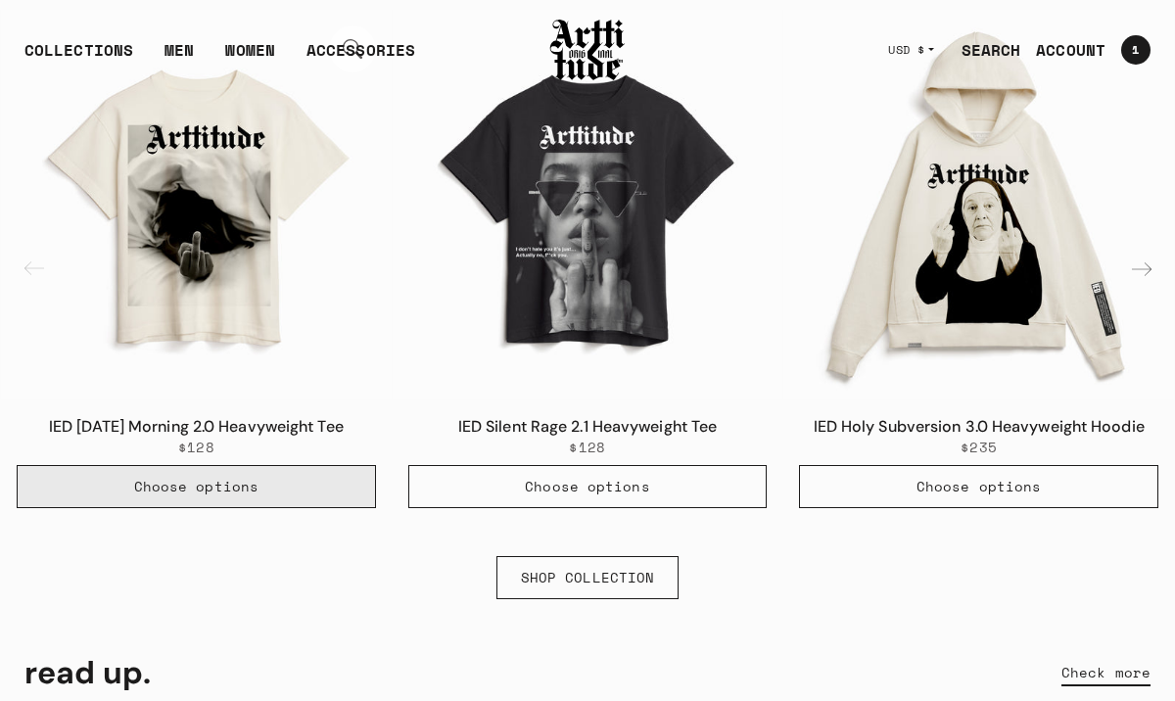
click at [210, 491] on span "Choose options" at bounding box center [196, 487] width 124 height 20
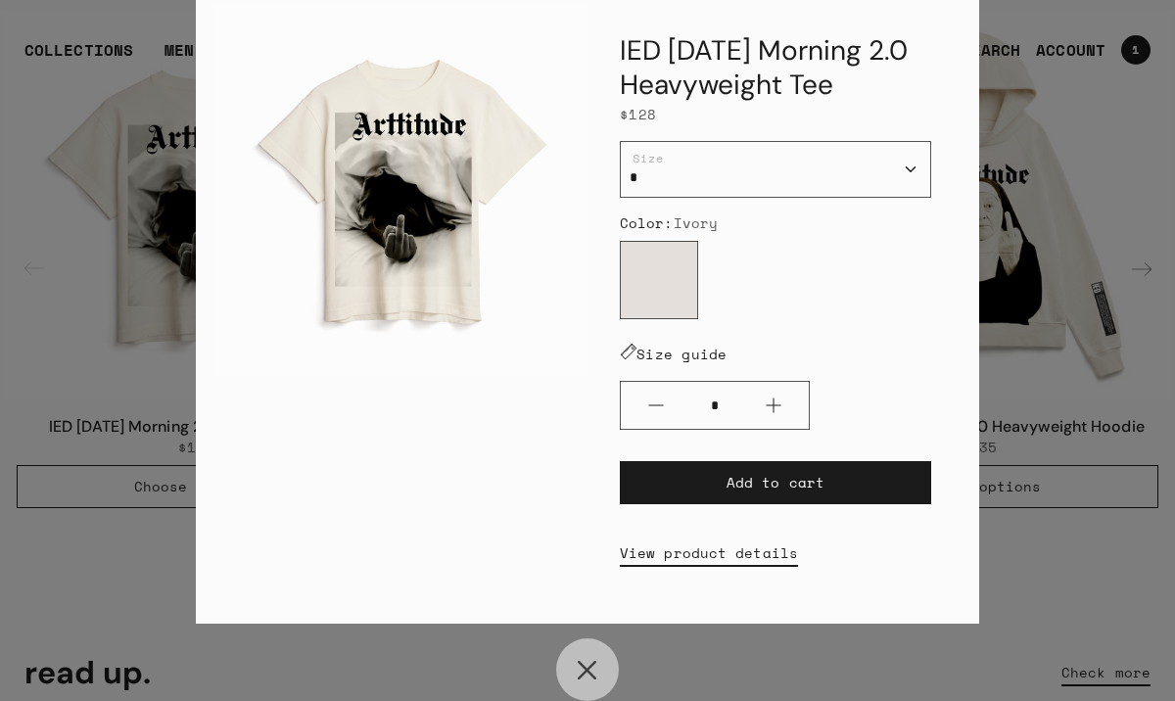
scroll to position [0, 0]
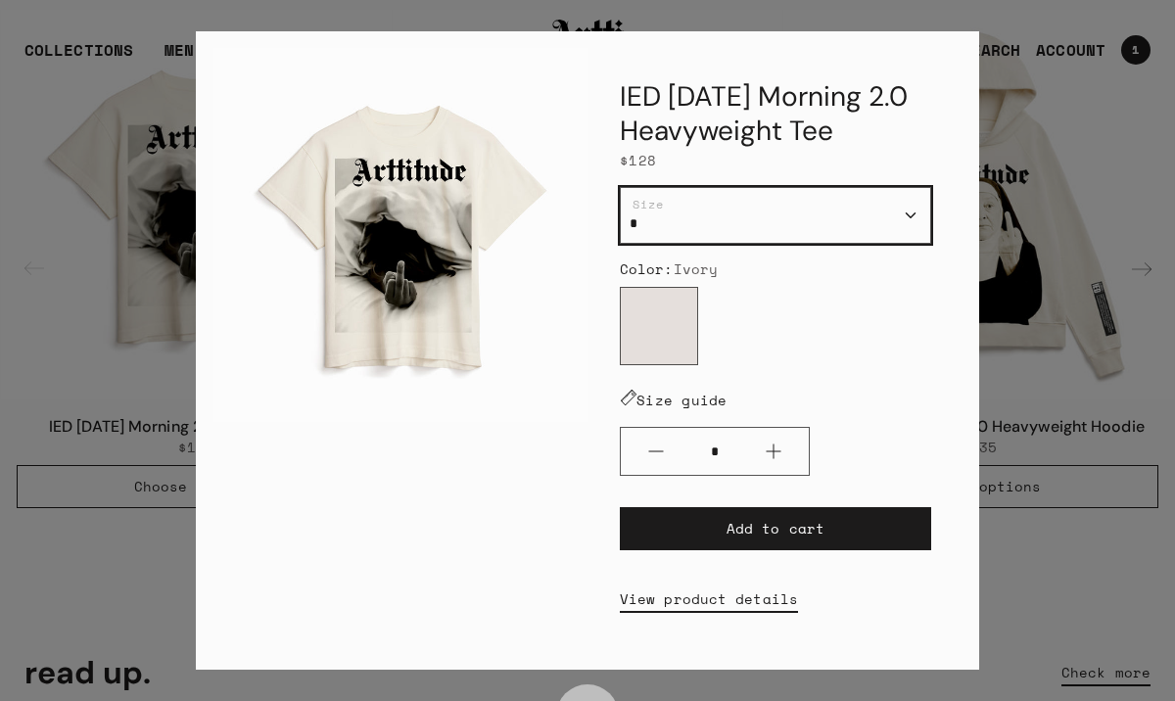
click at [911, 214] on select "* * * ** ***" at bounding box center [775, 215] width 311 height 57
select select "**"
click at [620, 187] on select "* * * ** ***" at bounding box center [775, 215] width 311 height 57
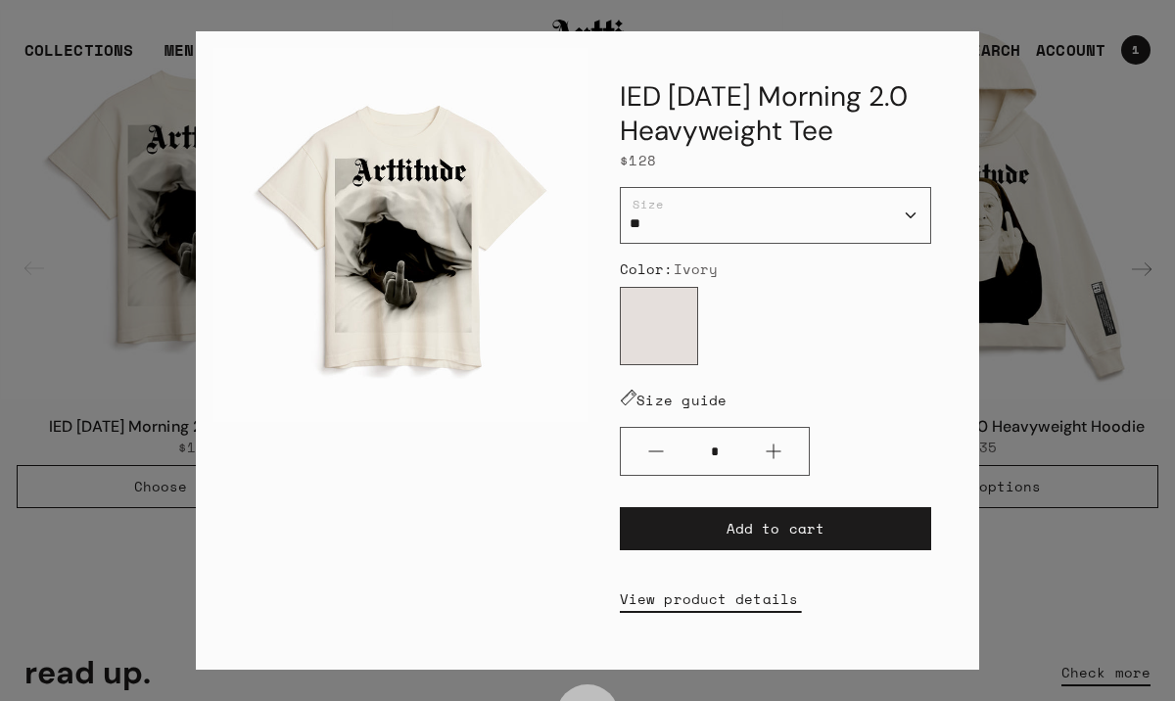
click at [716, 604] on link "View product details" at bounding box center [709, 599] width 178 height 43
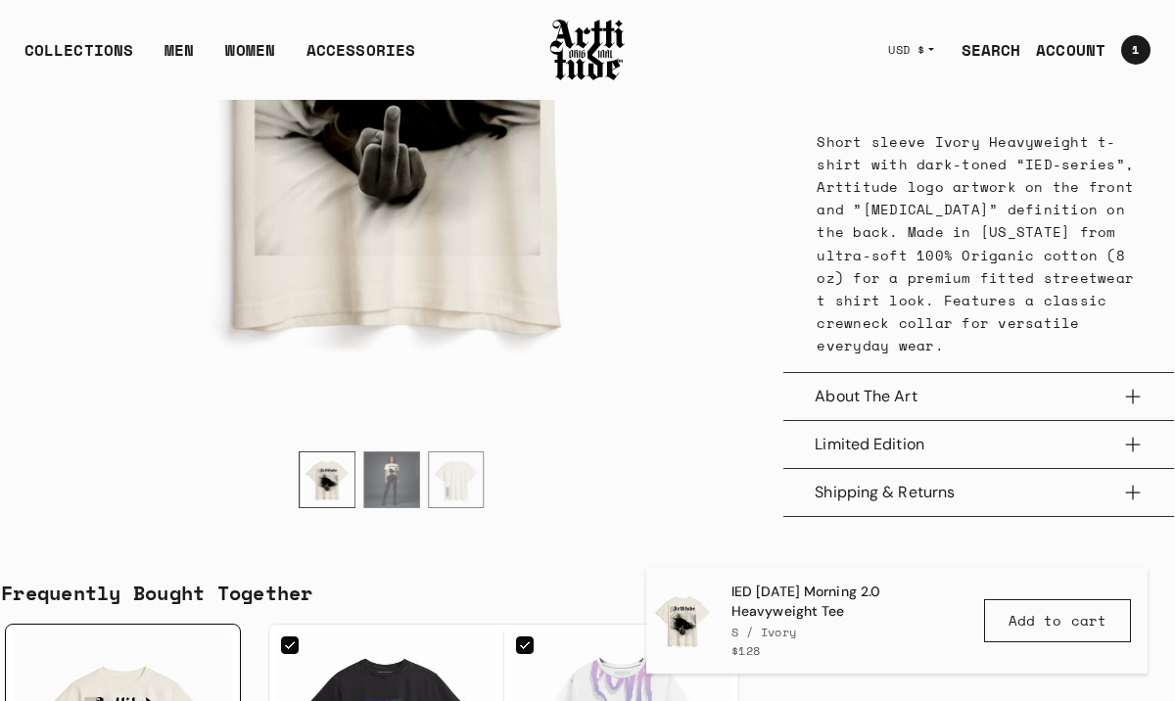
scroll to position [904, 0]
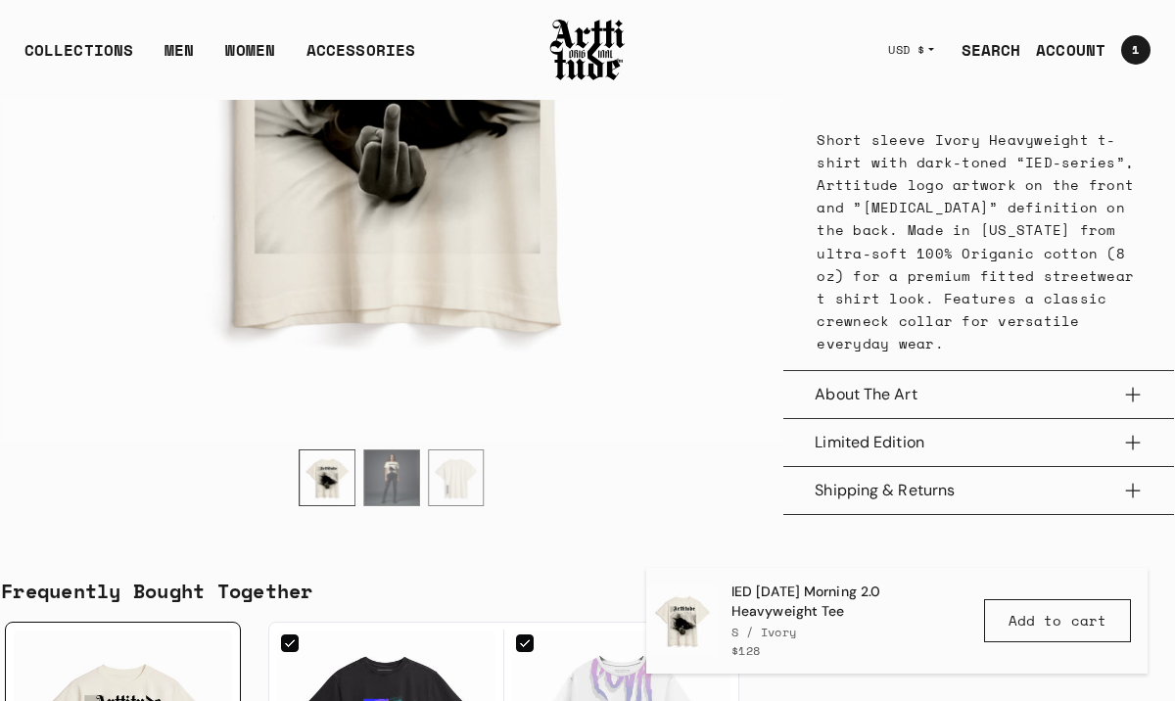
click at [1127, 413] on button "About The Art" at bounding box center [979, 394] width 328 height 47
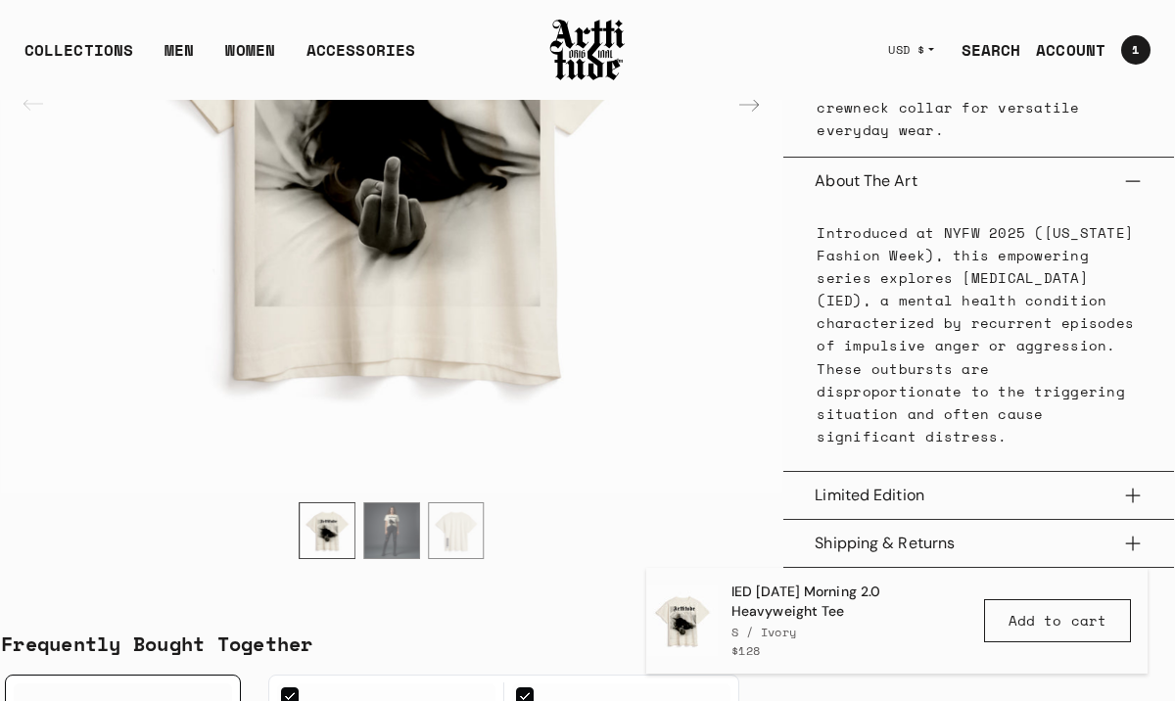
scroll to position [1113, 0]
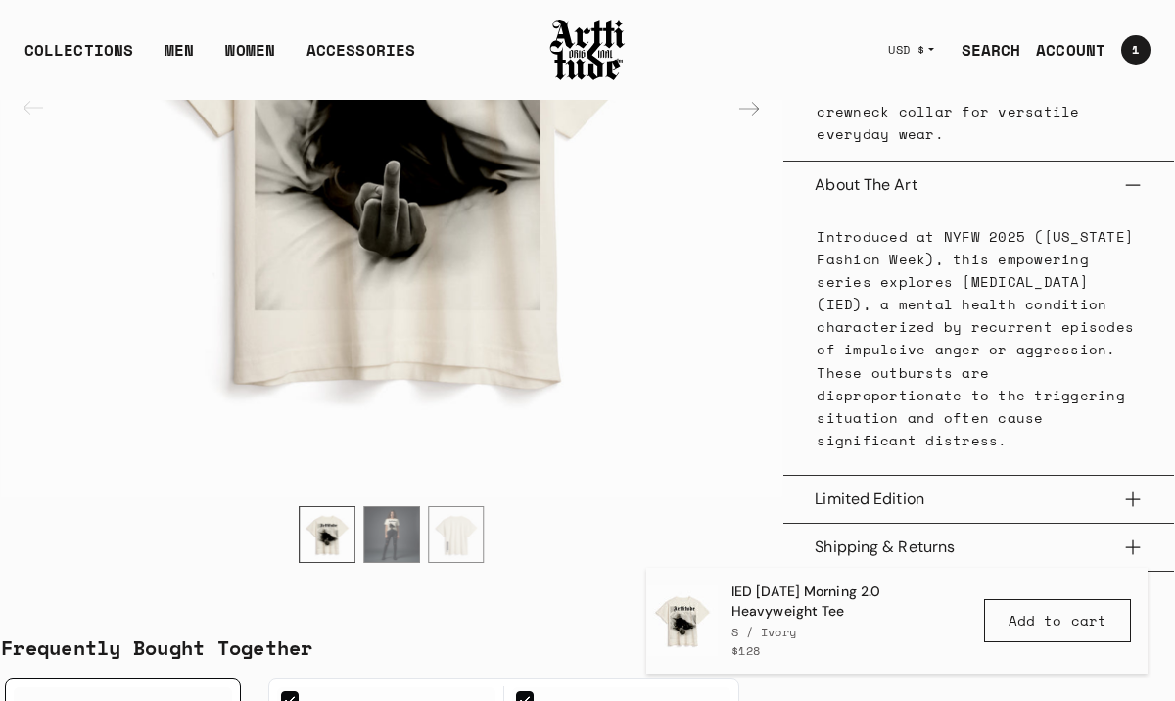
click at [824, 255] on p "Introduced at NYFW 2025 ([US_STATE] Fashion Week), this empowering series explo…" at bounding box center [979, 338] width 324 height 226
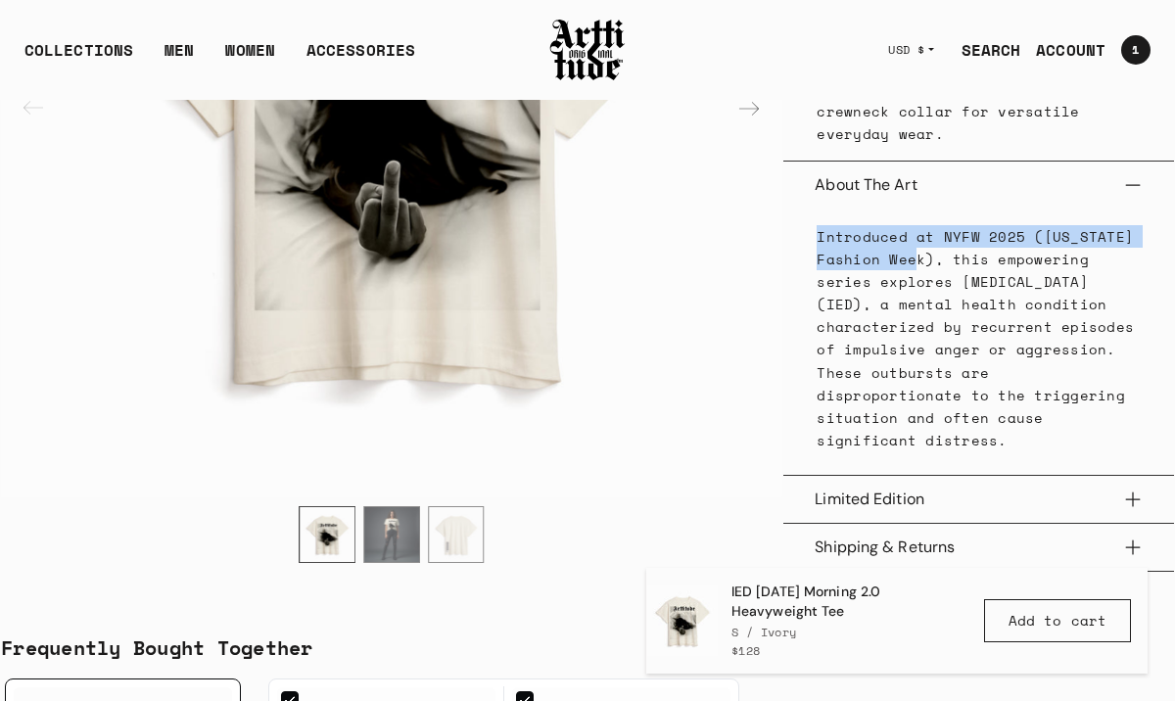
drag, startPoint x: 819, startPoint y: 257, endPoint x: 927, endPoint y: 281, distance: 110.4
click at [927, 281] on p "Introduced at NYFW 2025 (New York Fashion Week), this empowering series explore…" at bounding box center [979, 338] width 324 height 226
copy p "Introduced at NYFW 2025 (New York Fashion Week)"
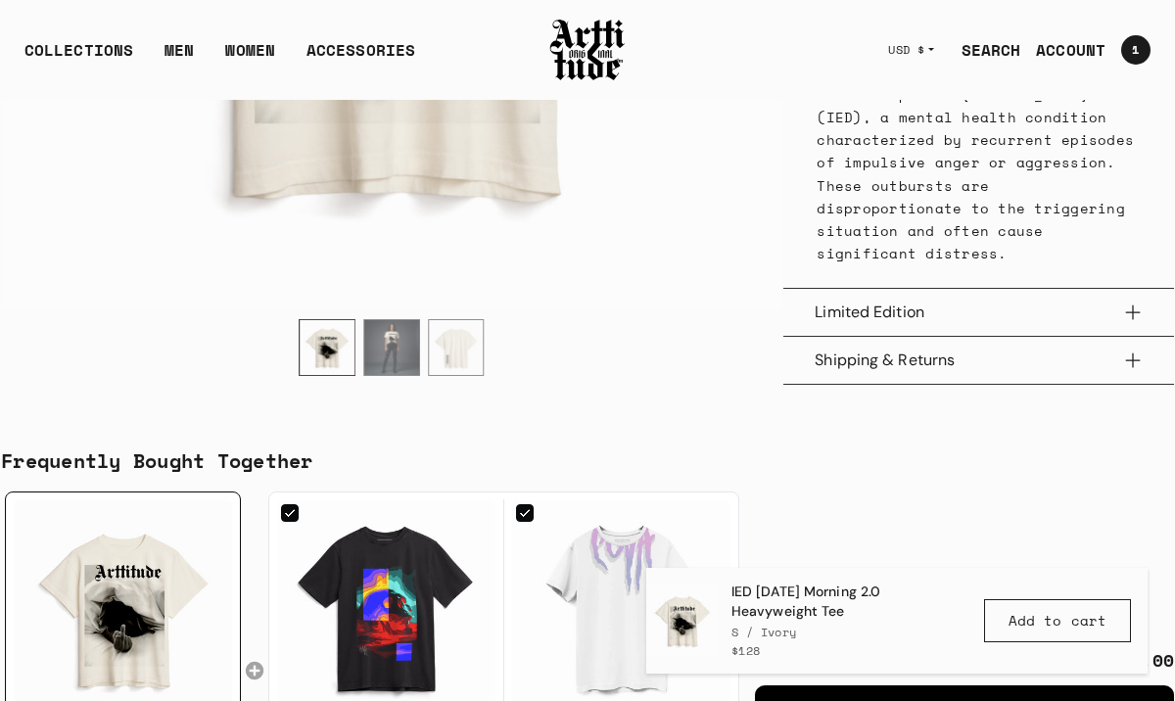
scroll to position [1313, 0]
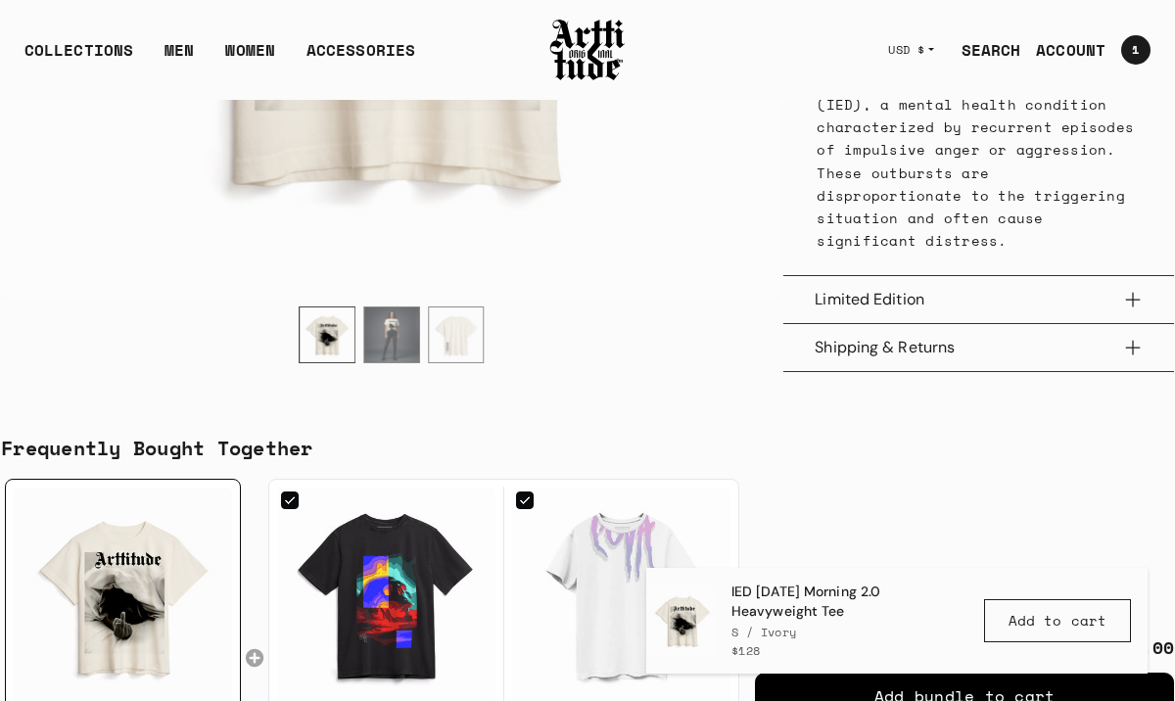
click at [1134, 323] on button "Limited Edition" at bounding box center [979, 299] width 328 height 47
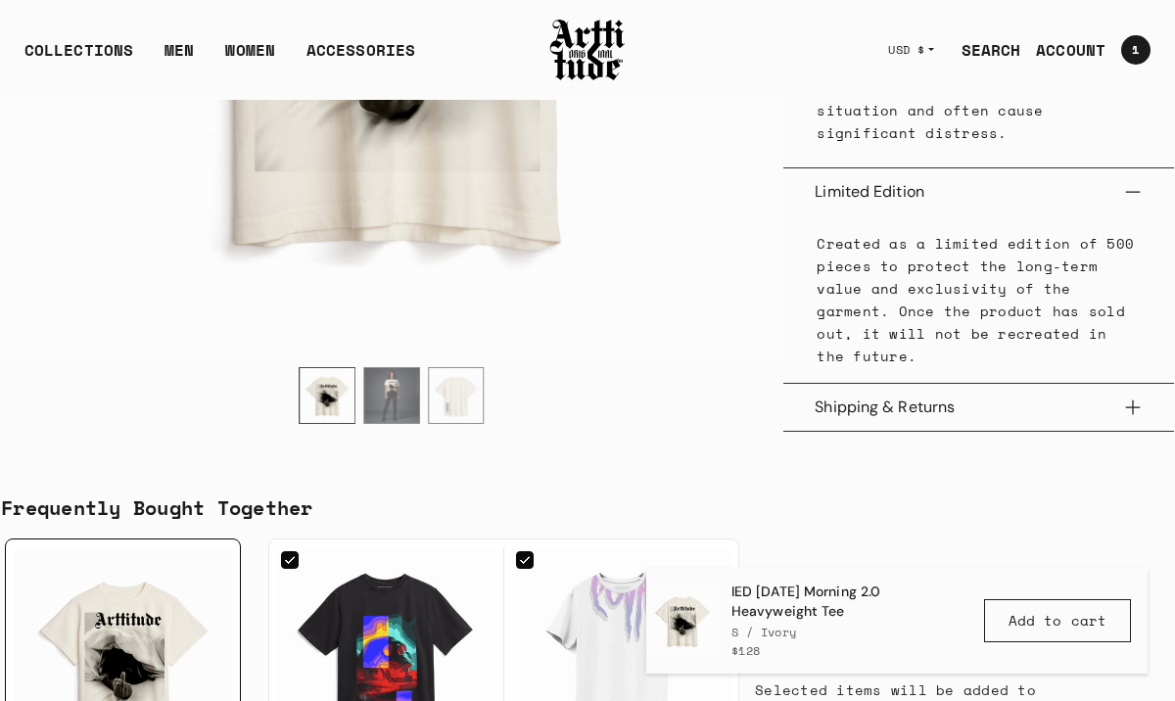
scroll to position [1438, 0]
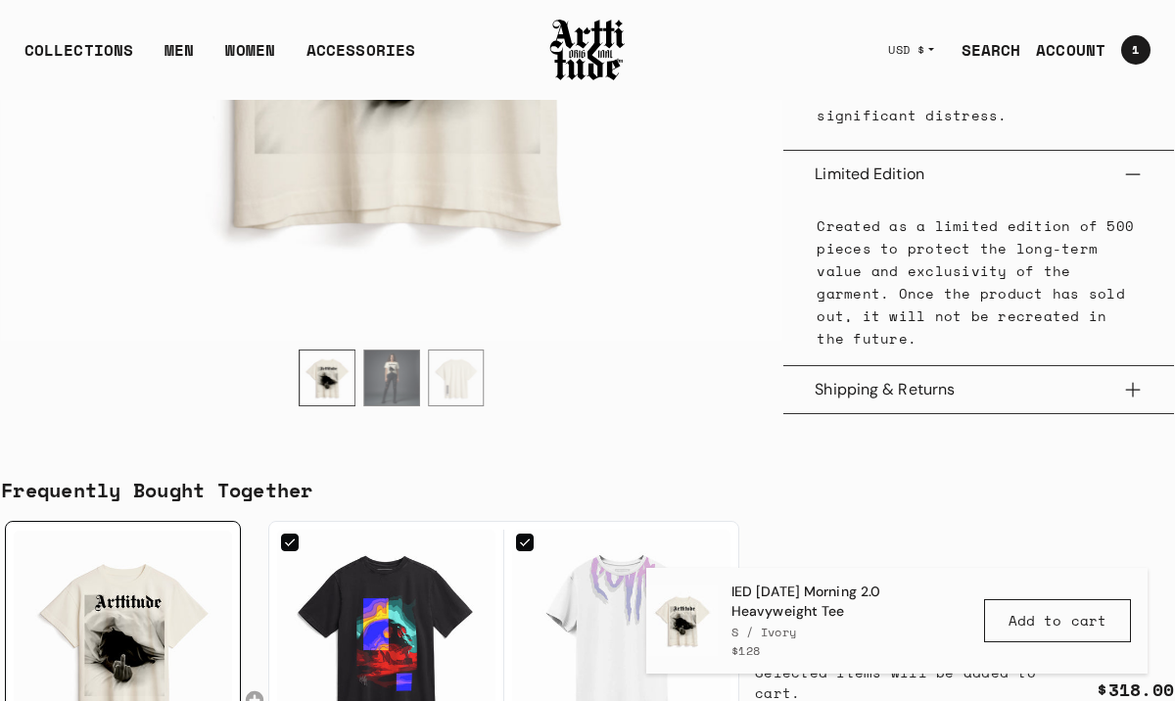
click at [1125, 389] on button "Shipping & Returns" at bounding box center [979, 389] width 328 height 47
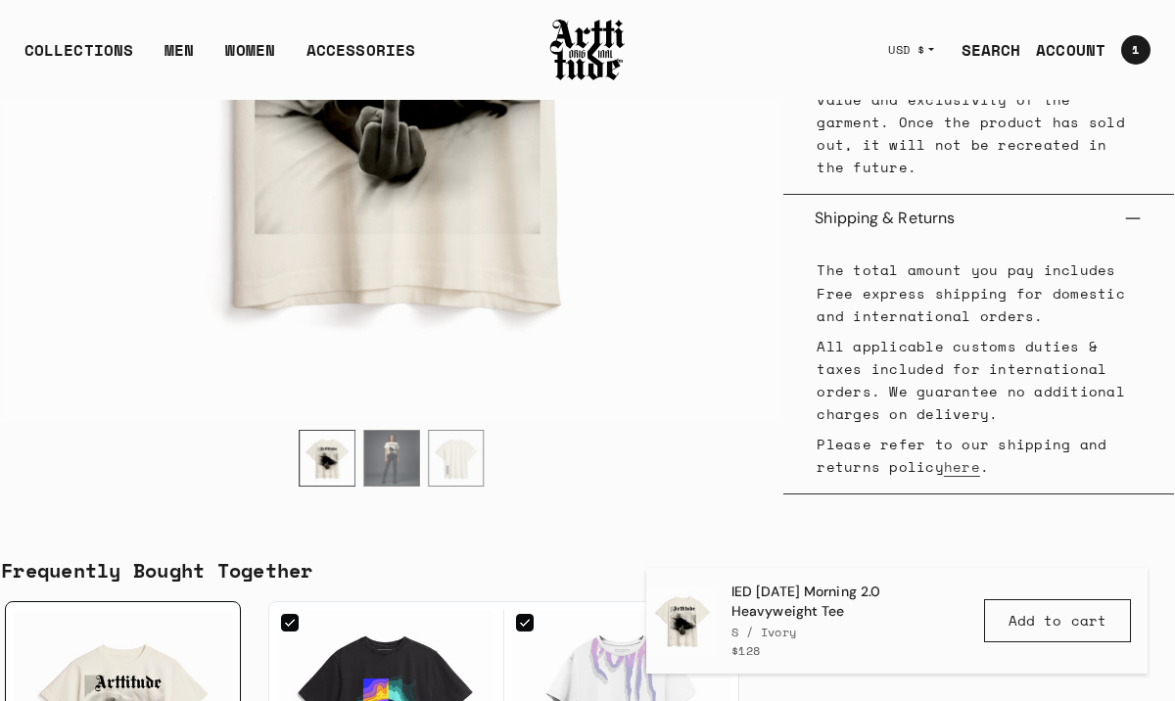
scroll to position [1612, 0]
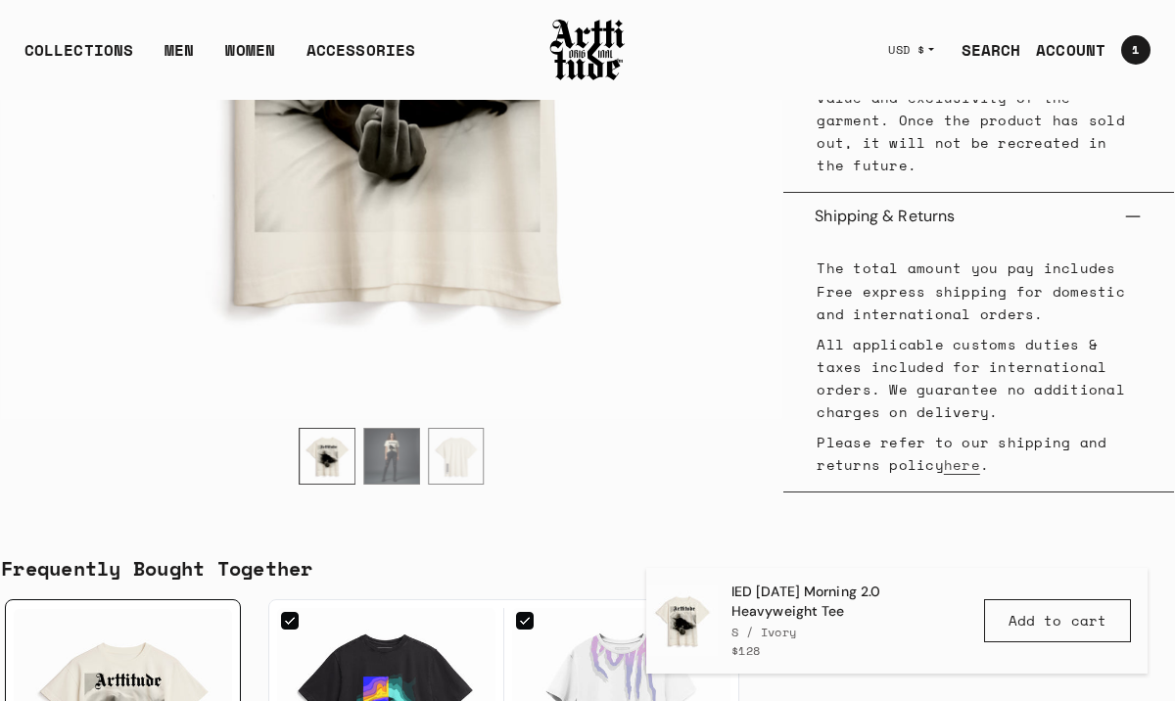
click at [593, 55] on img at bounding box center [587, 50] width 78 height 67
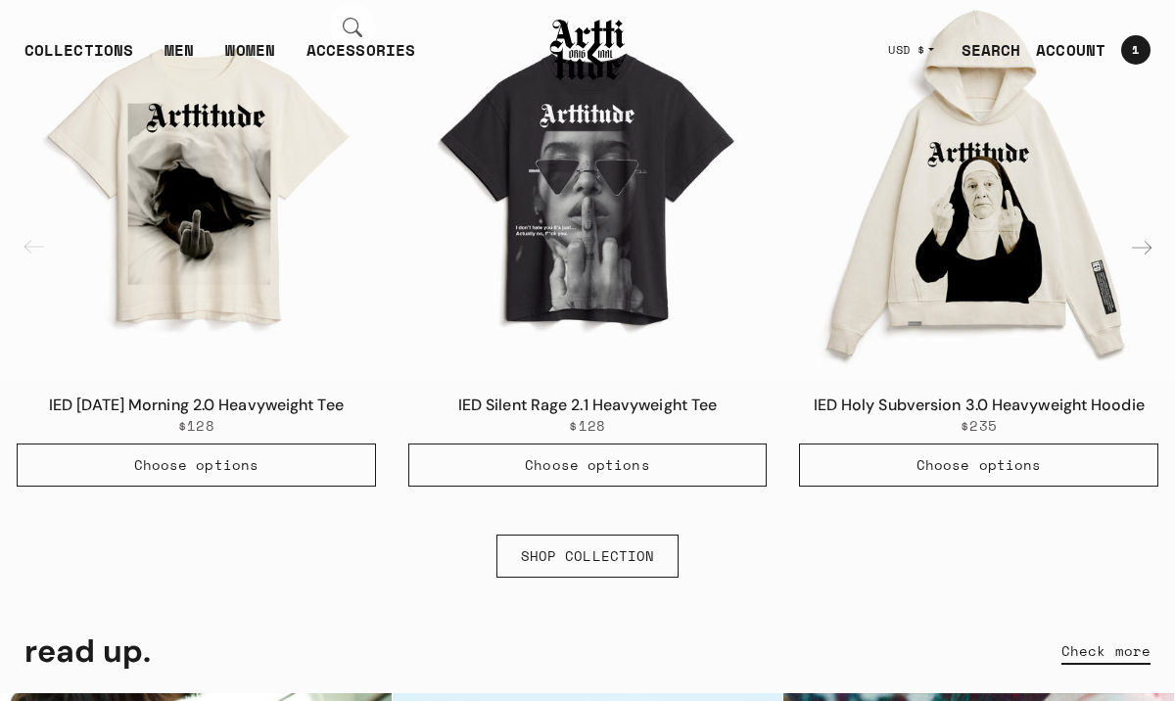
scroll to position [1134, 0]
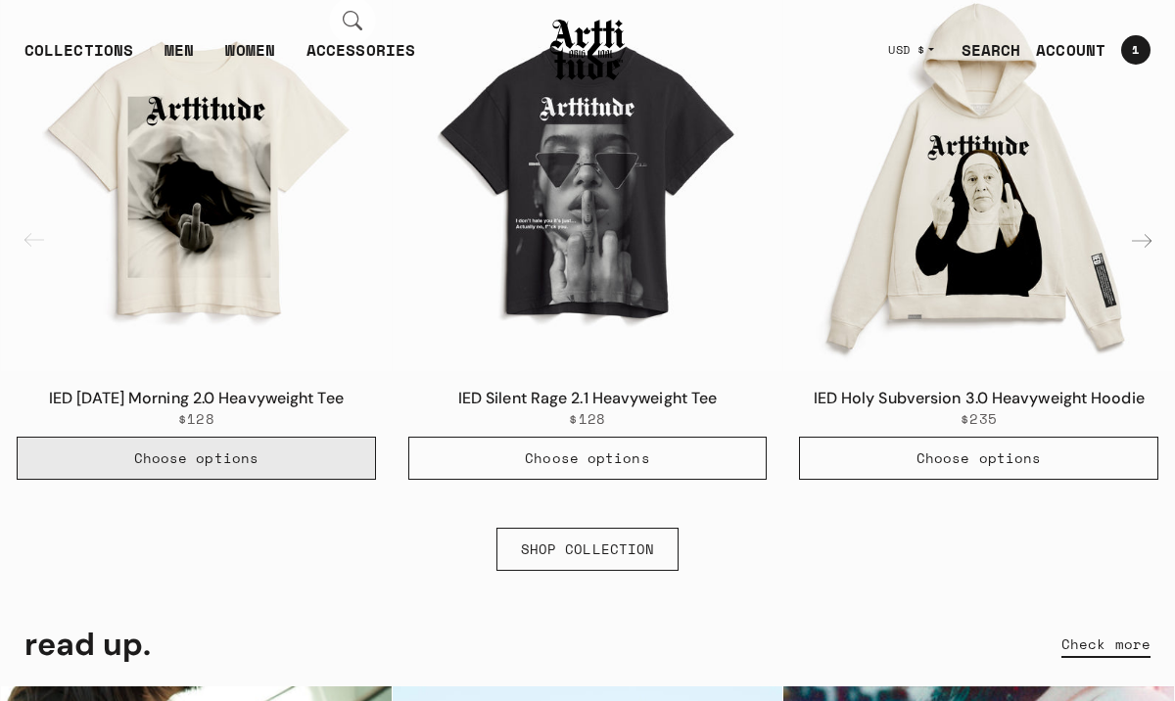
click at [204, 463] on span "Choose options" at bounding box center [196, 458] width 124 height 20
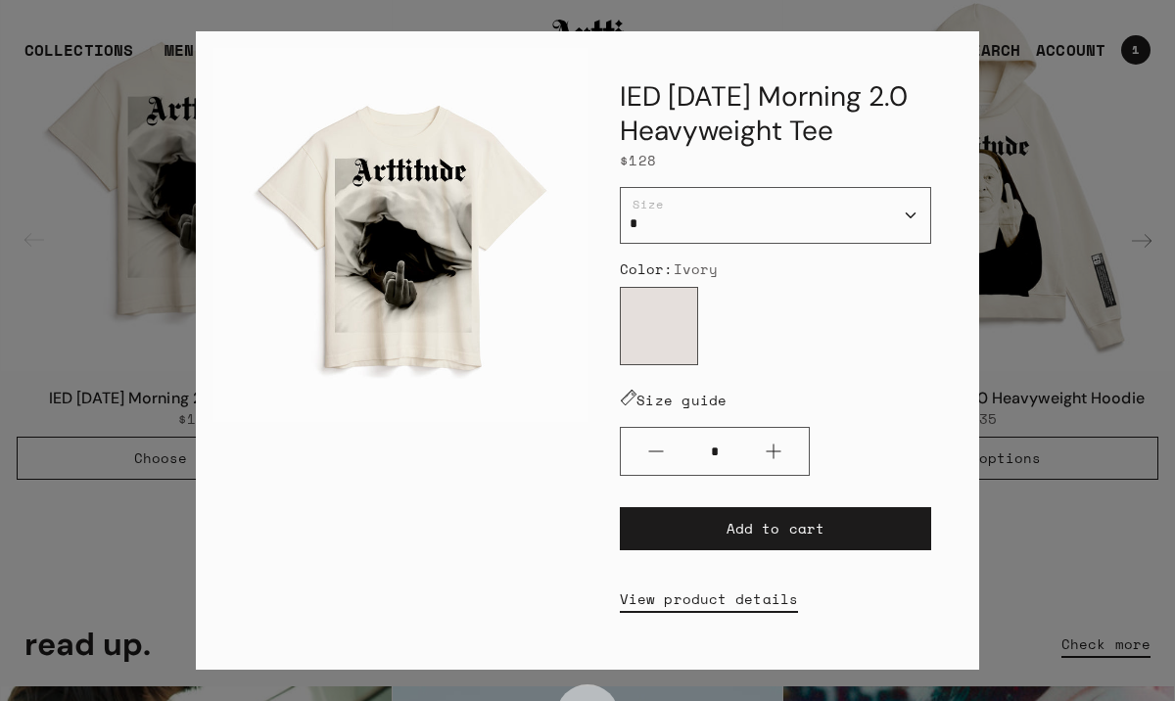
click at [948, 44] on div "IED [DATE] Morning 2.0 Heavyweight Tee $128 / * * * ** *** Size Color: Ivory Iv…" at bounding box center [587, 350] width 781 height 637
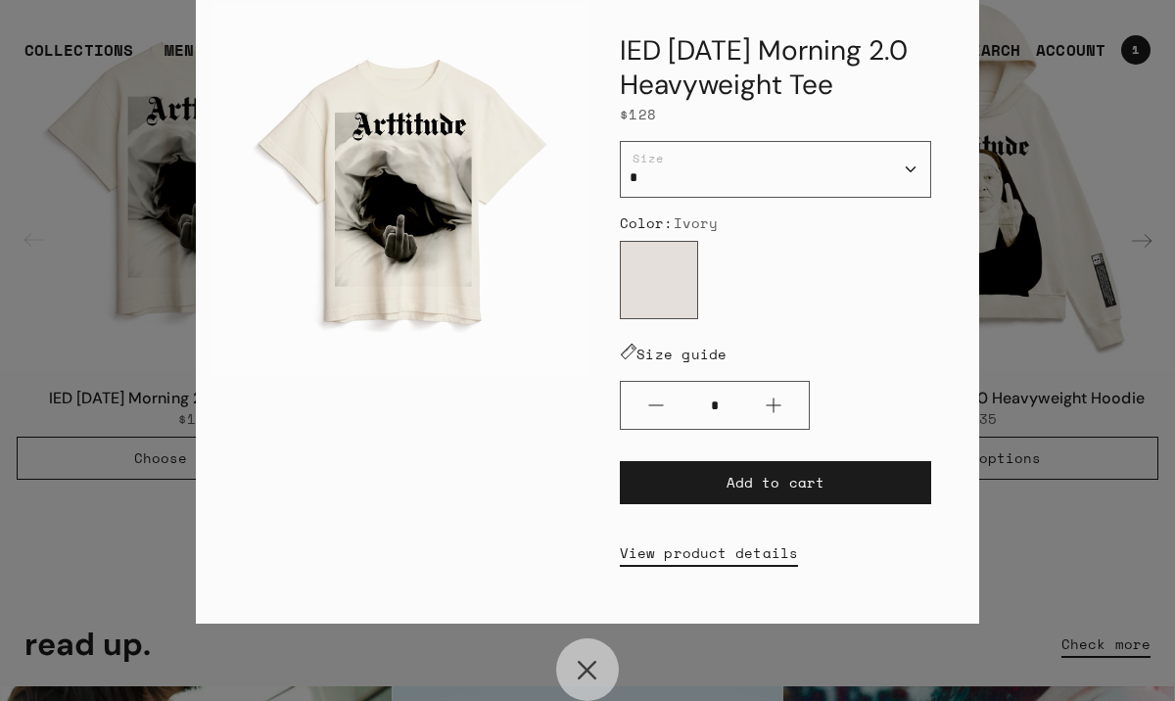
scroll to position [0, 0]
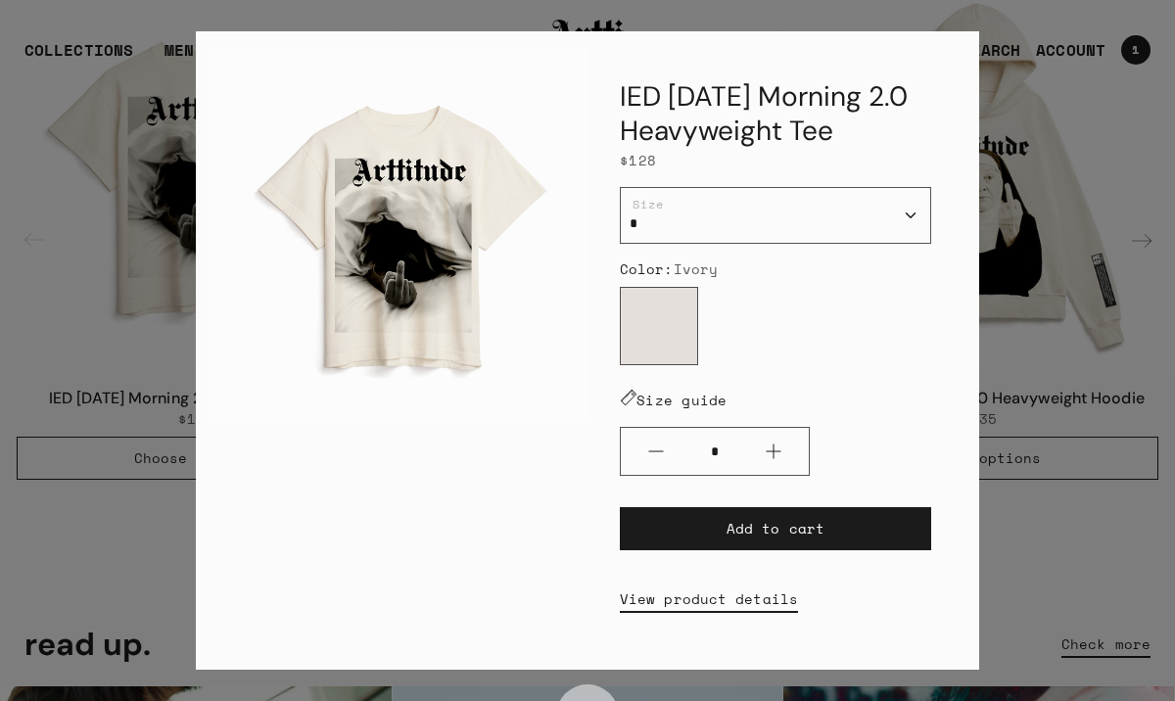
click at [974, 40] on div "IED [DATE] Morning 2.0 Heavyweight Tee $128 / * * * ** *** Size Color: Ivory Iv…" at bounding box center [587, 350] width 781 height 637
click at [968, 35] on div "IED [DATE] Morning 2.0 Heavyweight Tee $128 / * * * ** *** Size Color: Ivory Iv…" at bounding box center [587, 350] width 781 height 637
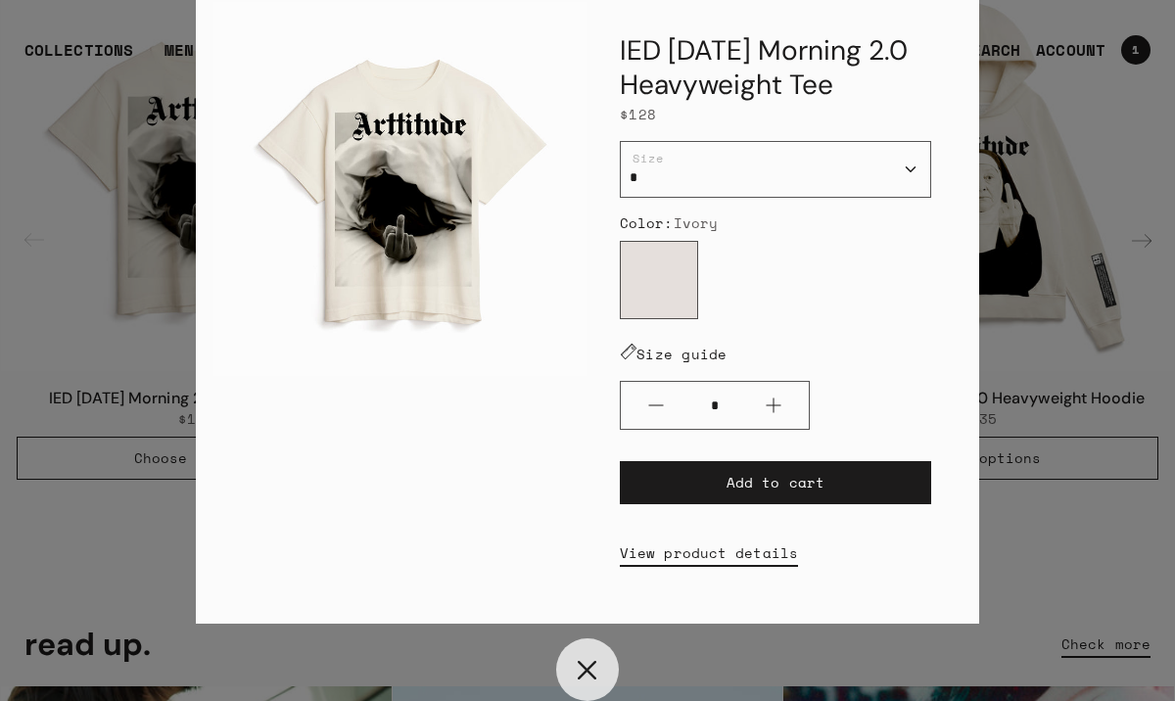
click at [589, 677] on button "Close" at bounding box center [587, 669] width 63 height 63
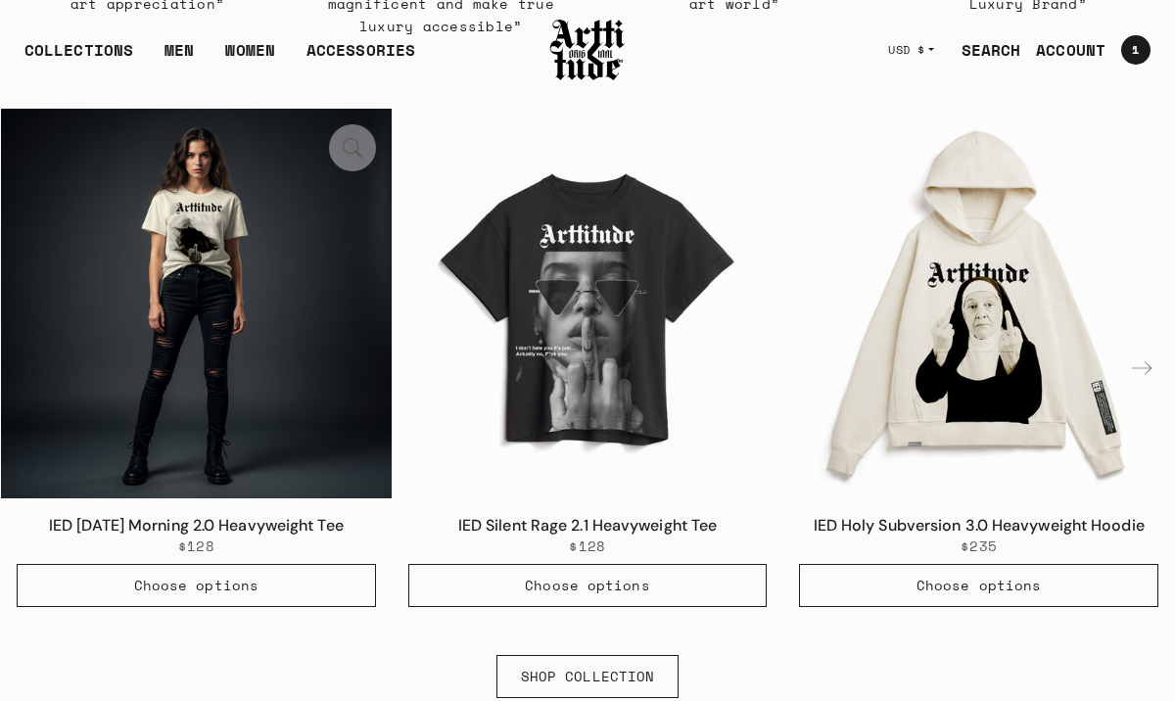
scroll to position [997, 0]
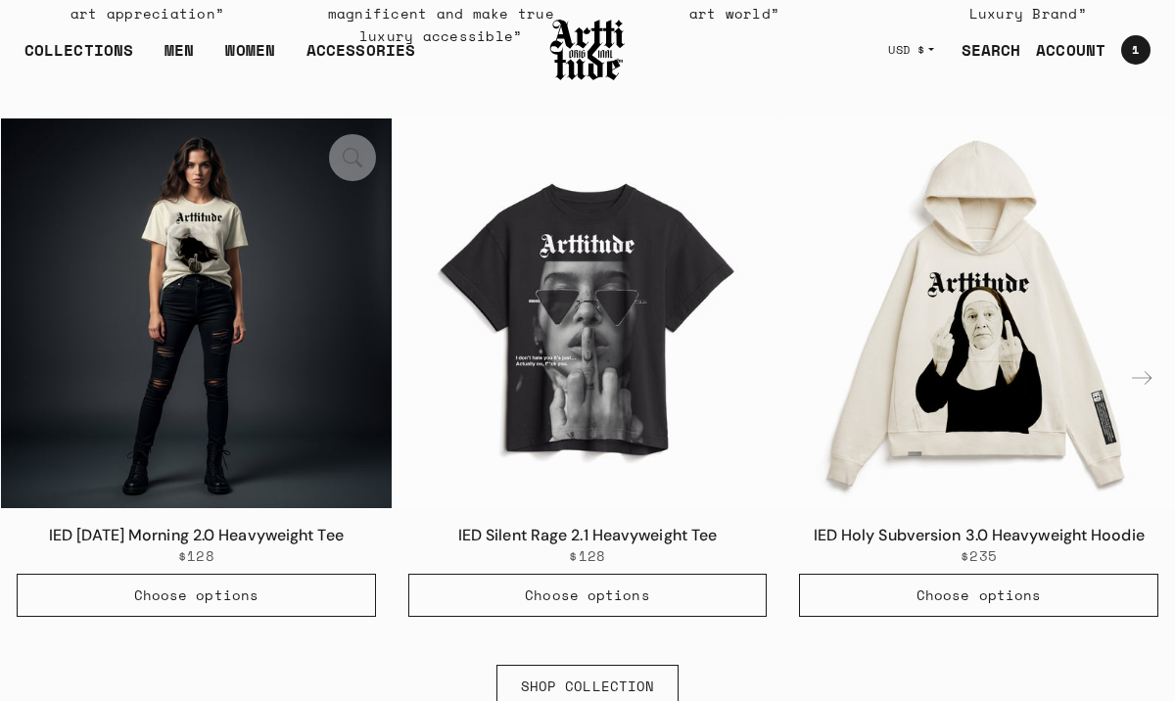
click at [343, 155] on button "1 / 6" at bounding box center [352, 157] width 47 height 47
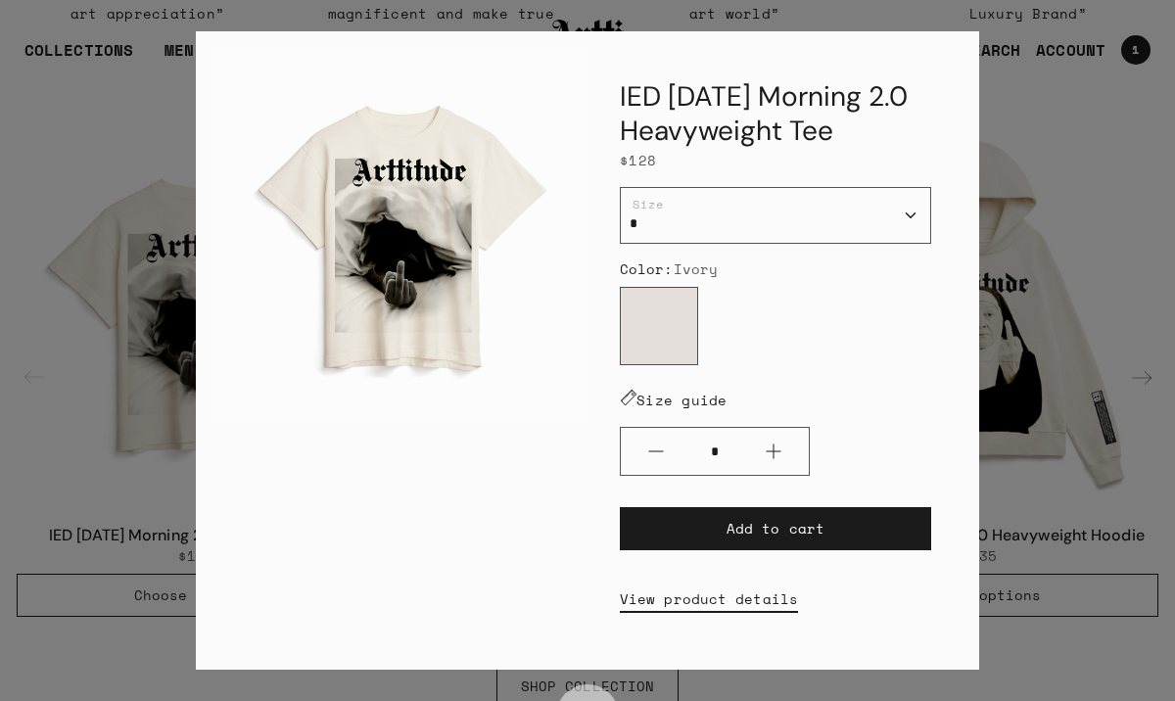
click at [132, 296] on div "IED [DATE] Morning 2.0 Heavyweight Tee $128 / * * * ** *** Size Color: Ivory Iv…" at bounding box center [587, 350] width 1175 height 701
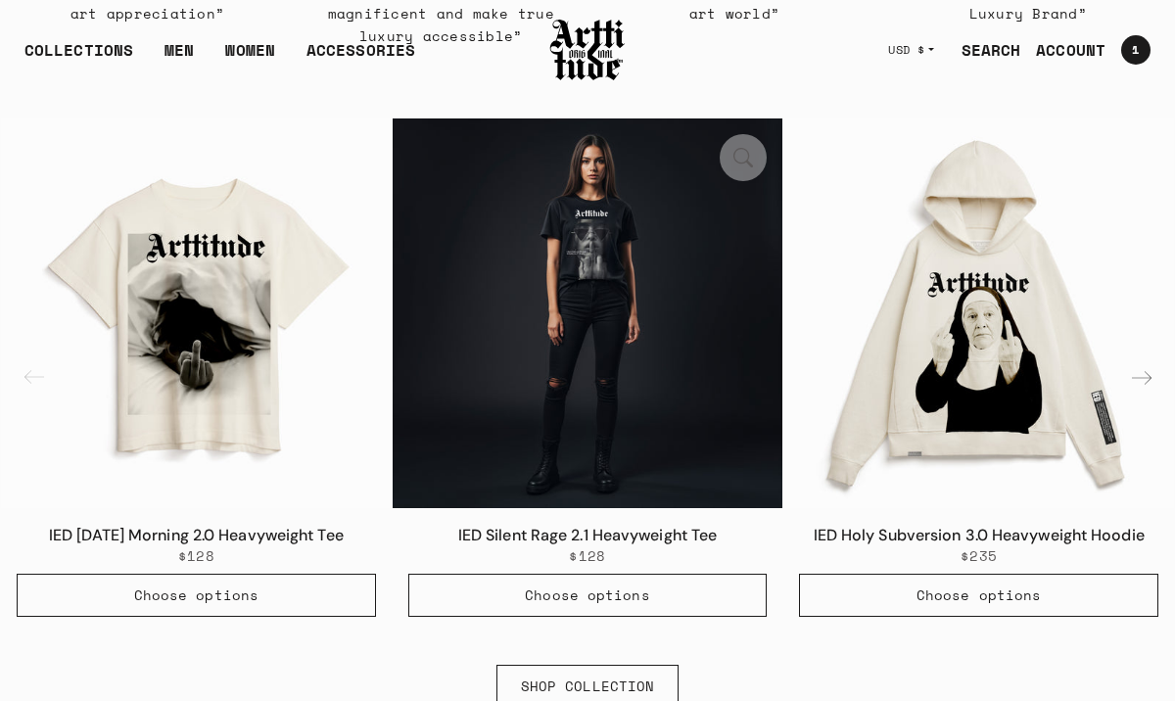
click at [744, 163] on button "2 / 6" at bounding box center [743, 157] width 47 height 47
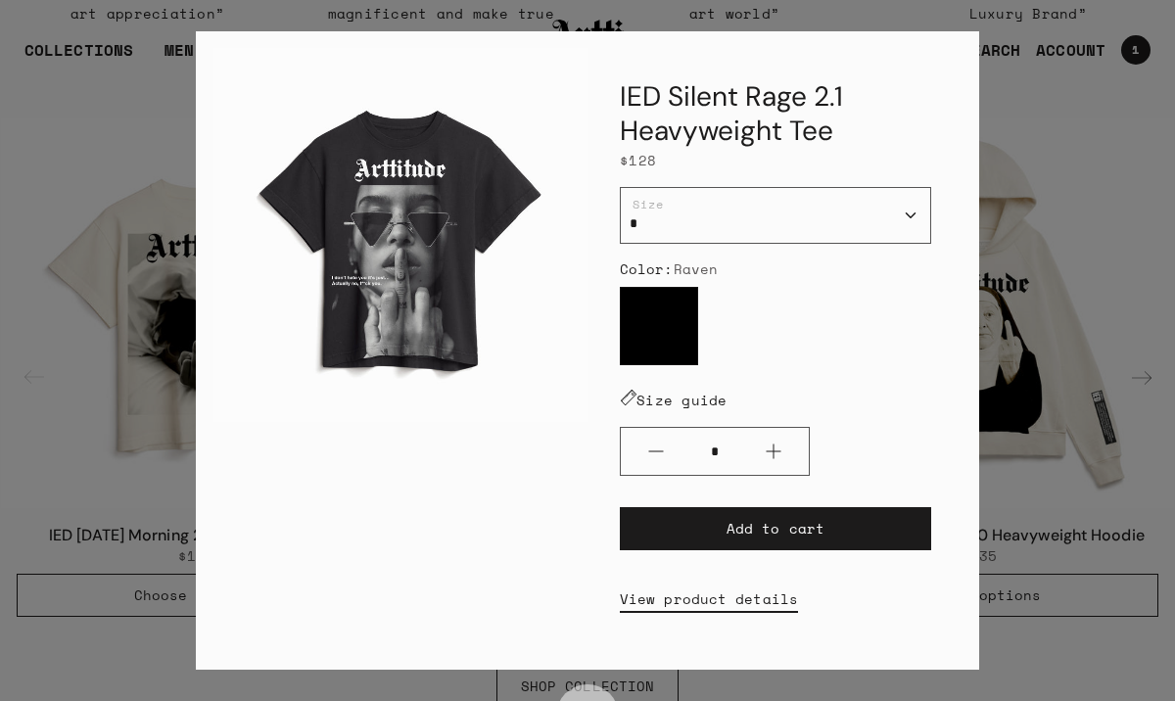
scroll to position [46, 0]
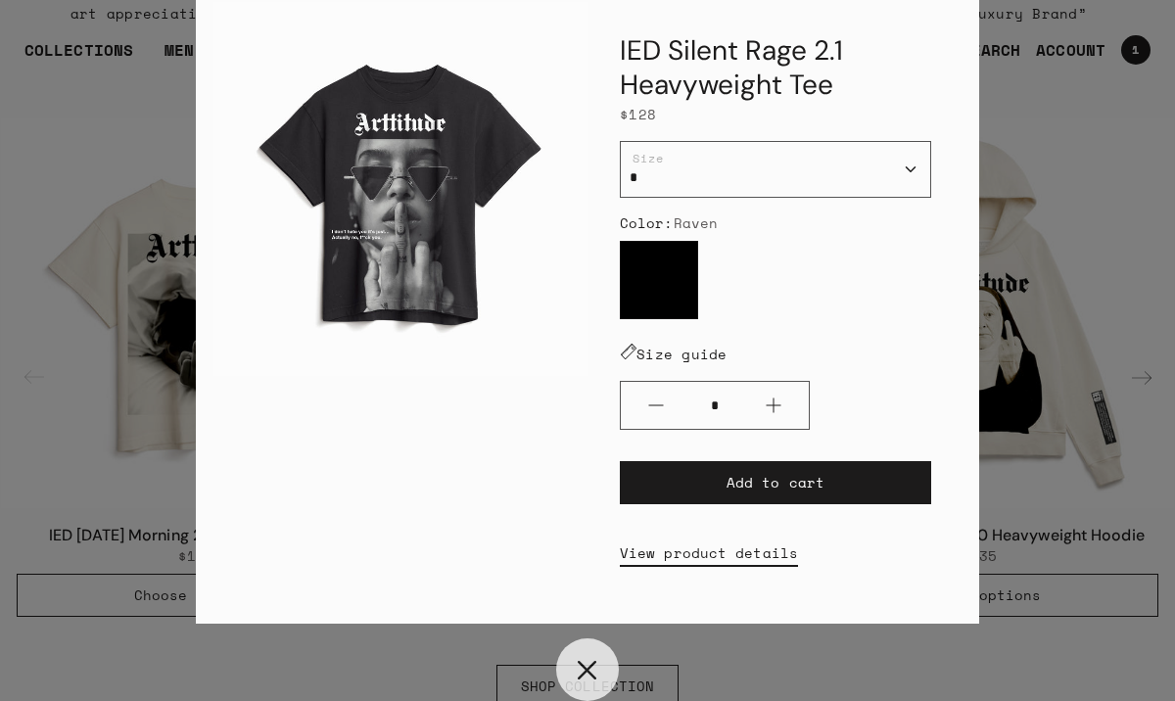
click at [580, 672] on button "Close" at bounding box center [587, 669] width 63 height 63
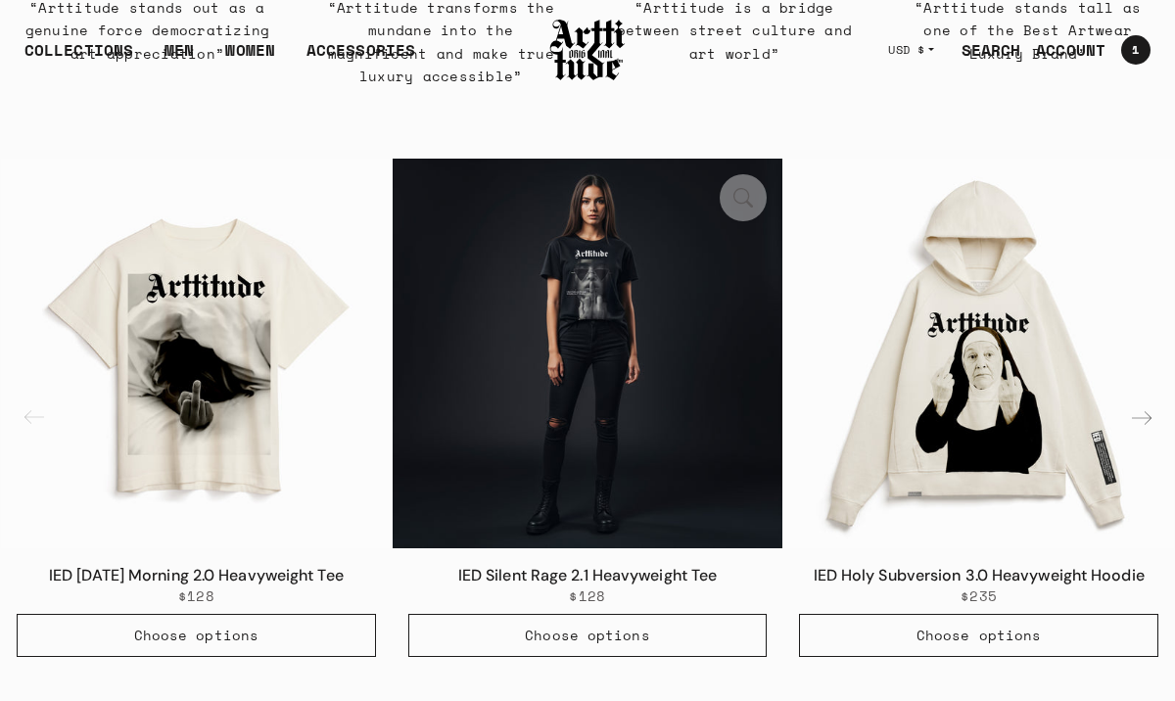
scroll to position [952, 0]
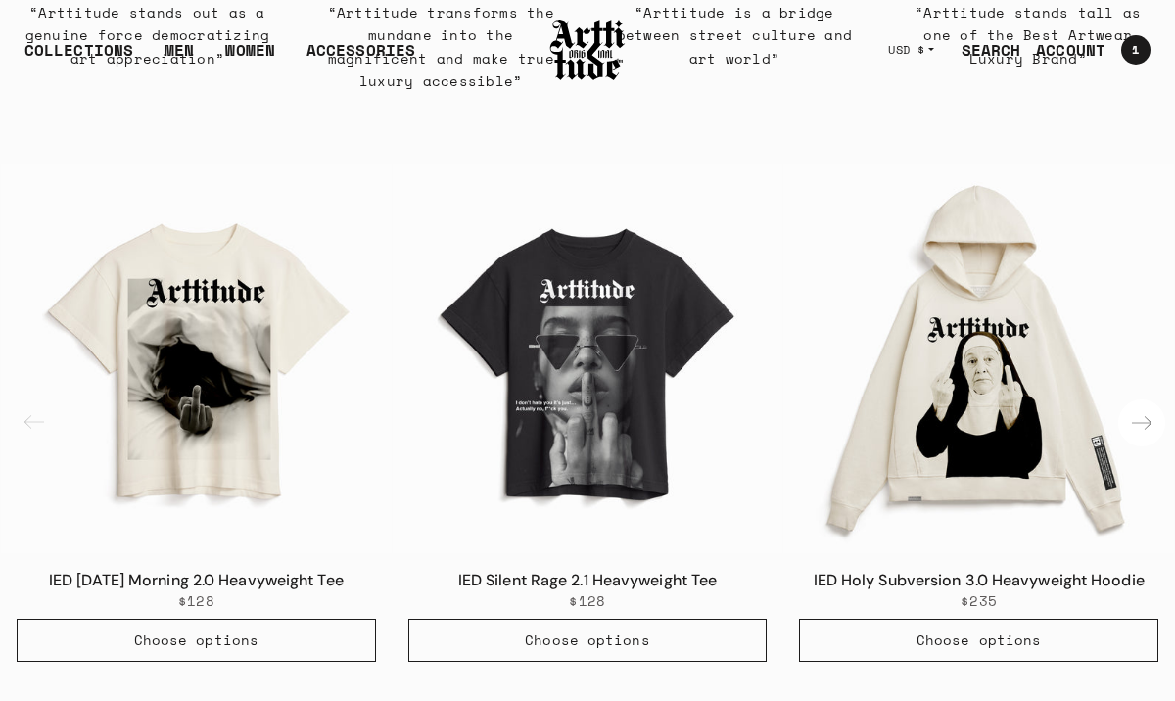
click at [1146, 415] on div "Next slide" at bounding box center [1141, 422] width 47 height 47
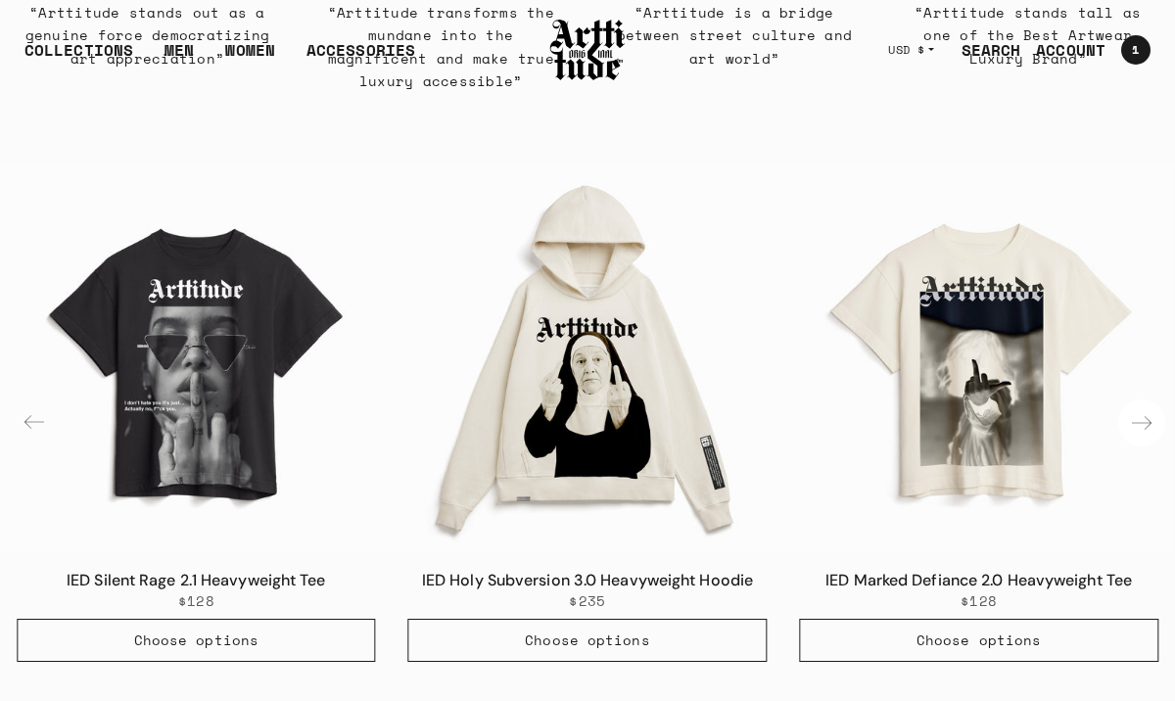
click at [1146, 415] on div "Next slide" at bounding box center [1141, 422] width 47 height 47
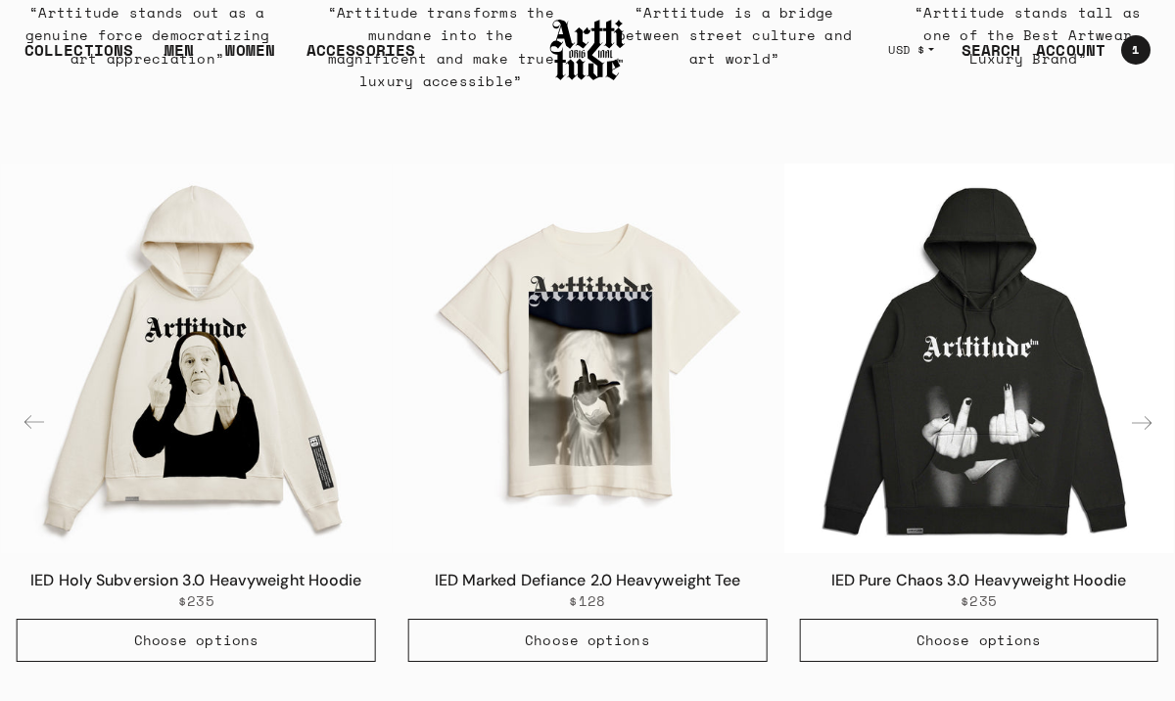
click at [1149, 427] on div "Next slide" at bounding box center [1141, 422] width 47 height 47
